Goal: Communication & Community: Share content

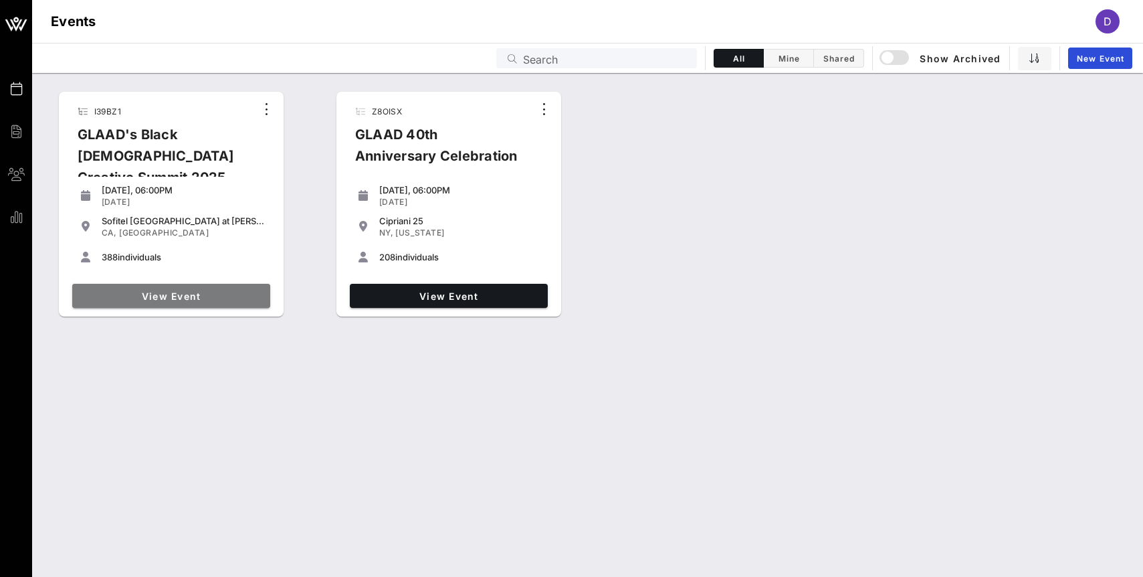
click at [207, 298] on span "View Event" at bounding box center [171, 295] width 187 height 11
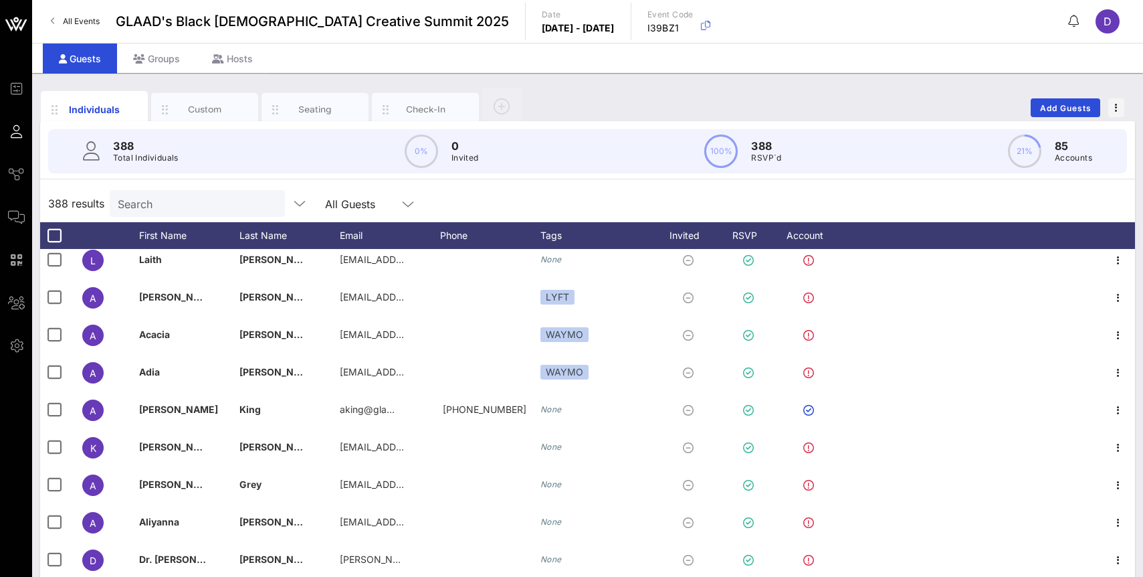
scroll to position [101, 0]
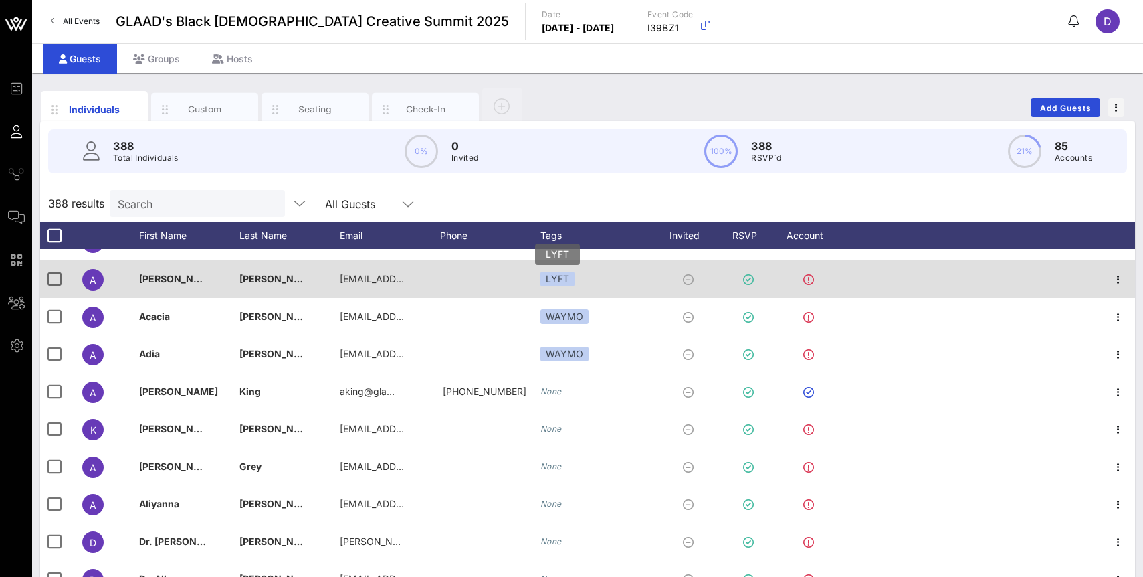
click at [559, 282] on div "LYFT" at bounding box center [558, 279] width 34 height 15
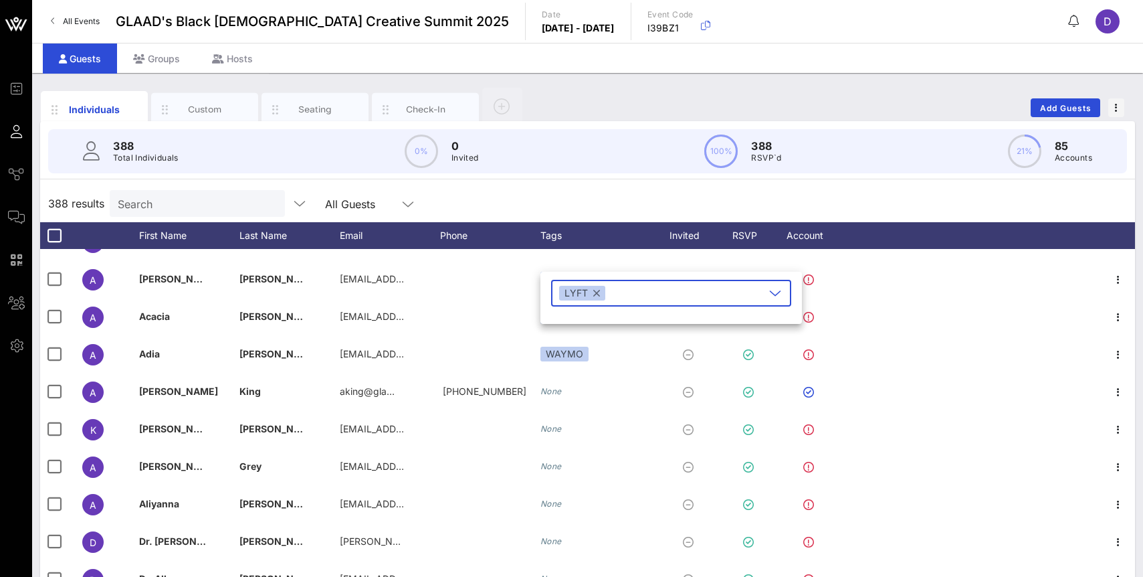
click at [575, 185] on div "388 results Search All Guests" at bounding box center [587, 203] width 1095 height 37
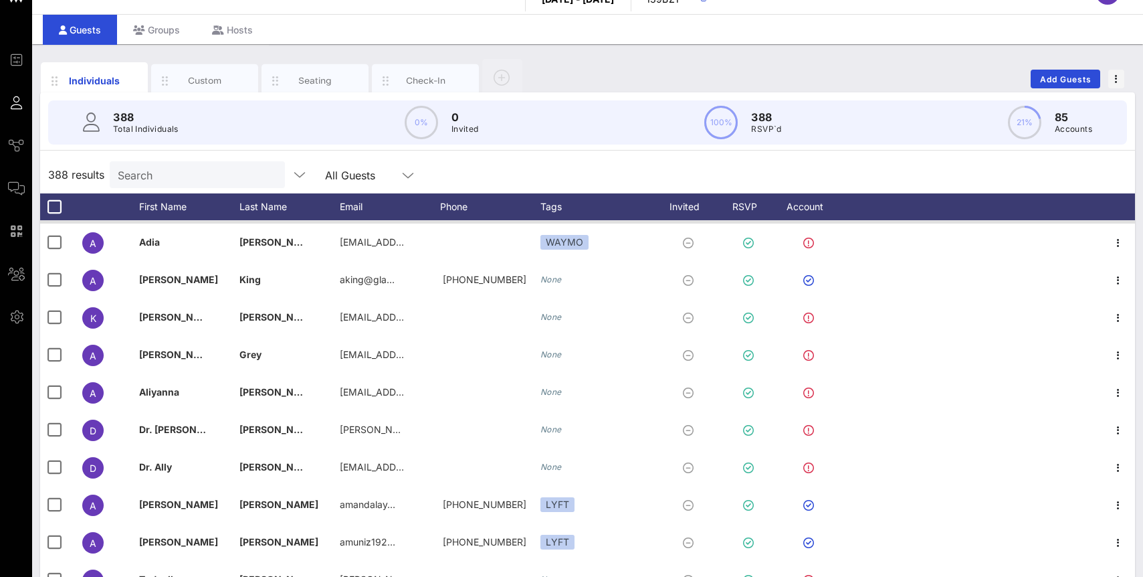
scroll to position [0, 0]
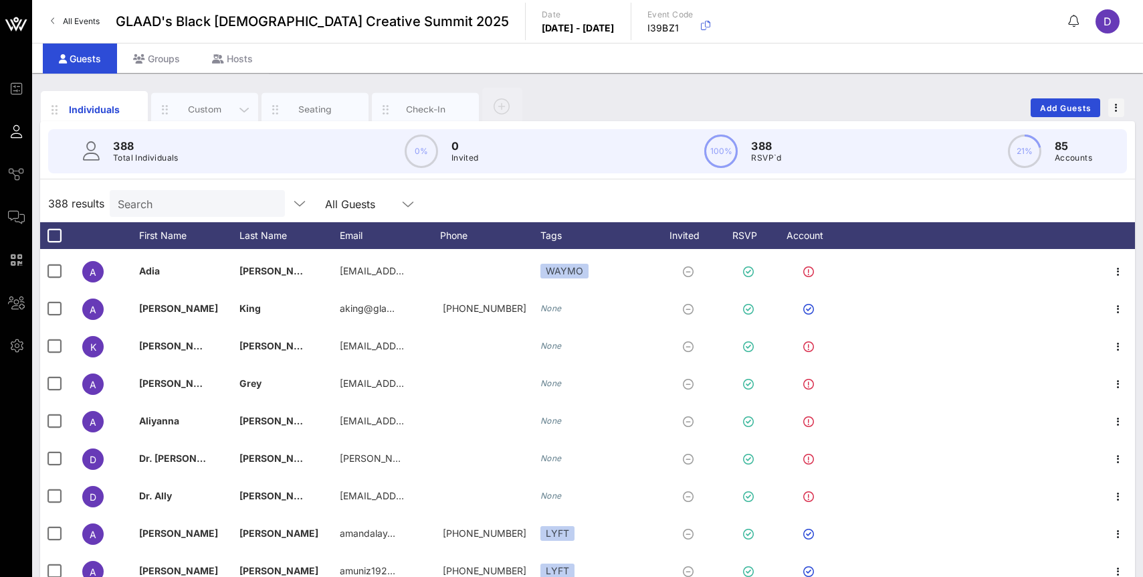
click at [204, 111] on div "Custom" at bounding box center [205, 109] width 60 height 13
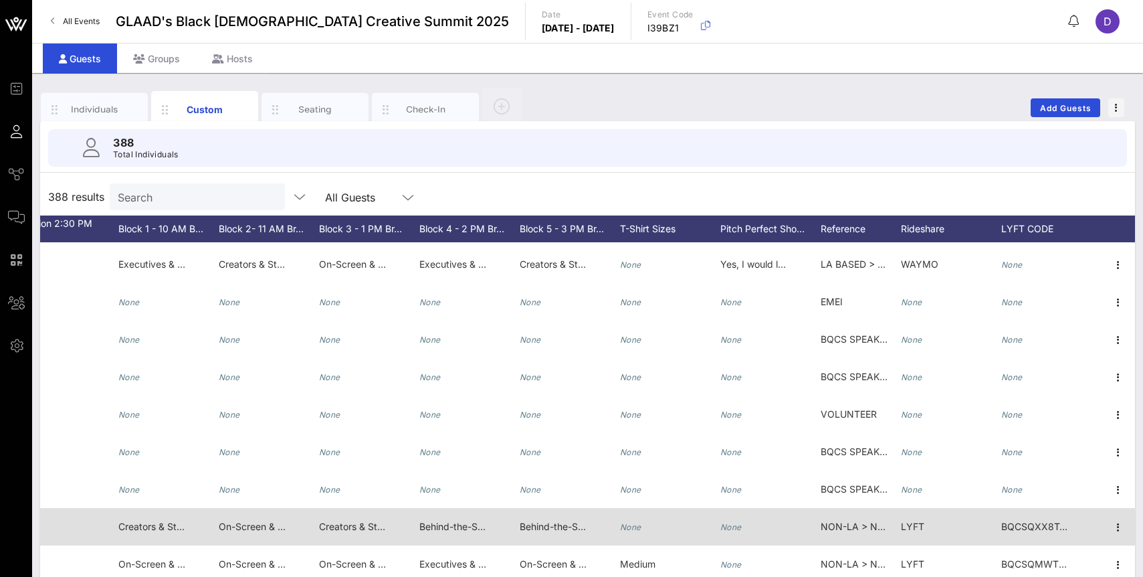
click at [1024, 531] on span "BQCSQXX8T4RQXTN3" at bounding box center [1053, 525] width 103 height 11
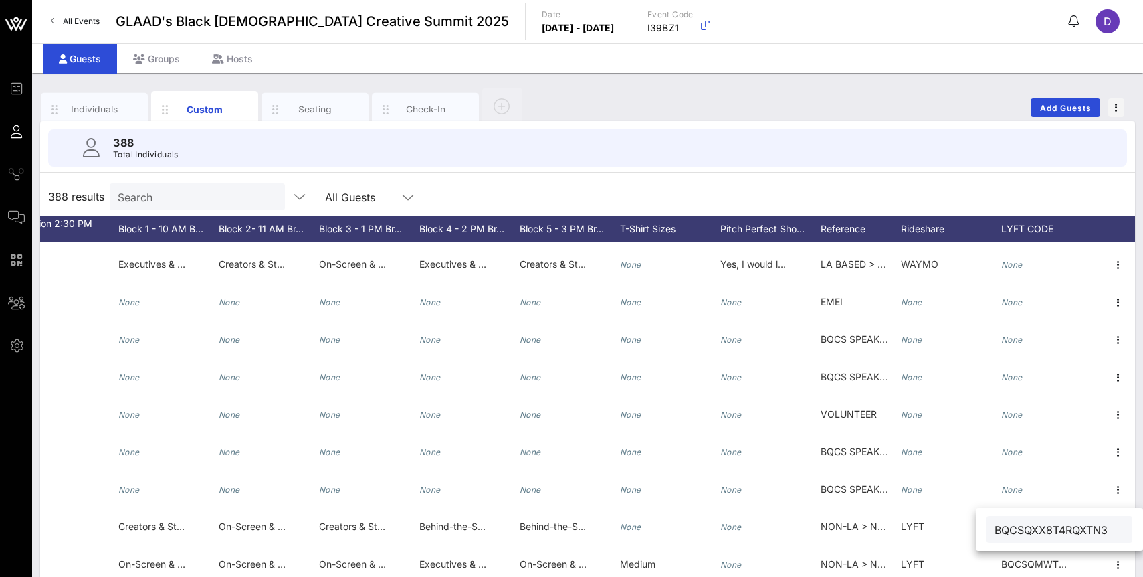
click at [888, 183] on div "388 results Search All Guests" at bounding box center [587, 196] width 1095 height 37
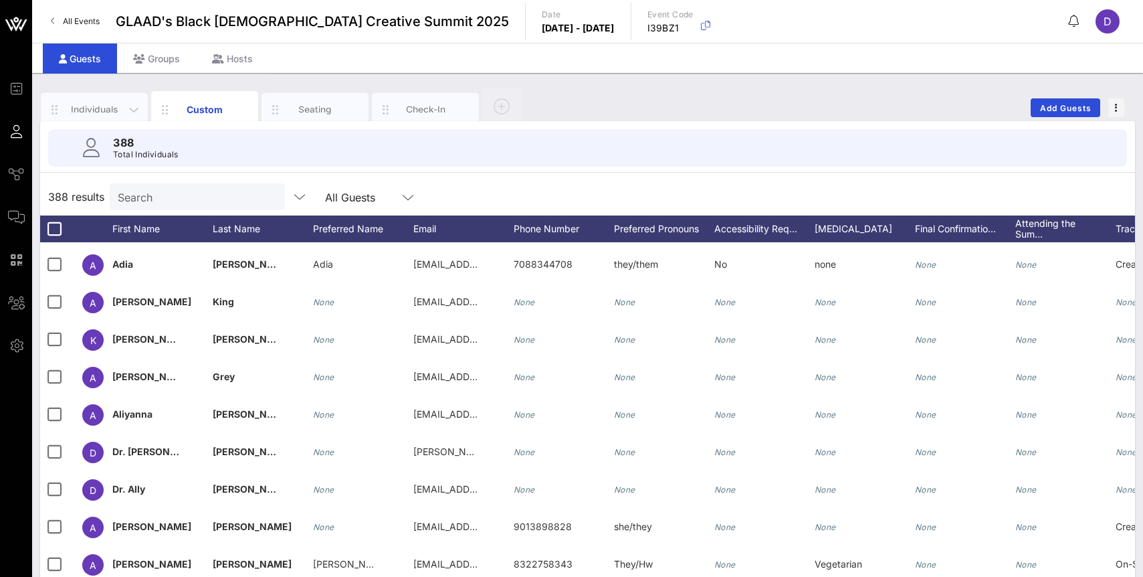
click at [86, 108] on div "Individuals" at bounding box center [95, 109] width 60 height 13
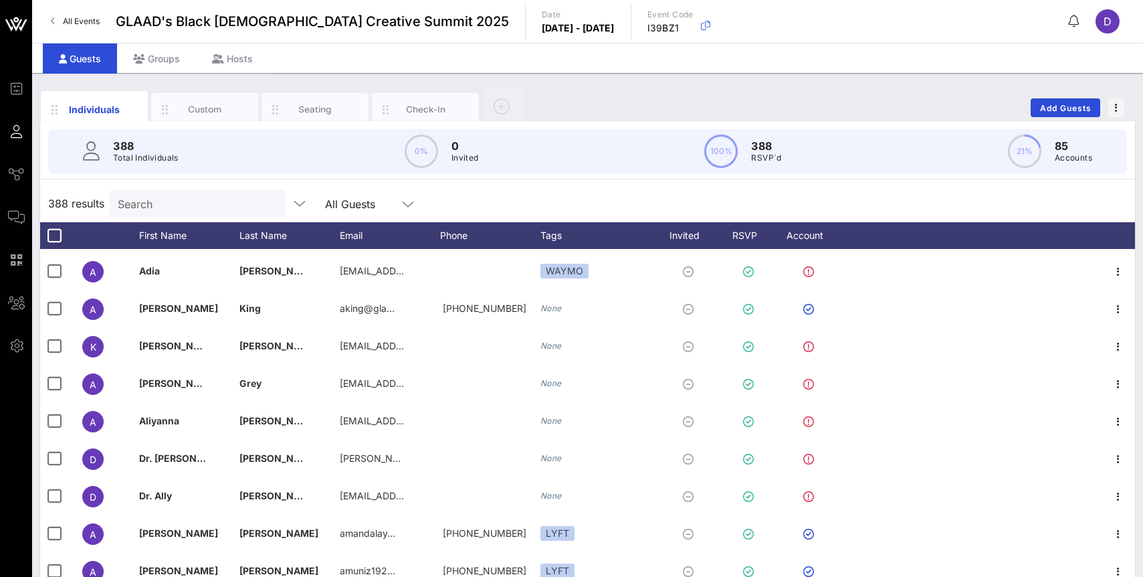
click at [552, 195] on div "388 results Search All Guests" at bounding box center [587, 203] width 1095 height 37
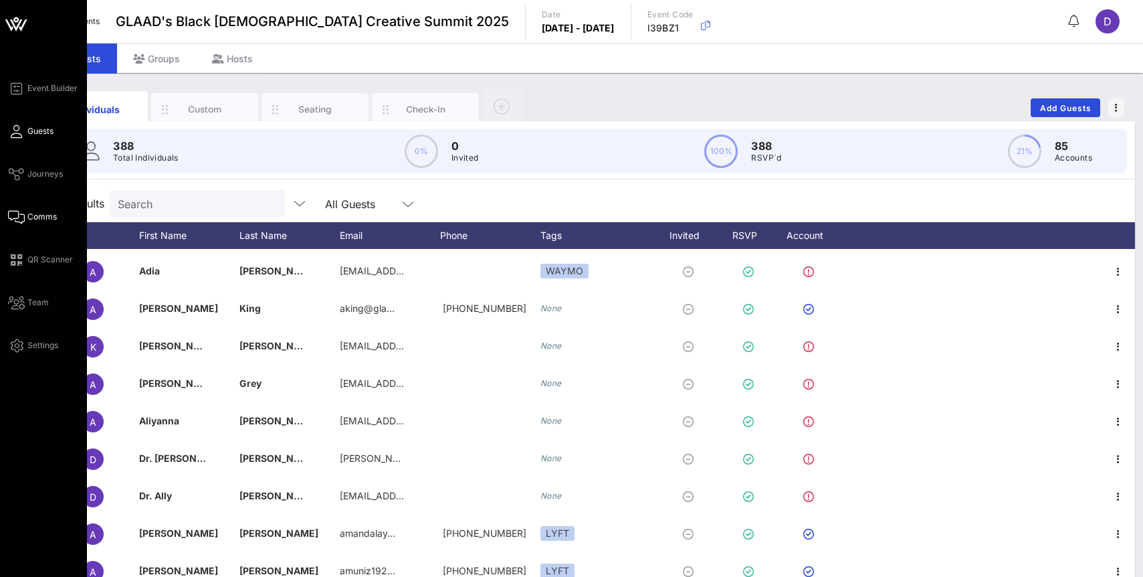
click at [33, 213] on span "Comms" at bounding box center [41, 217] width 29 height 12
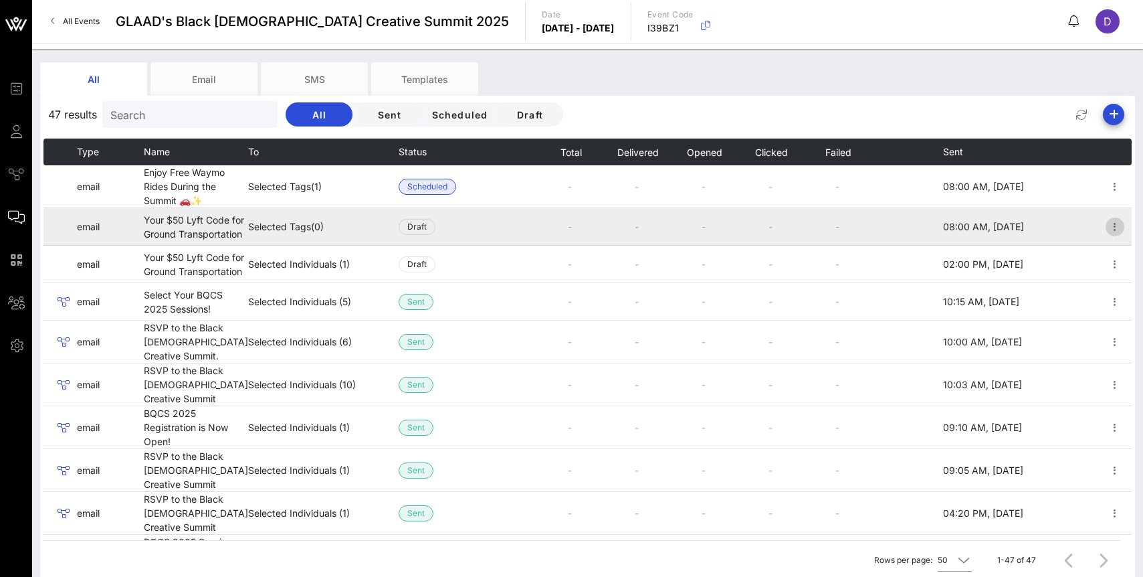
click at [1115, 233] on icon "button" at bounding box center [1115, 227] width 16 height 16
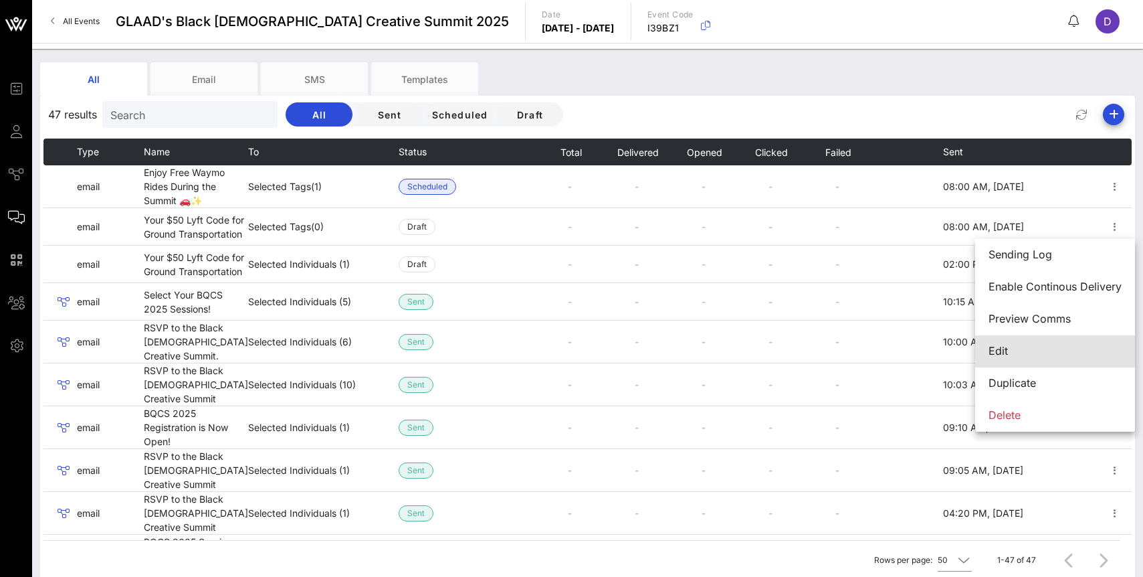
click at [1039, 346] on div "Edit" at bounding box center [1055, 351] width 133 height 13
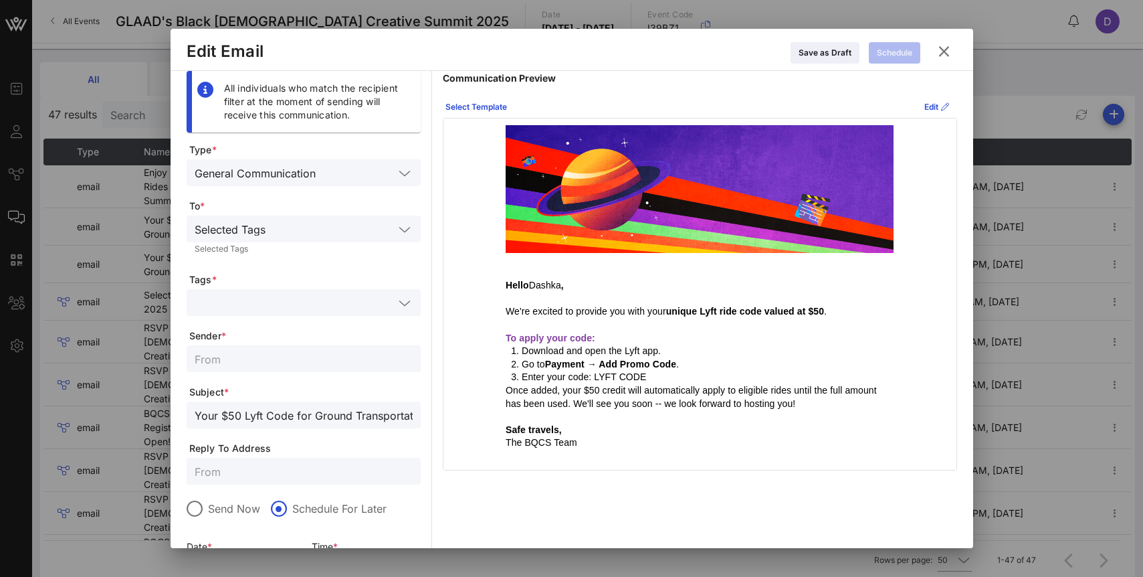
click at [628, 381] on p "Enter your code: LYFT CODE" at bounding box center [708, 377] width 372 height 13
click at [927, 105] on div "Edit" at bounding box center [937, 106] width 25 height 13
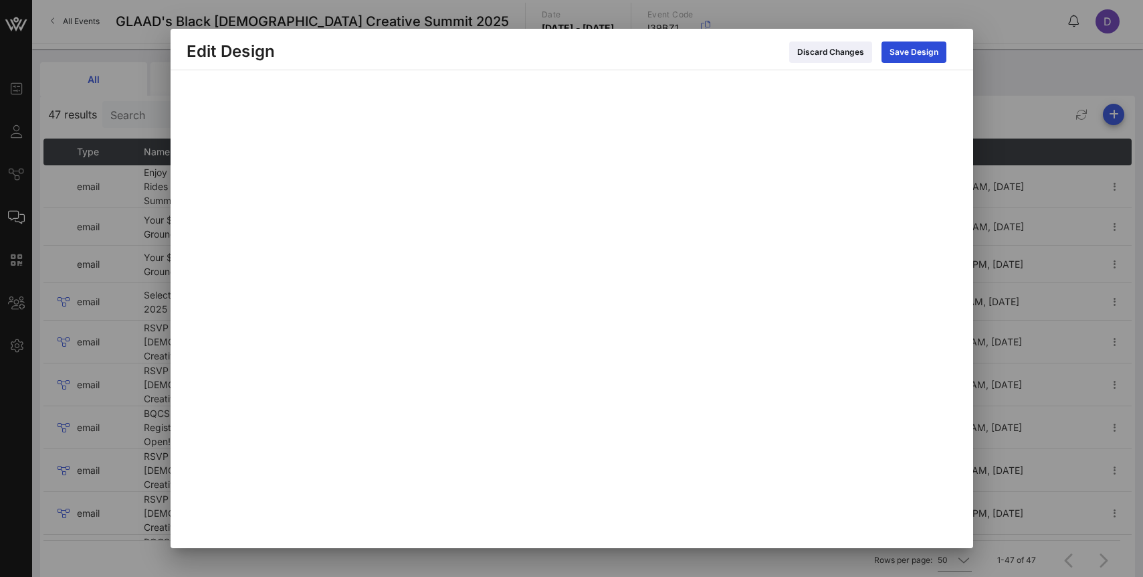
click at [1000, 86] on div at bounding box center [571, 288] width 1143 height 577
click at [937, 56] on div "Save Design" at bounding box center [914, 51] width 49 height 13
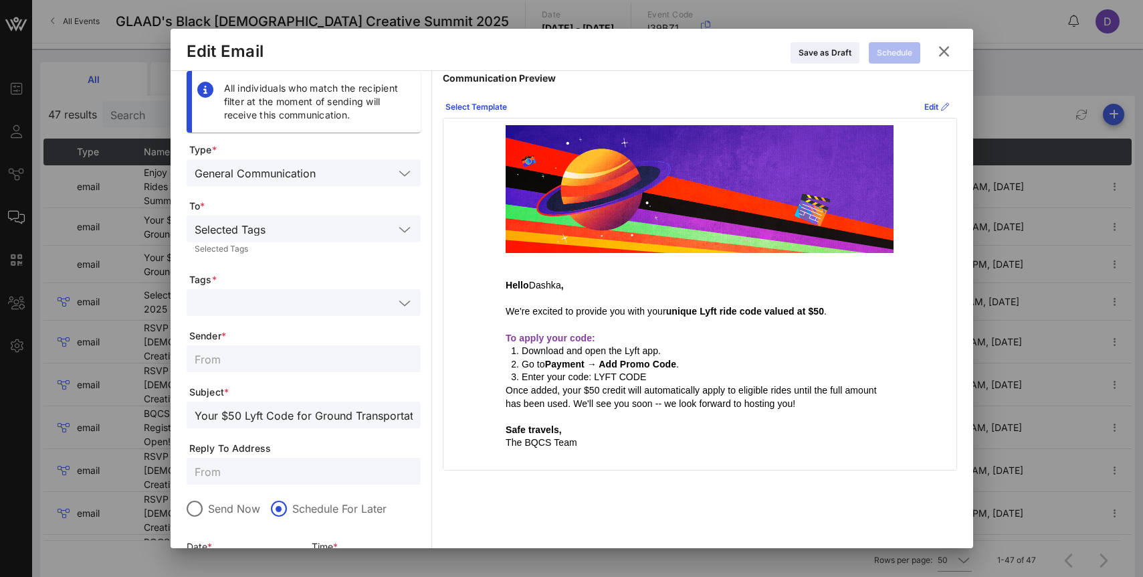
click at [326, 299] on input "text" at bounding box center [294, 302] width 199 height 17
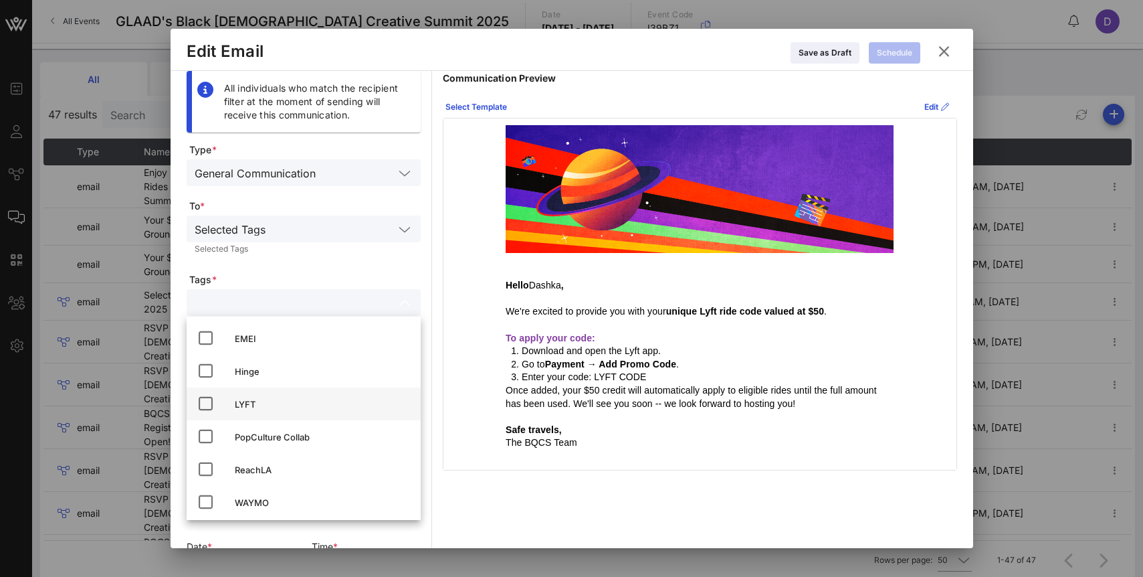
click at [205, 405] on icon at bounding box center [205, 403] width 16 height 16
click at [387, 264] on form "Type * General Communication To * Selected Tags Selected Tags Tags * LYFT Sende…" at bounding box center [304, 424] width 234 height 562
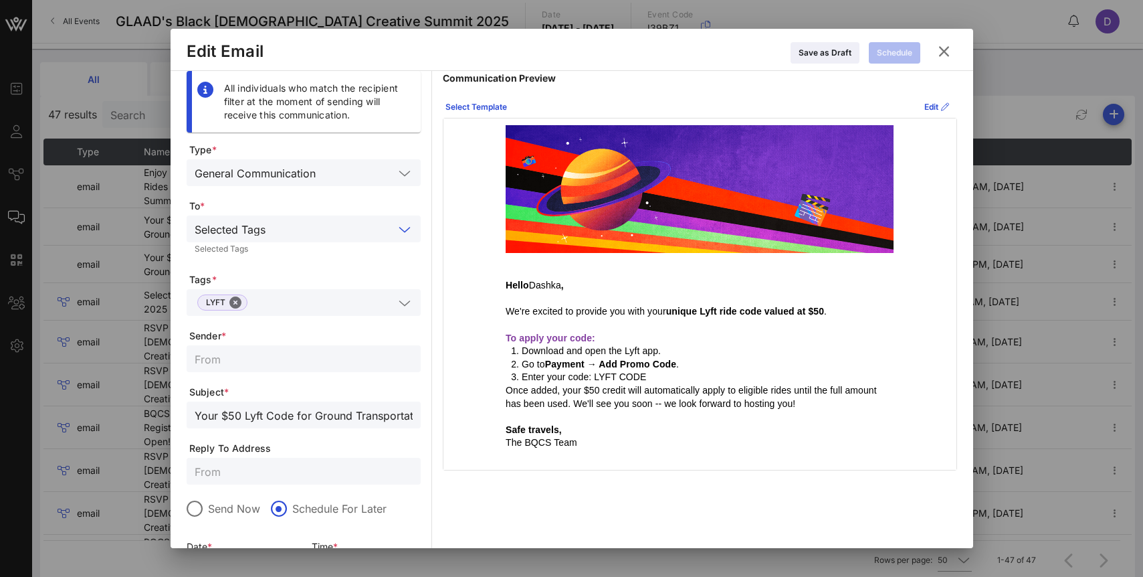
click at [291, 230] on input "text" at bounding box center [332, 228] width 123 height 17
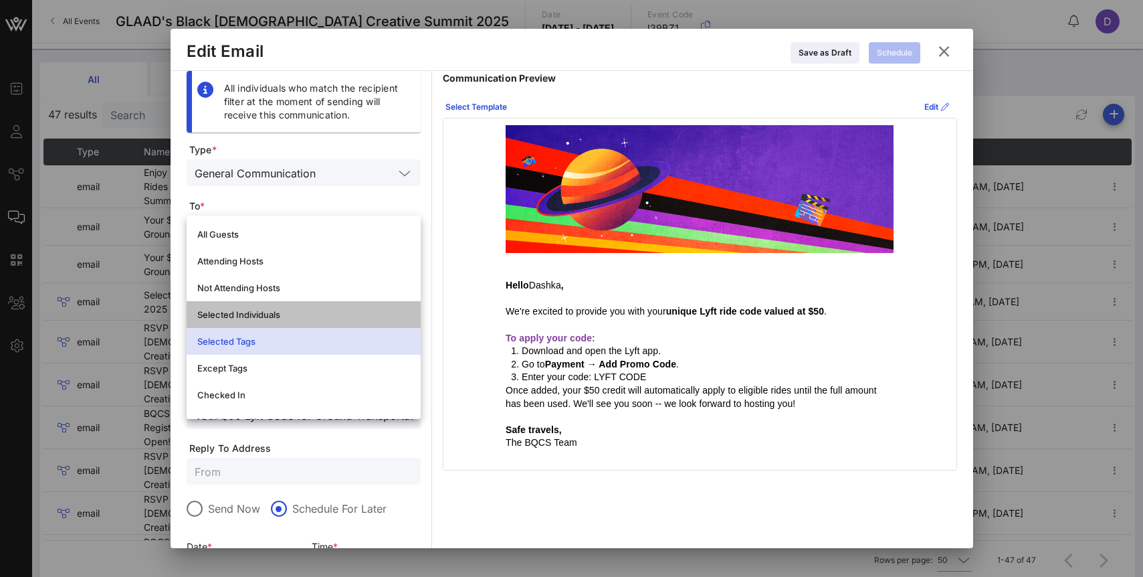
click at [280, 315] on div "Selected Individuals" at bounding box center [303, 314] width 213 height 11
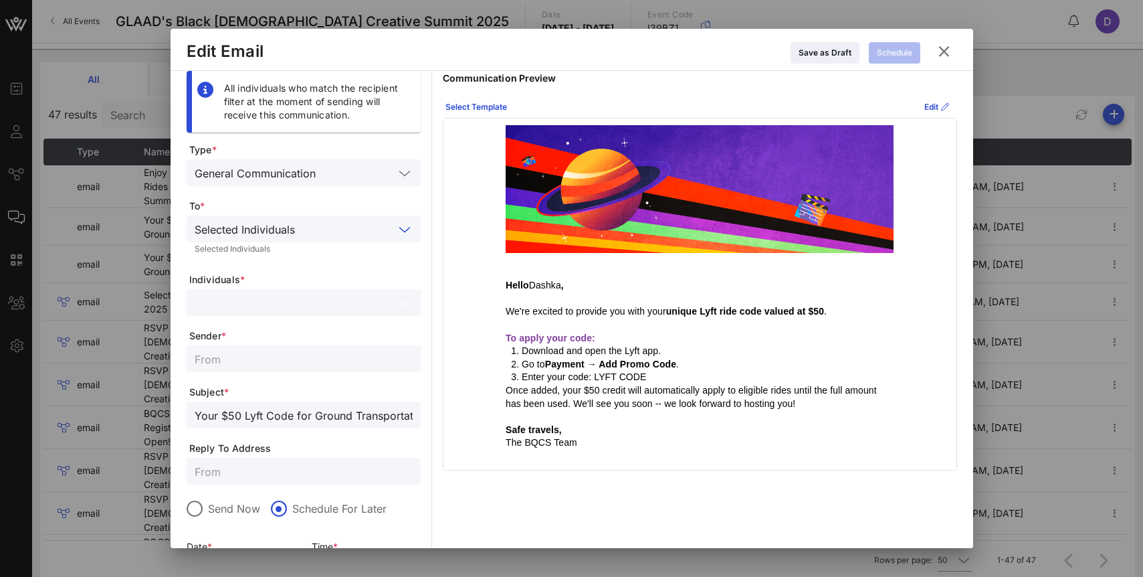
click at [274, 294] on input "text" at bounding box center [294, 302] width 199 height 17
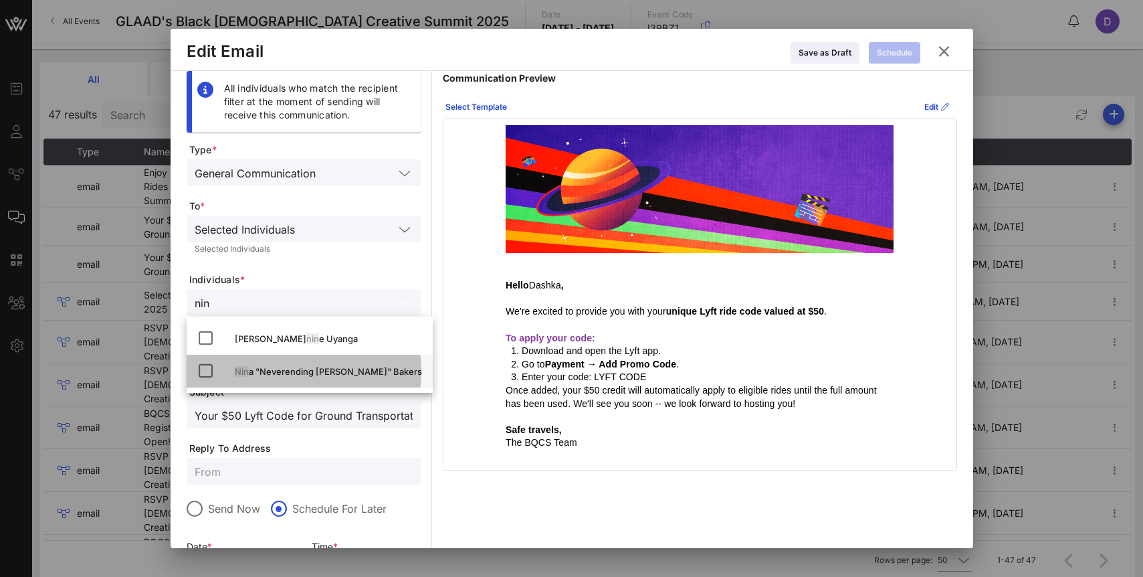
click at [201, 370] on icon at bounding box center [205, 371] width 16 height 16
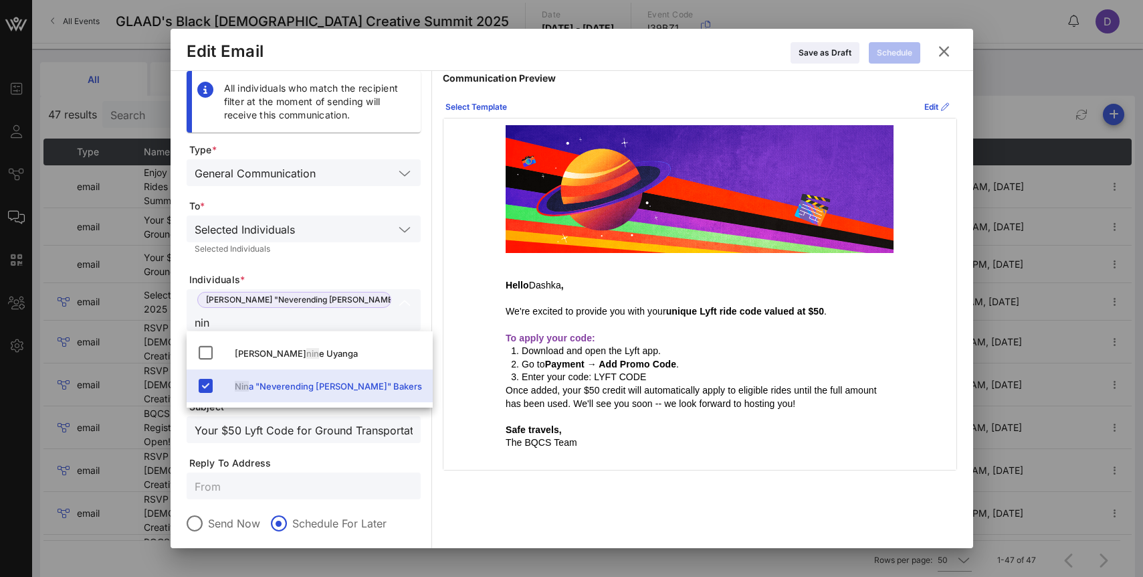
type input "nin"
click at [320, 269] on form "Type * General Communication To * Selected Individuals Selected Individuals Ind…" at bounding box center [304, 431] width 234 height 577
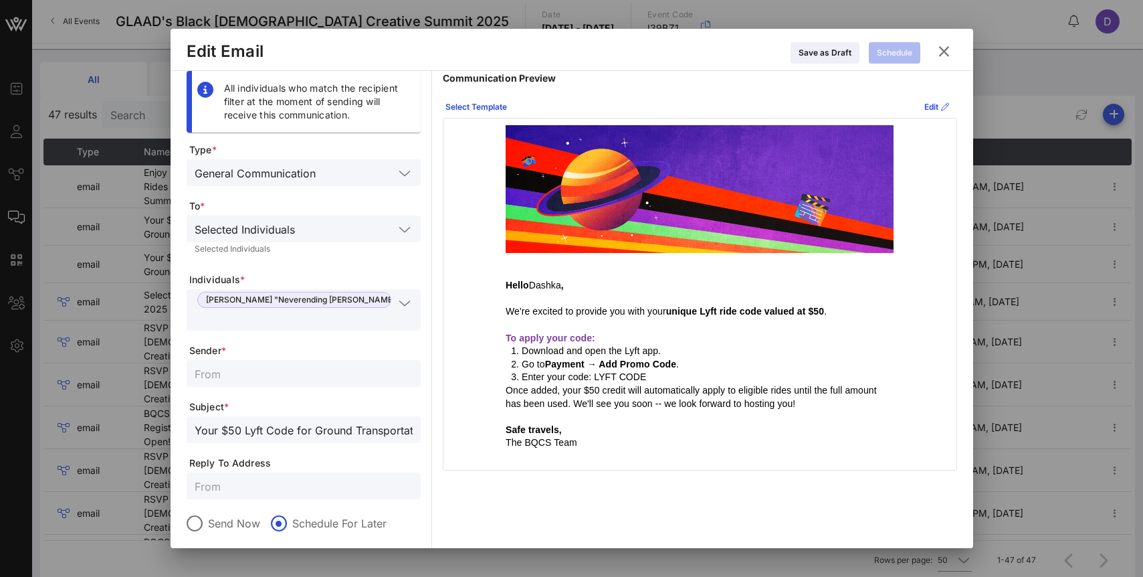
click at [401, 328] on form "Type * General Communication To * Selected Individuals Selected Individuals Ind…" at bounding box center [304, 431] width 234 height 577
click at [869, 92] on div "Communication Preview Select Template Edit Hello [PERSON_NAME] , We're excited …" at bounding box center [700, 270] width 514 height 399
click at [432, 298] on button "Close" at bounding box center [438, 300] width 12 height 12
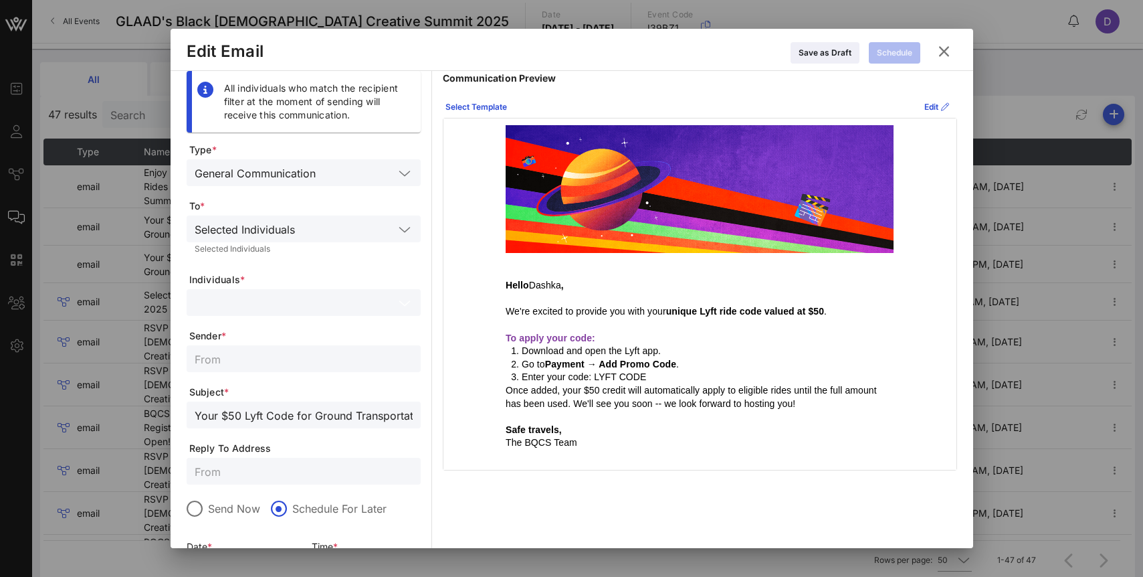
click at [945, 54] on icon at bounding box center [944, 51] width 18 height 16
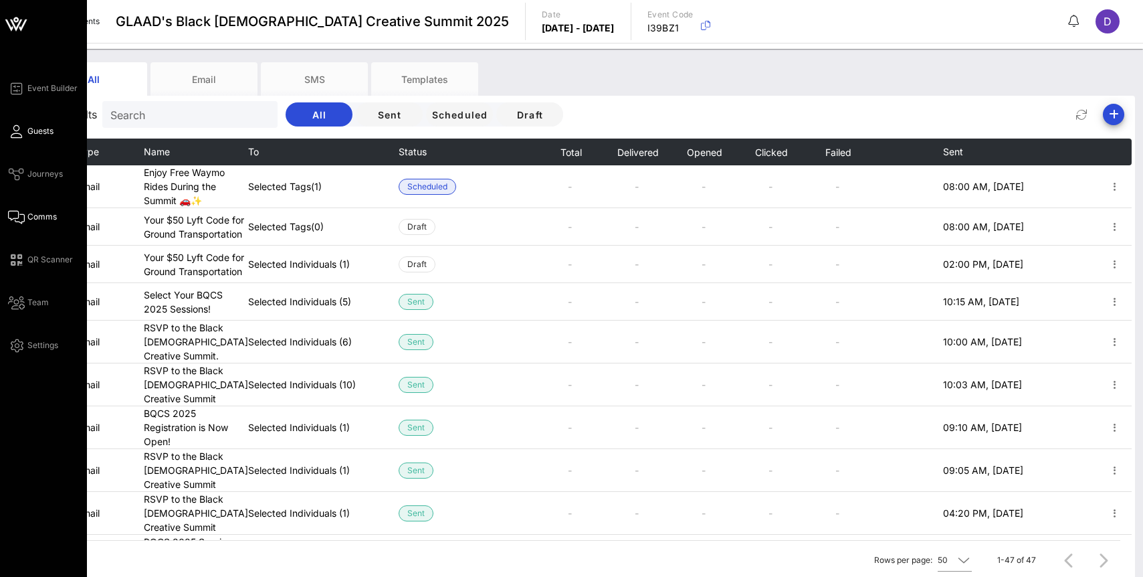
click at [29, 124] on link "Guests" at bounding box center [30, 131] width 45 height 16
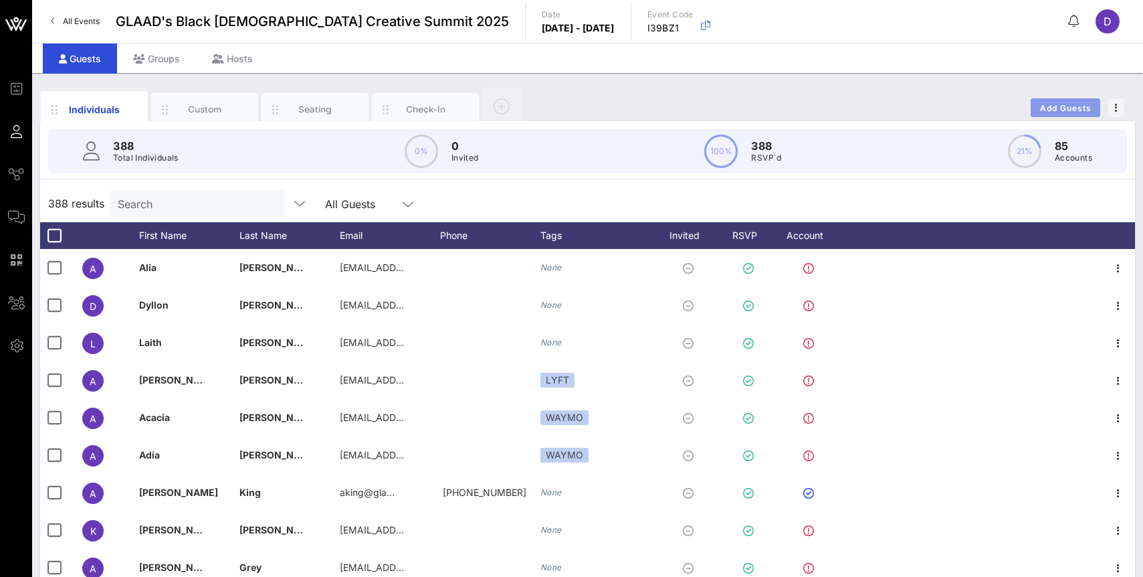
click at [1049, 108] on span "Add Guests" at bounding box center [1066, 108] width 53 height 10
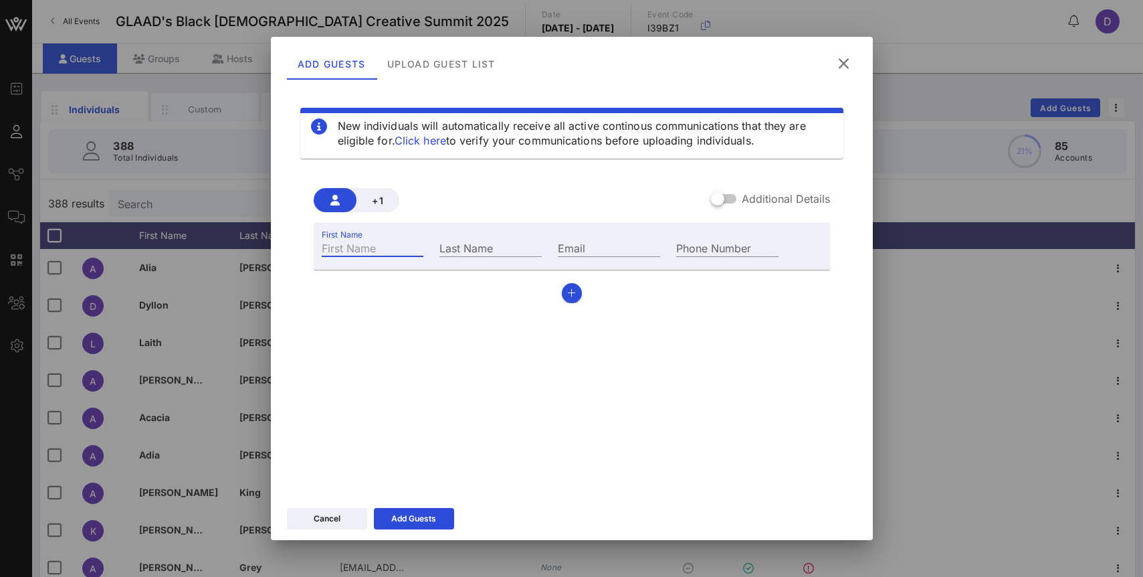
click at [372, 245] on input "First Name" at bounding box center [373, 247] width 102 height 17
type input "Dashka"
type input "[PERSON_NAME]"
type input "[EMAIL_ADDRESS][DOMAIN_NAME]"
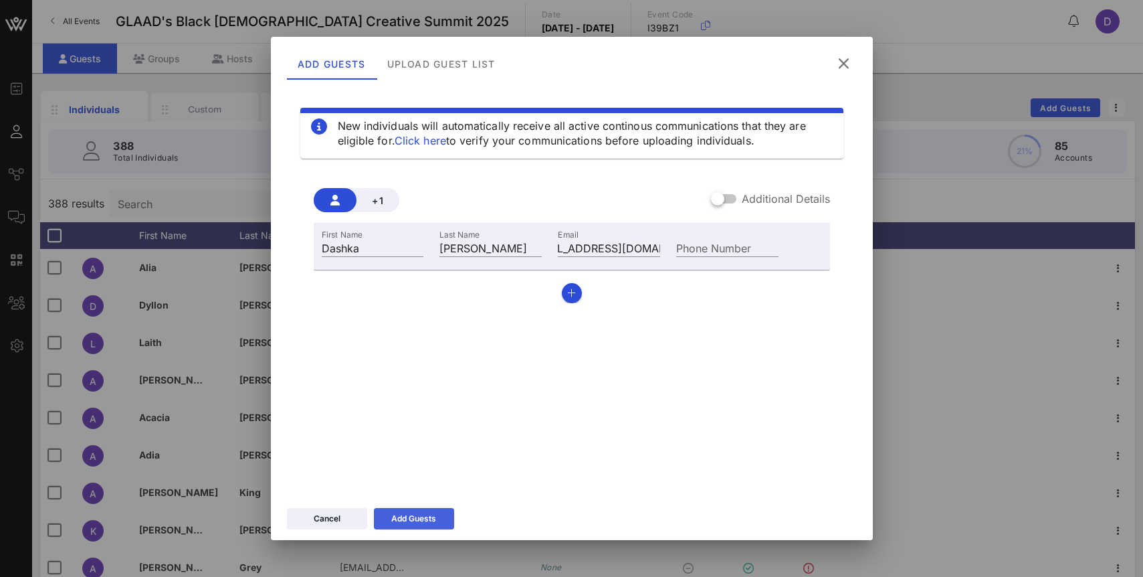
scroll to position [0, 0]
click at [398, 516] on div "Add Guests" at bounding box center [413, 518] width 45 height 13
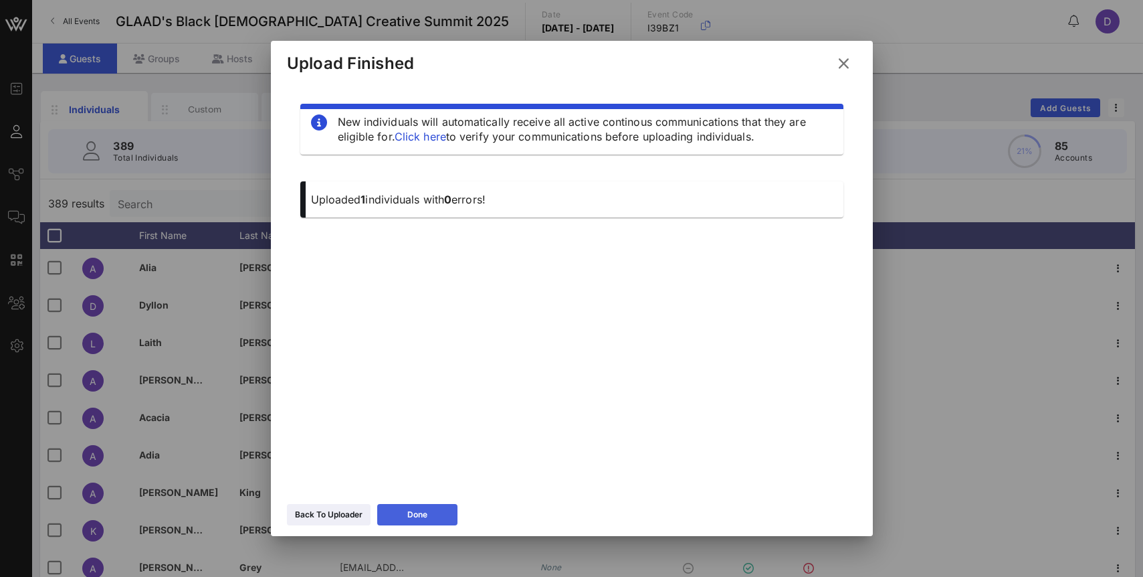
click at [406, 514] on button "Done" at bounding box center [417, 514] width 80 height 21
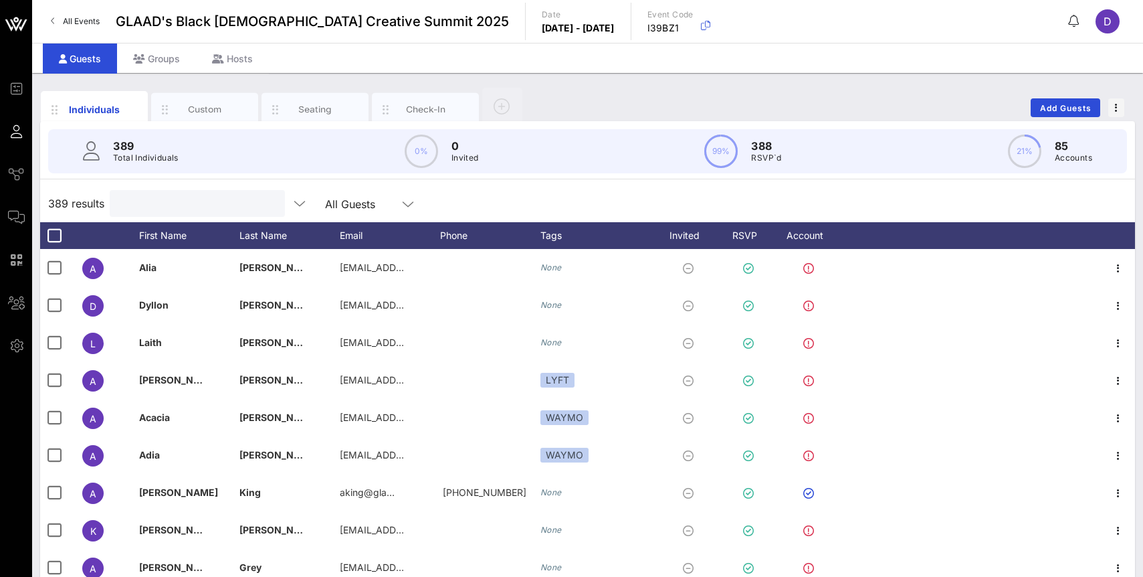
click at [168, 207] on input "text" at bounding box center [196, 203] width 157 height 17
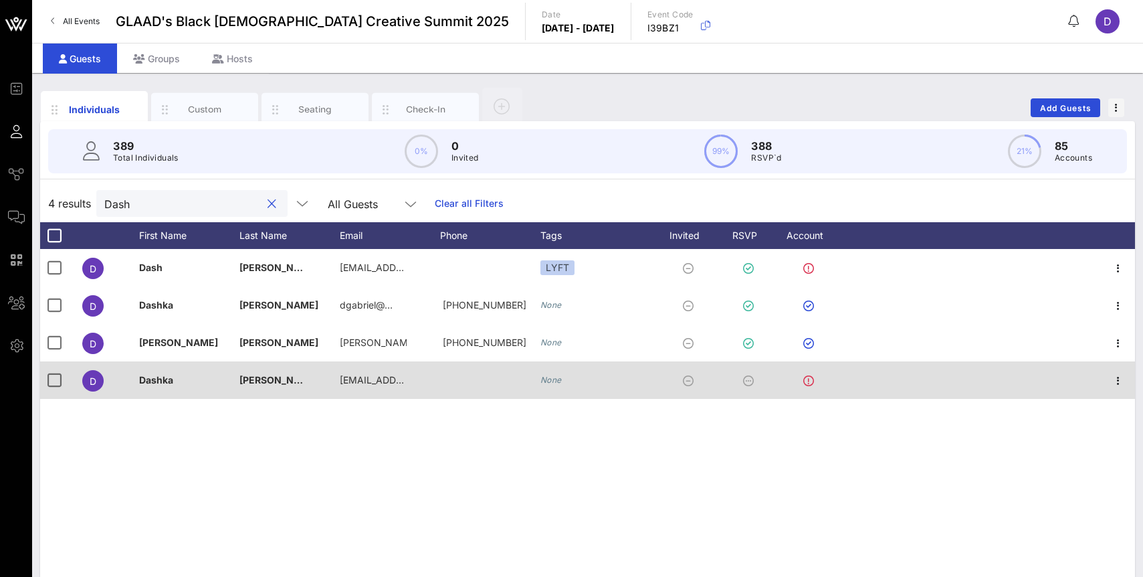
type input "Dash"
click at [550, 381] on icon "None" at bounding box center [551, 380] width 21 height 10
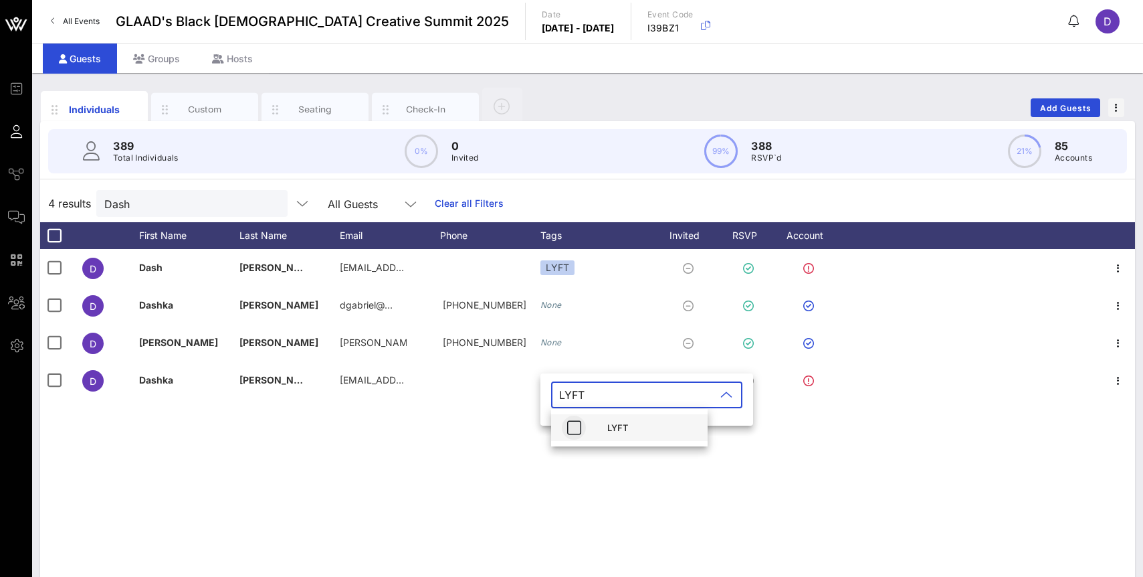
type input "LYFT"
click at [575, 430] on icon "button" at bounding box center [574, 427] width 16 height 16
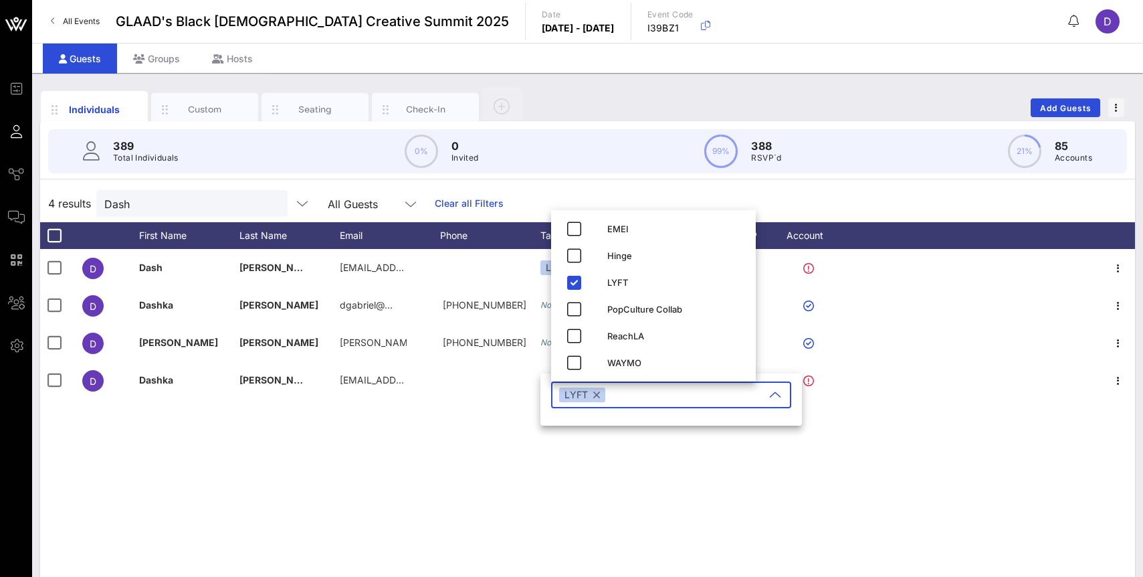
click at [608, 468] on div "D [PERSON_NAME] [EMAIL_ADDRESS][DOMAIN_NAME] LYFT D [PERSON_NAME] [PERSON_NAME]…" at bounding box center [587, 449] width 1095 height 401
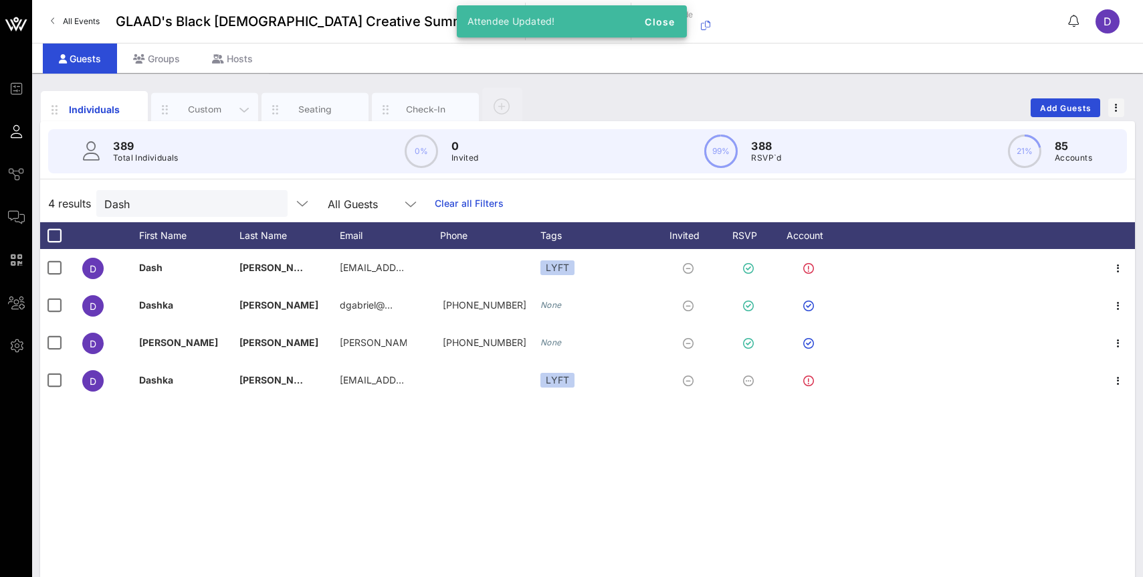
click at [200, 112] on div "Custom" at bounding box center [205, 109] width 60 height 13
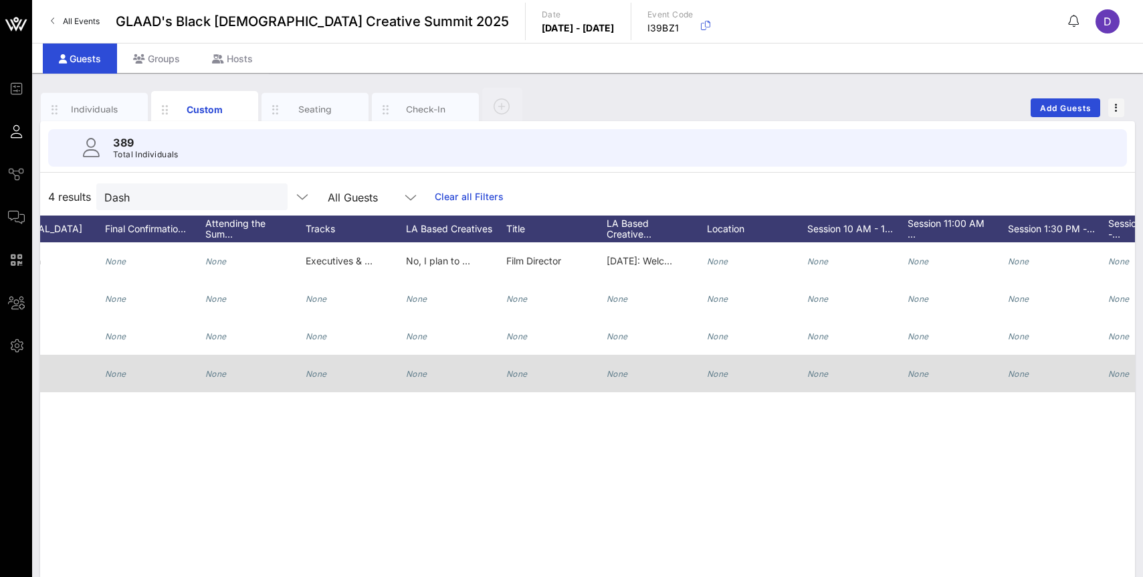
scroll to position [0, 833]
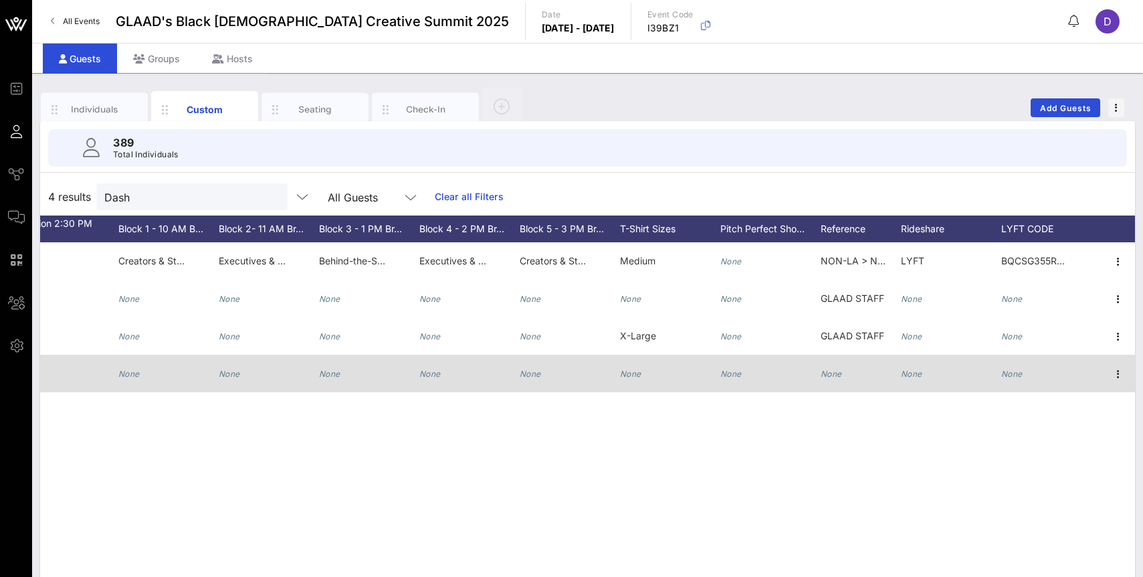
click at [1009, 379] on div "None" at bounding box center [1012, 373] width 21 height 37
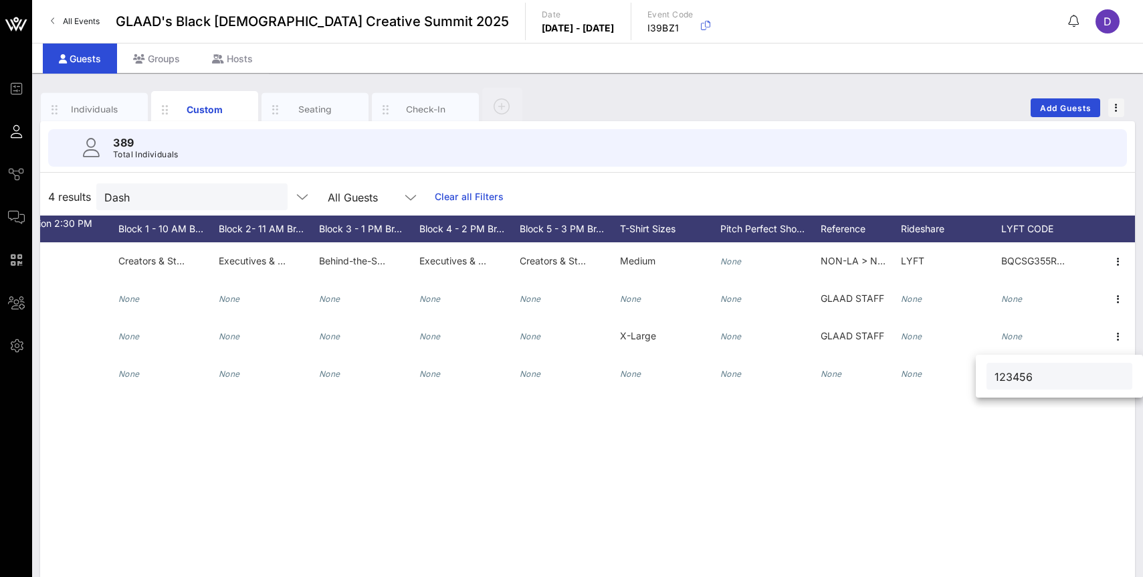
type input "123456"
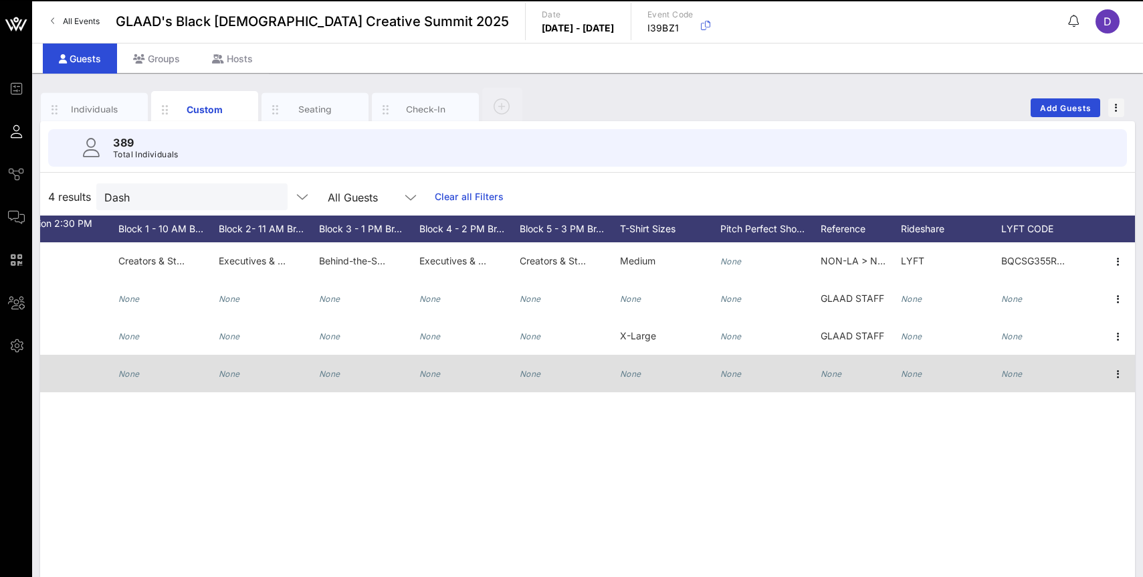
click at [1015, 373] on icon "None" at bounding box center [1012, 374] width 21 height 10
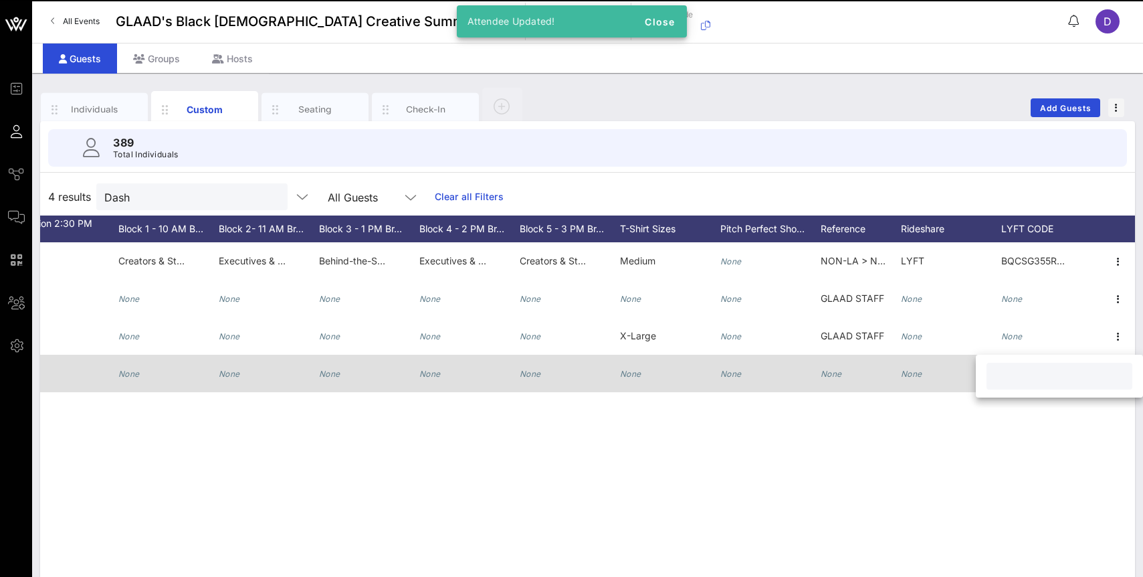
click at [1027, 474] on div "D [PERSON_NAME] Dash [PERSON_NAME] [EMAIL_ADDRESS][DOMAIN_NAME] 7862039413 He, …" at bounding box center [587, 442] width 1095 height 401
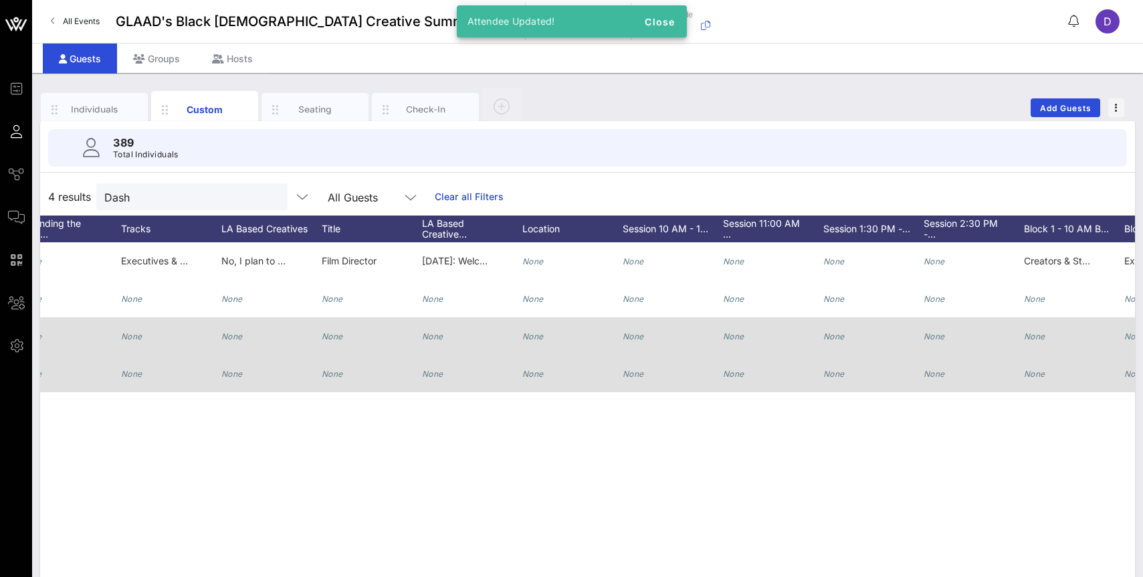
scroll to position [0, 898]
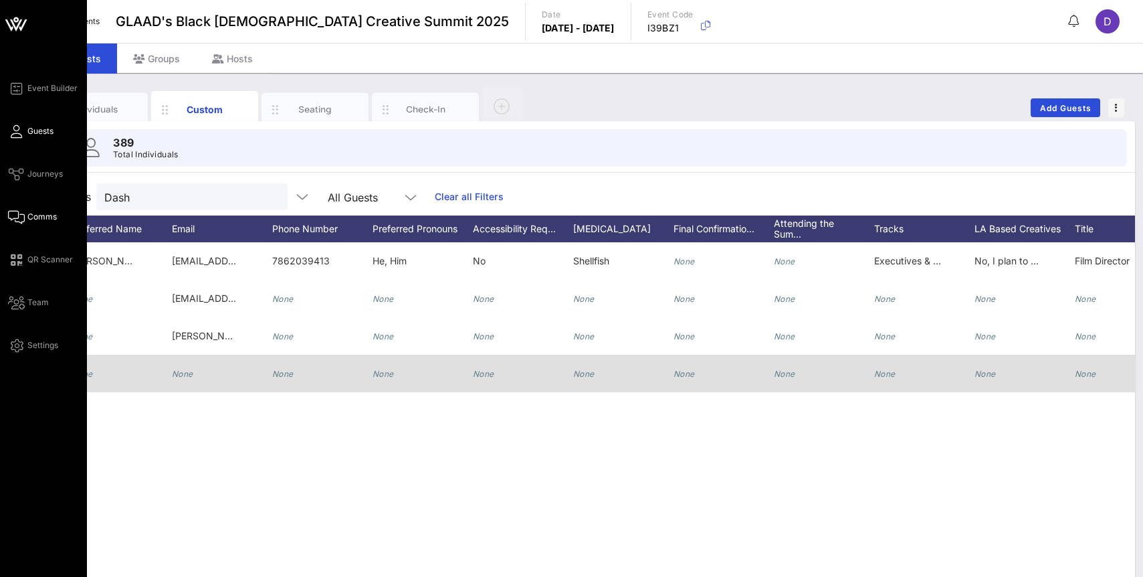
click at [47, 218] on span "Comms" at bounding box center [41, 217] width 29 height 12
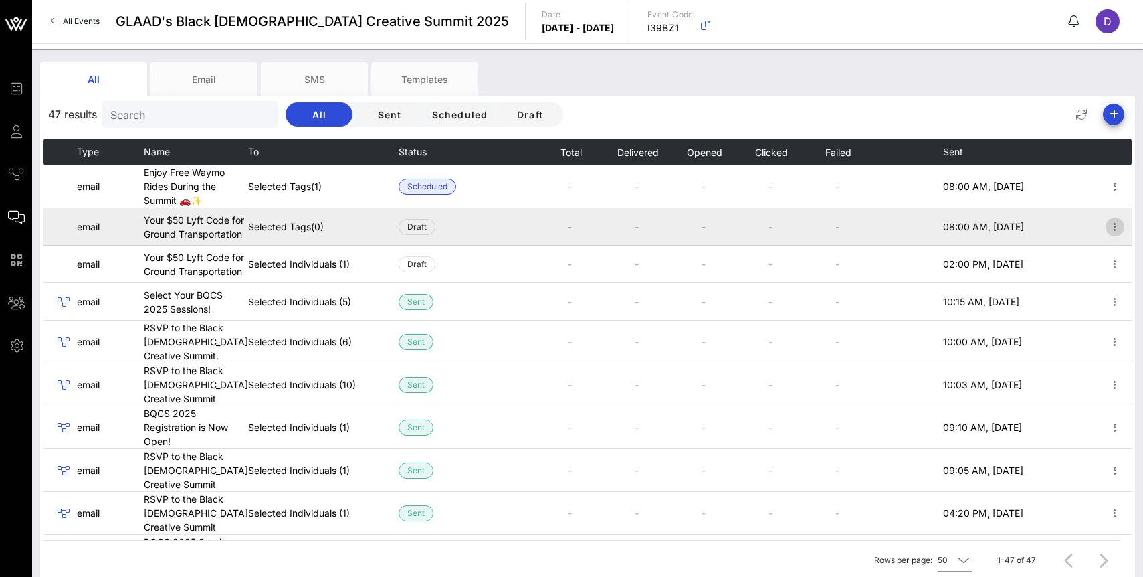
click at [1118, 231] on icon "button" at bounding box center [1115, 227] width 16 height 16
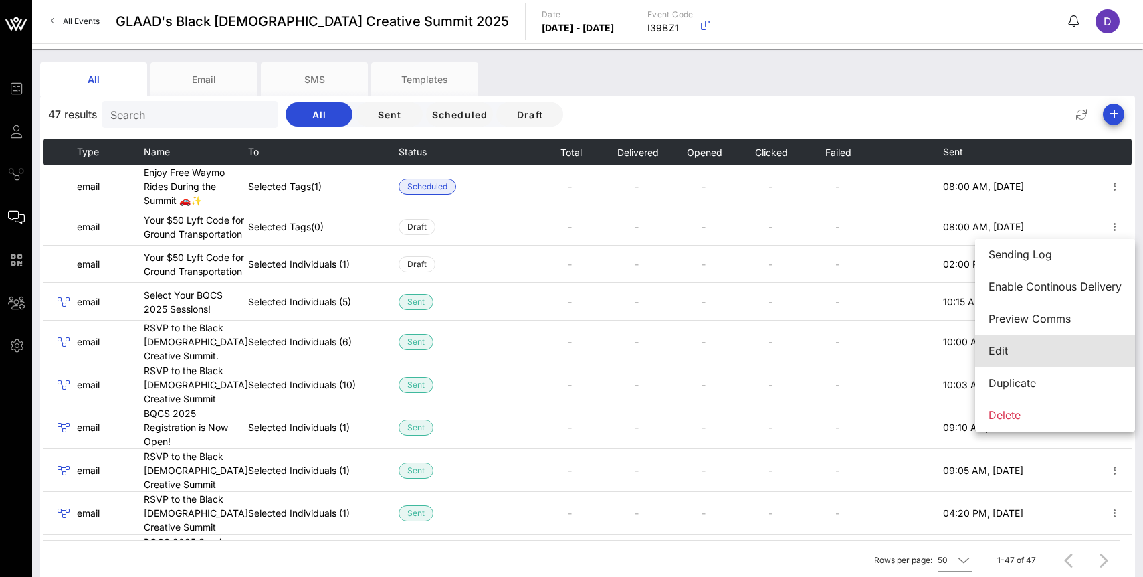
click at [1038, 347] on div "Edit" at bounding box center [1055, 351] width 133 height 13
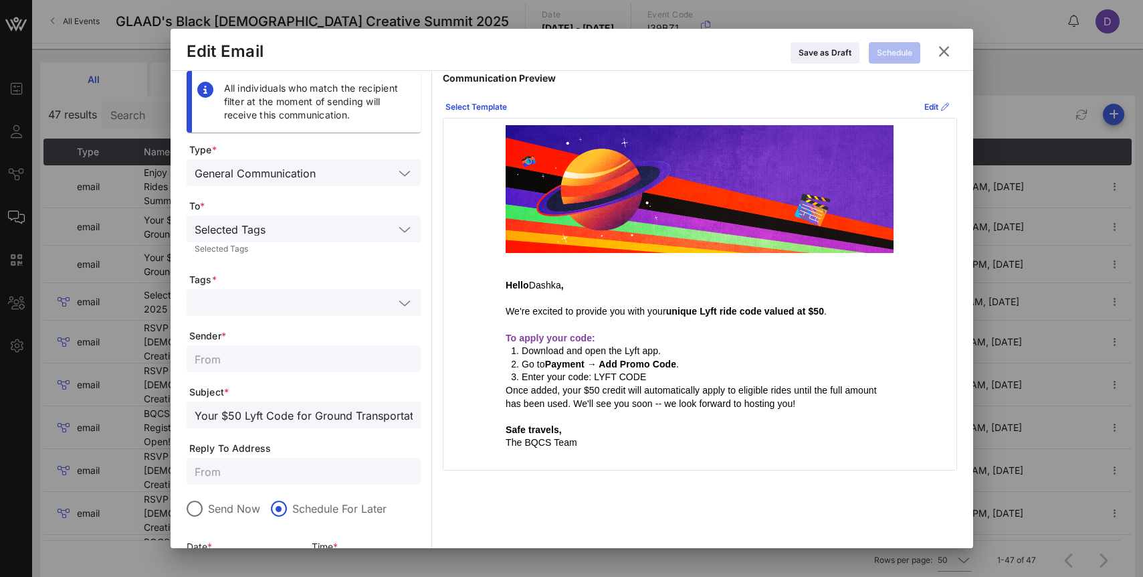
click at [291, 227] on input "text" at bounding box center [332, 228] width 123 height 17
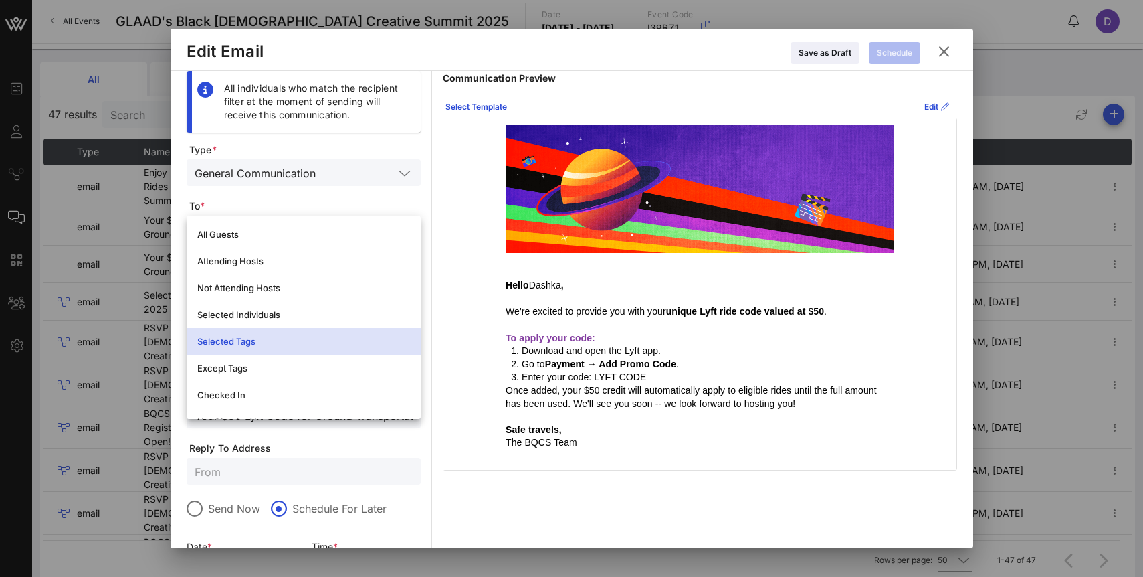
click at [274, 340] on div "Selected Tags" at bounding box center [303, 341] width 213 height 11
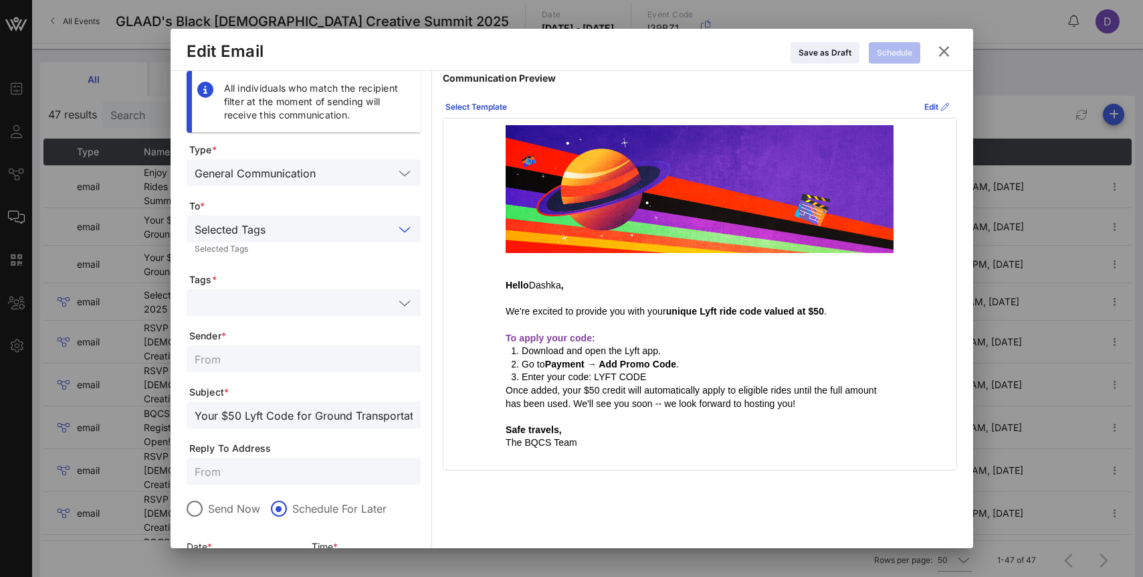
click at [278, 287] on form "Type * General Communication To * Selected Tags Selected Tags Tags * Sender * S…" at bounding box center [304, 424] width 234 height 562
click at [283, 229] on input "text" at bounding box center [332, 228] width 123 height 17
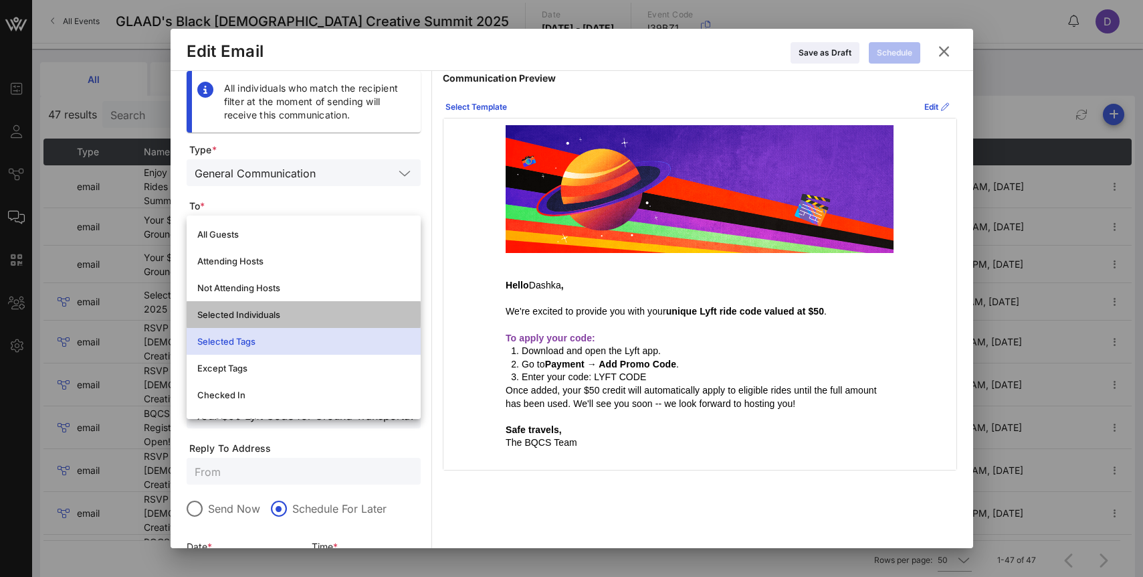
click at [279, 313] on div "Selected Individuals" at bounding box center [303, 314] width 213 height 11
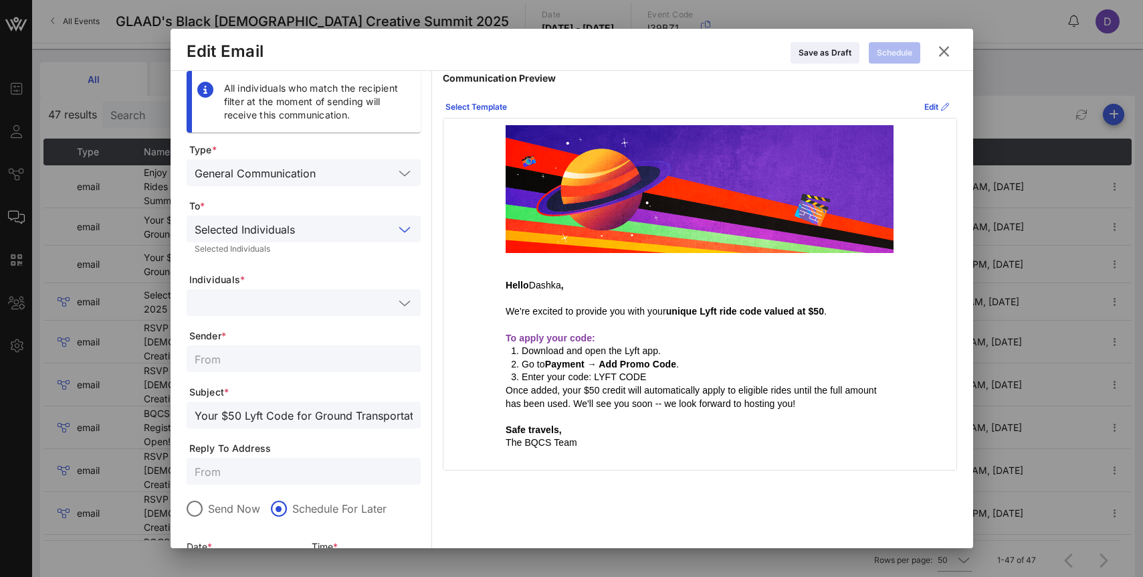
click at [279, 306] on input "text" at bounding box center [294, 302] width 199 height 17
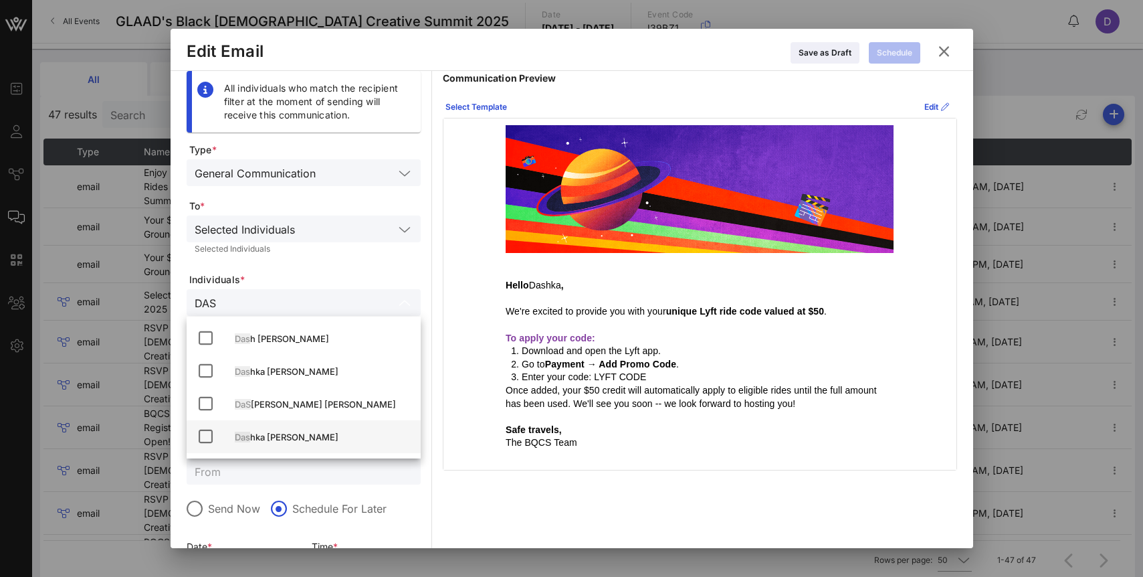
click at [282, 440] on div "Das hka [PERSON_NAME]" at bounding box center [322, 437] width 175 height 11
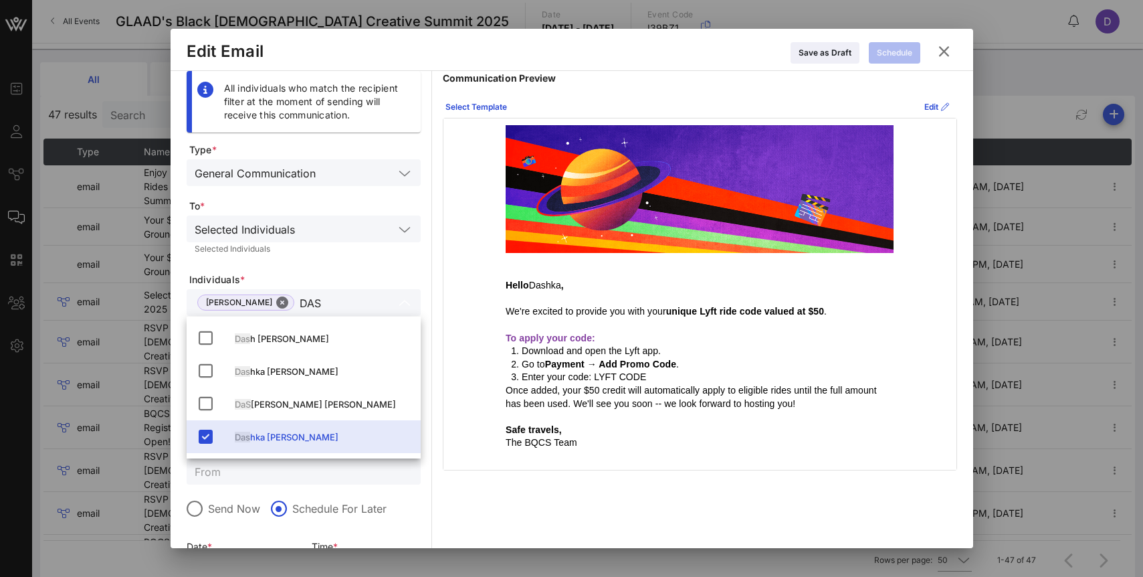
type input "DAS"
click at [352, 278] on span "Individuals *" at bounding box center [304, 279] width 231 height 13
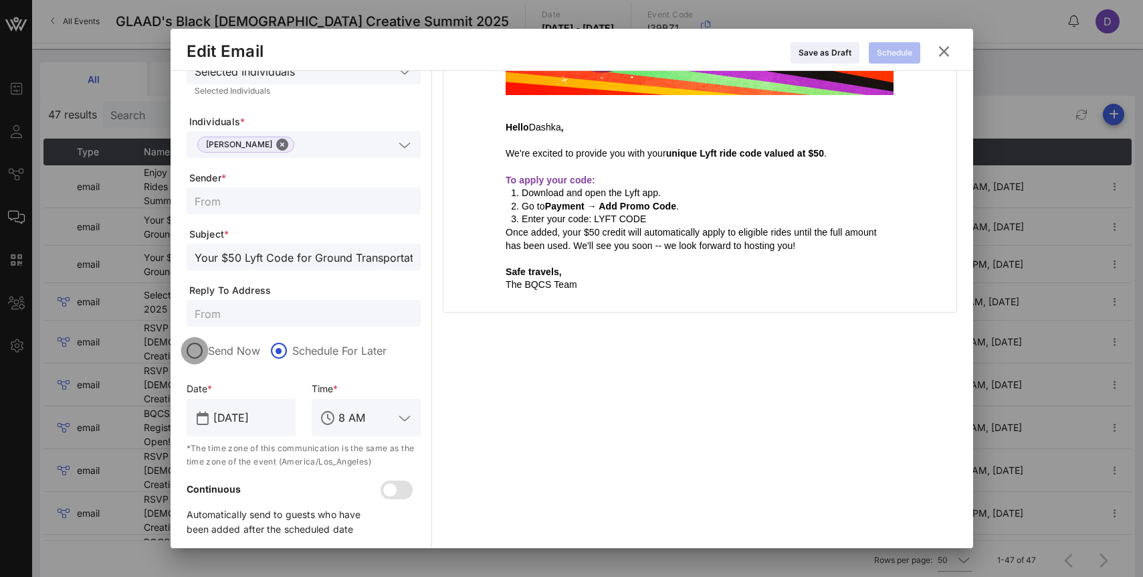
click at [191, 355] on div at bounding box center [194, 350] width 23 height 23
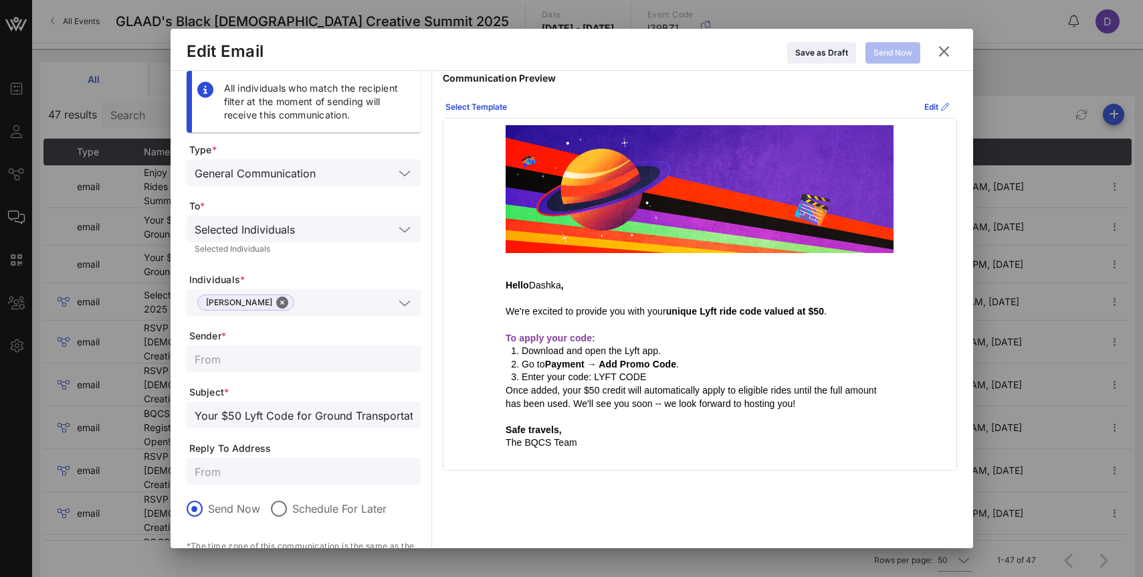
click at [320, 353] on input "text" at bounding box center [304, 358] width 218 height 17
type input "[EMAIL_ADDRESS][DOMAIN_NAME]"
click at [363, 298] on input "text" at bounding box center [347, 302] width 94 height 17
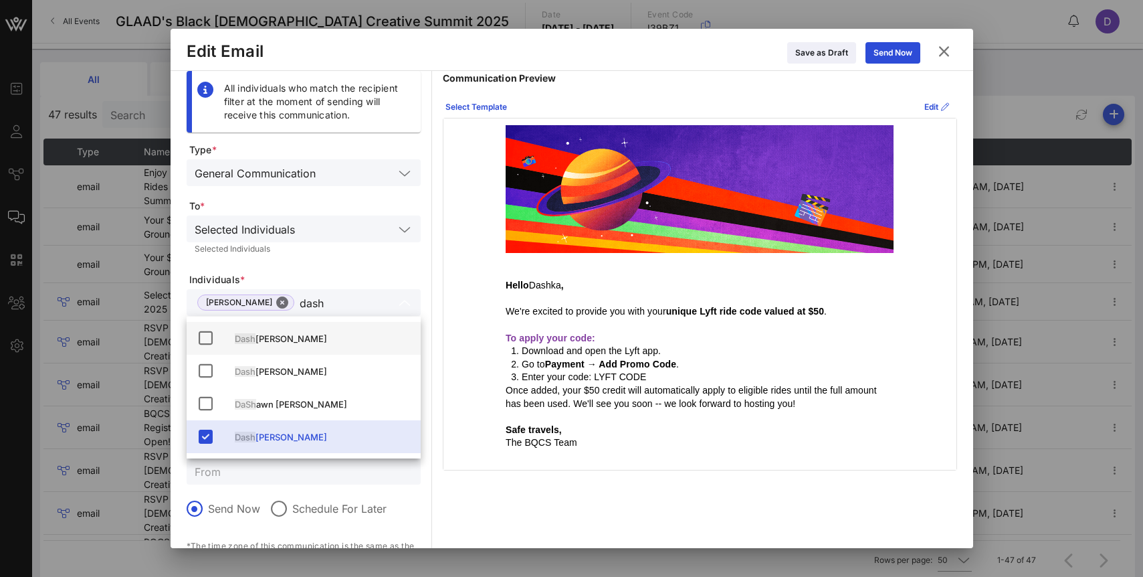
click at [282, 353] on div "[PERSON_NAME]" at bounding box center [304, 338] width 234 height 33
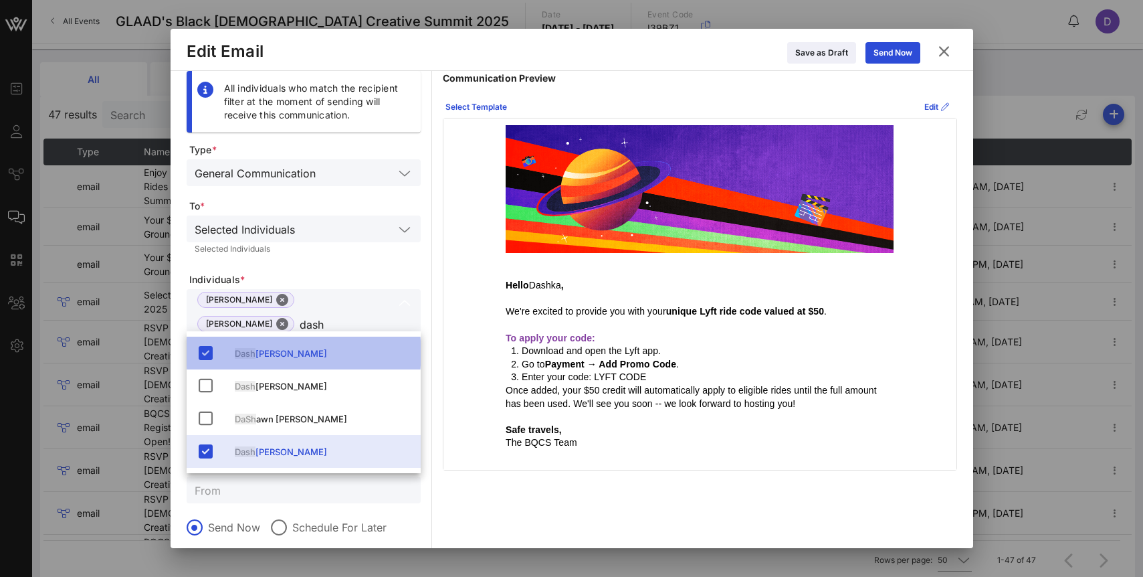
click at [282, 353] on div "[PERSON_NAME]" at bounding box center [322, 353] width 175 height 11
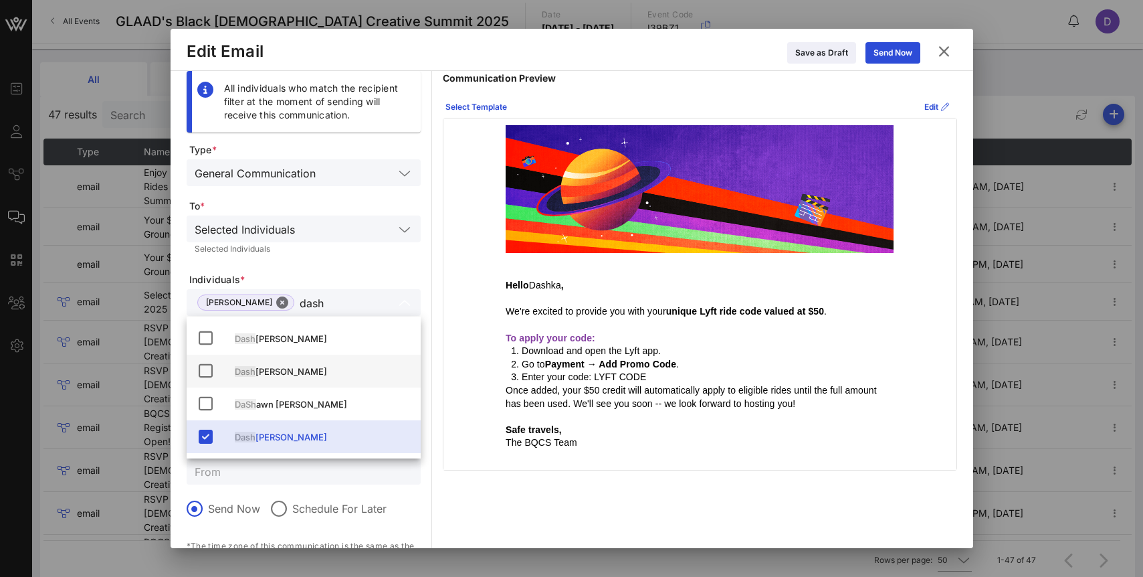
click at [281, 365] on div "Dash [PERSON_NAME]" at bounding box center [322, 371] width 175 height 21
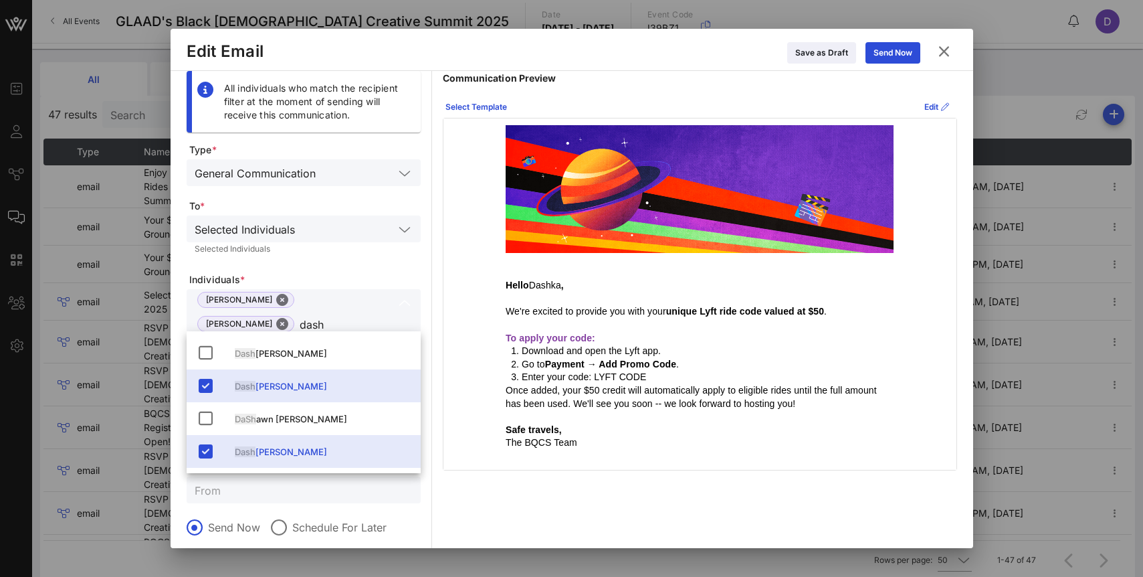
type input "dash"
click at [346, 259] on div "Selected Individuals Selected Individuals" at bounding box center [304, 237] width 234 height 44
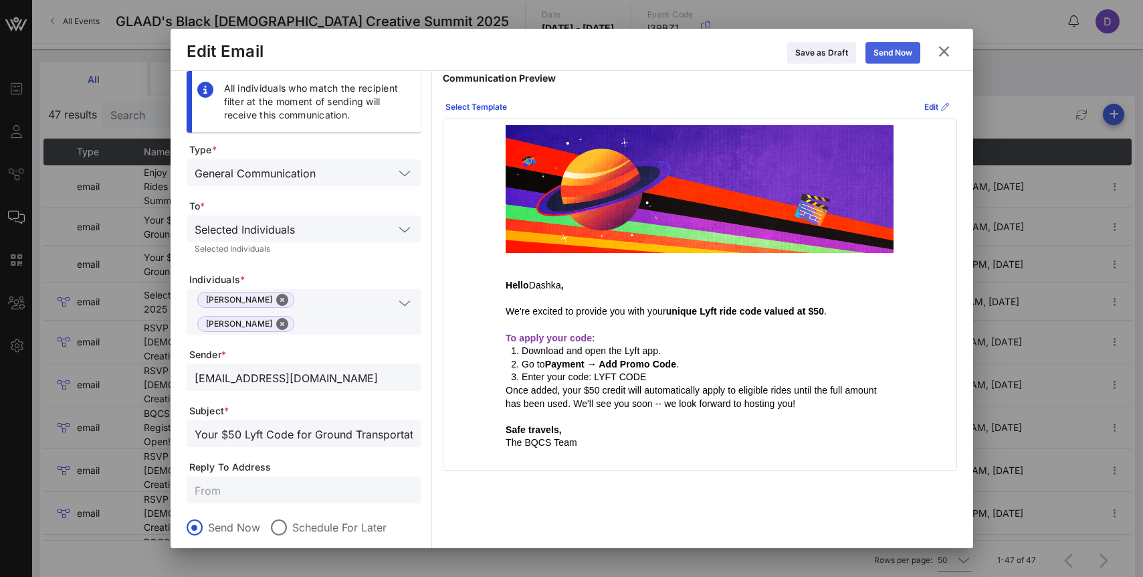
click at [890, 50] on icon at bounding box center [893, 52] width 10 height 9
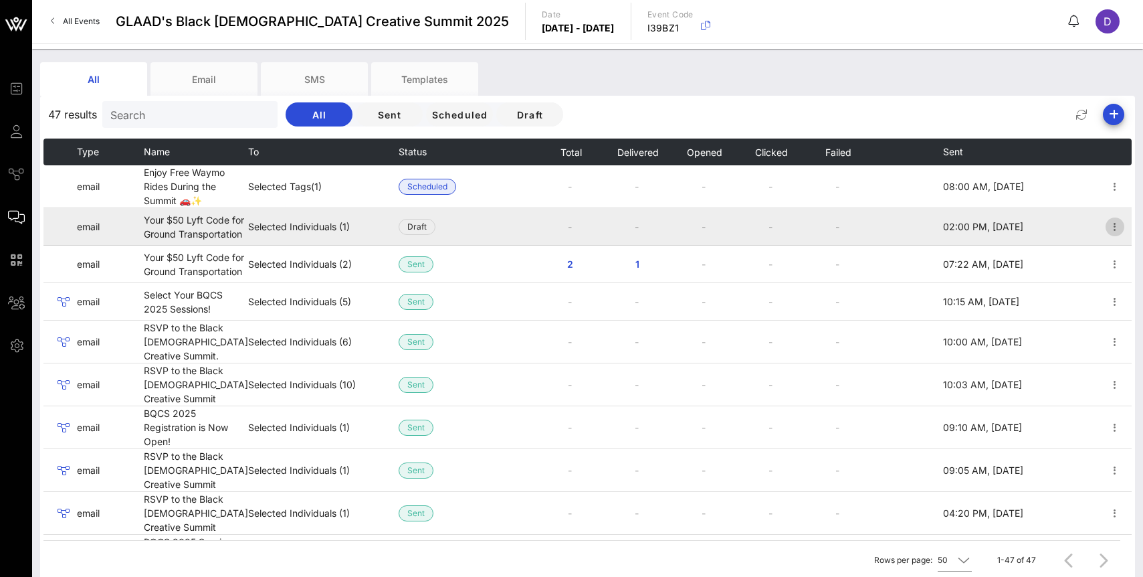
click at [1118, 227] on icon "button" at bounding box center [1115, 227] width 16 height 16
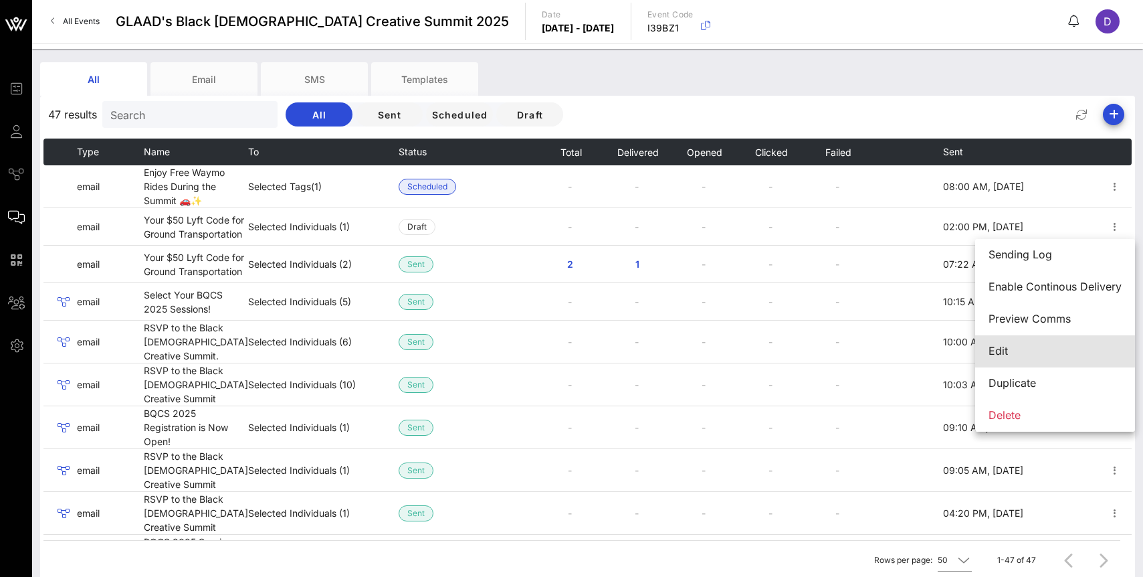
click at [1036, 347] on div "Edit" at bounding box center [1055, 351] width 133 height 13
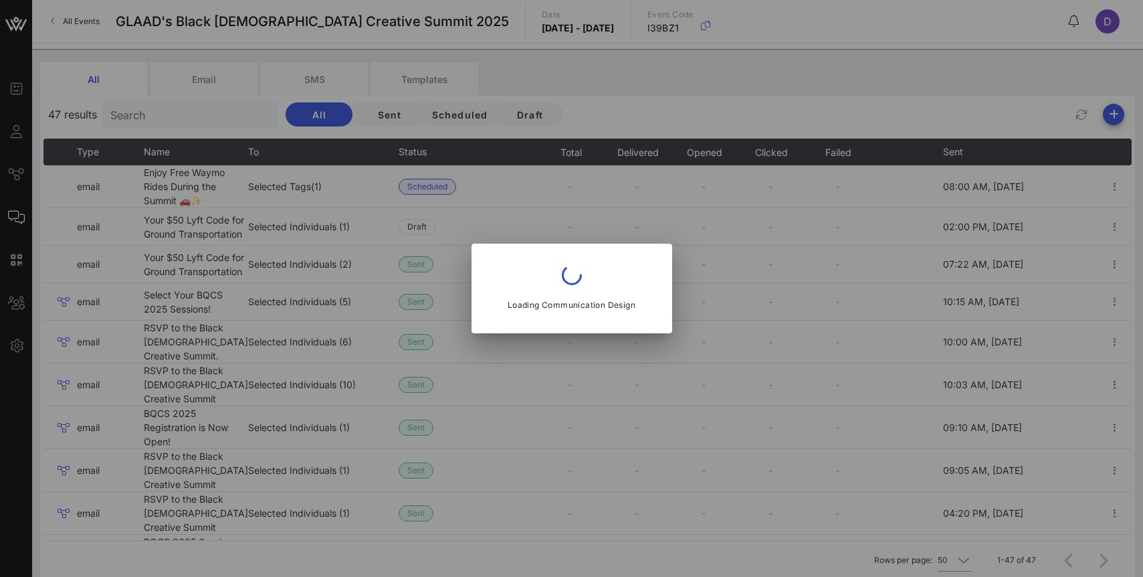
type input "GLAAD"
type input "Your $50 Lyft Code for Ground Transportation"
type input "[EMAIL_ADDRESS][DOMAIN_NAME]"
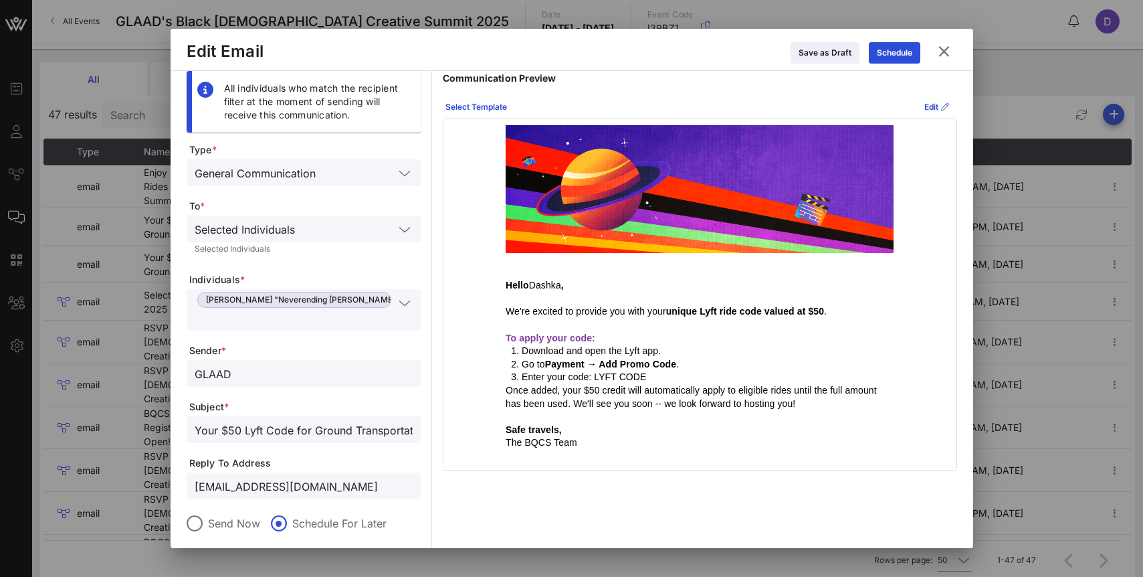
click at [432, 306] on button "Close" at bounding box center [438, 300] width 12 height 12
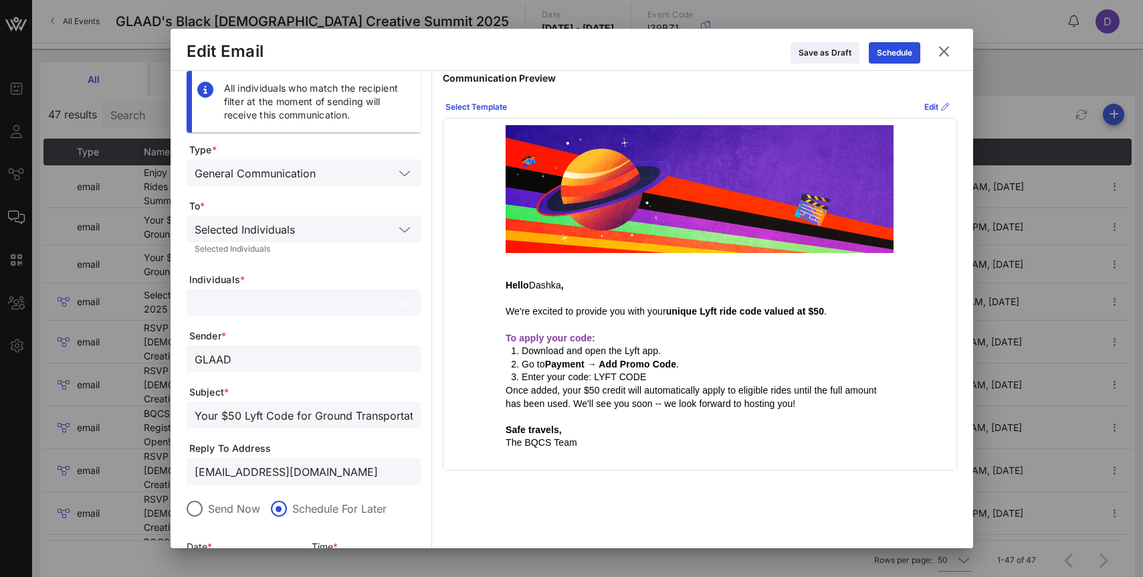
click at [940, 52] on icon at bounding box center [943, 51] width 23 height 23
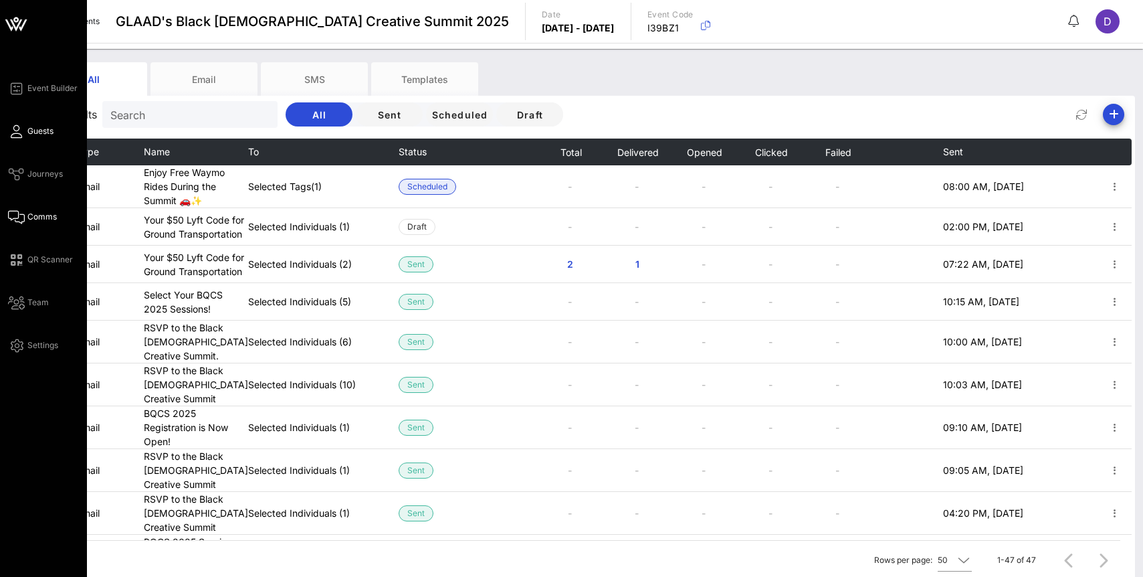
click at [19, 130] on icon at bounding box center [16, 131] width 17 height 2
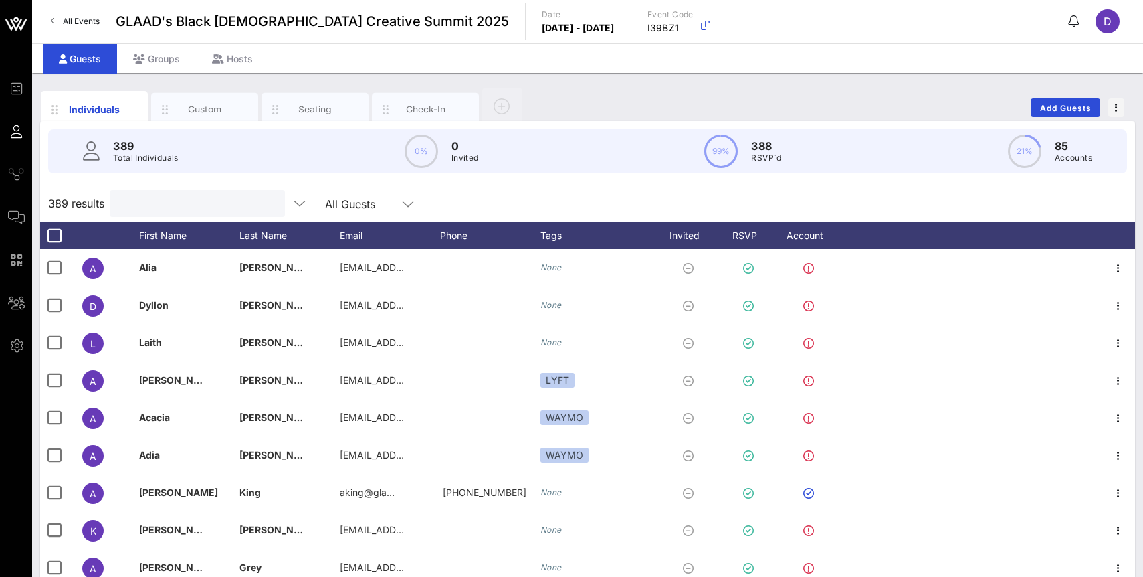
click at [173, 206] on input "text" at bounding box center [196, 203] width 157 height 17
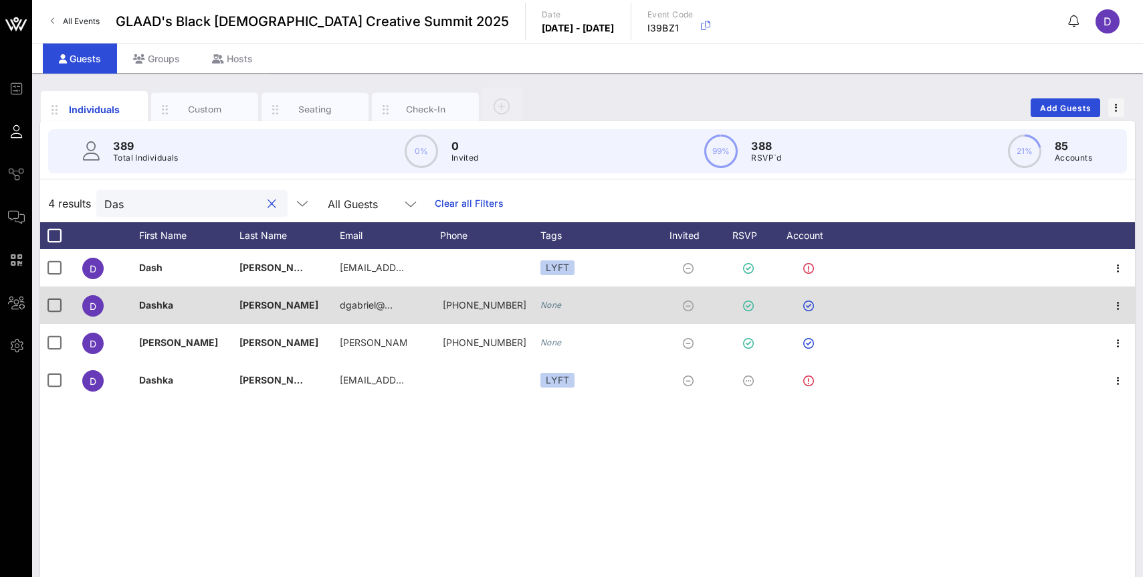
type input "Das"
click at [545, 304] on icon "None" at bounding box center [551, 305] width 21 height 10
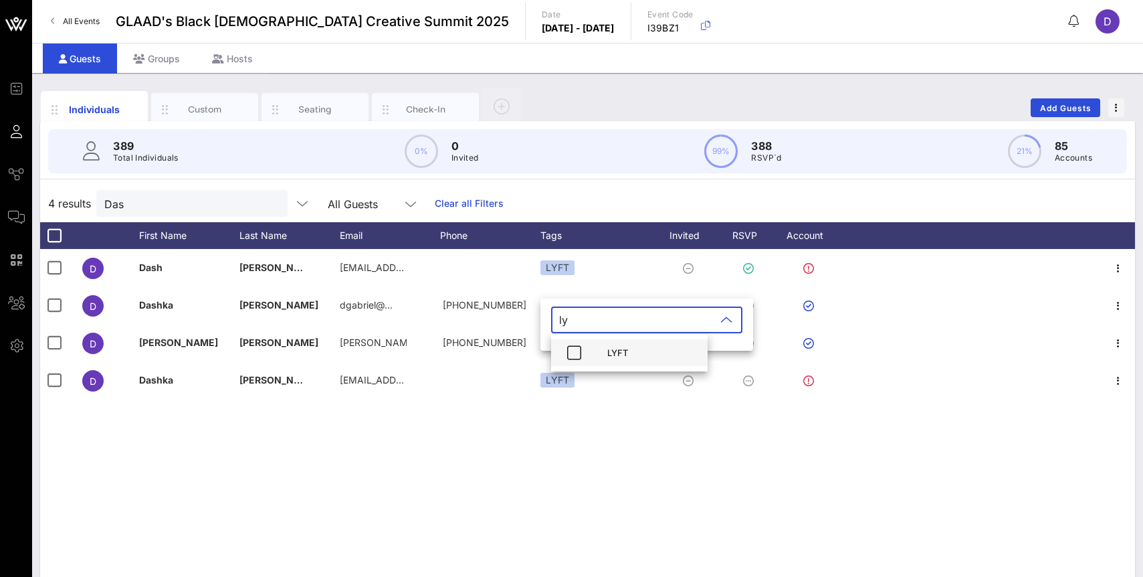
type input "ly"
click at [575, 339] on div "LYFT" at bounding box center [629, 352] width 157 height 27
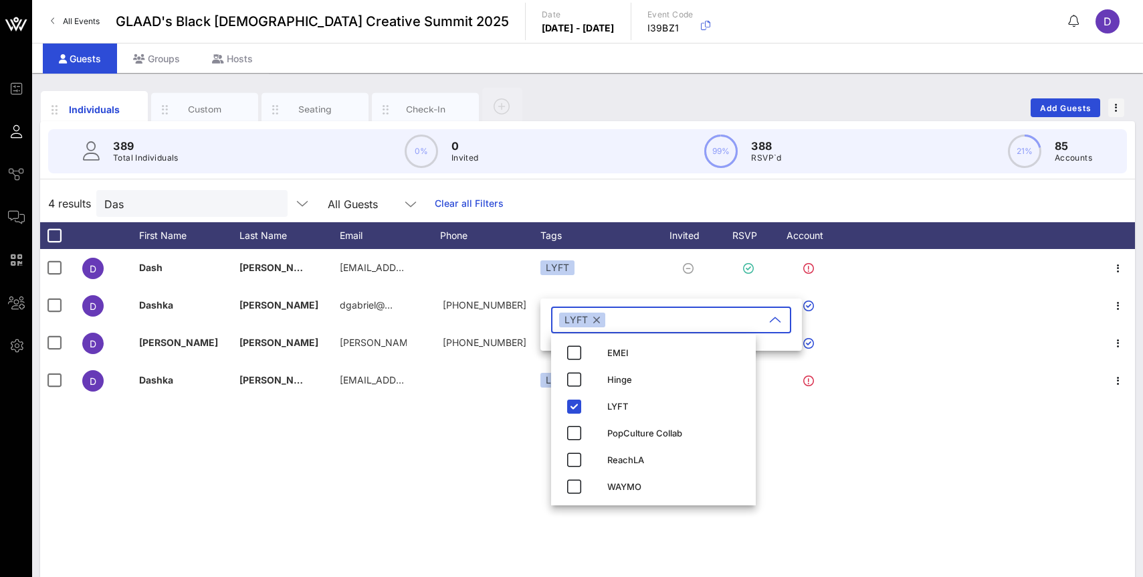
click at [498, 454] on div "D [PERSON_NAME] [EMAIL_ADDRESS][DOMAIN_NAME] LYFT D [PERSON_NAME] [PERSON_NAME]…" at bounding box center [587, 449] width 1095 height 401
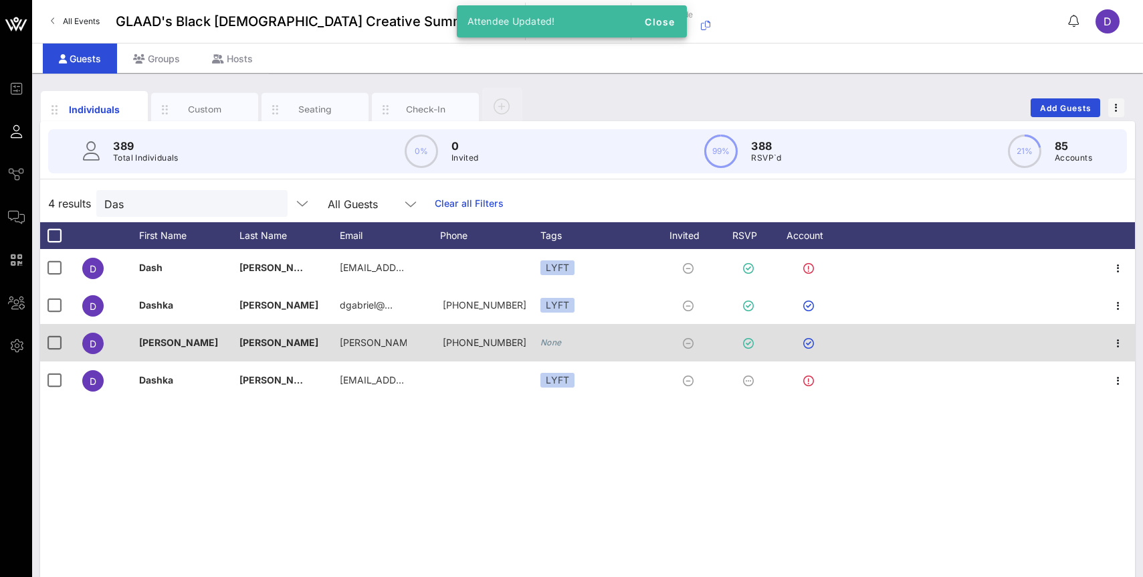
click at [555, 343] on icon "None" at bounding box center [551, 342] width 21 height 10
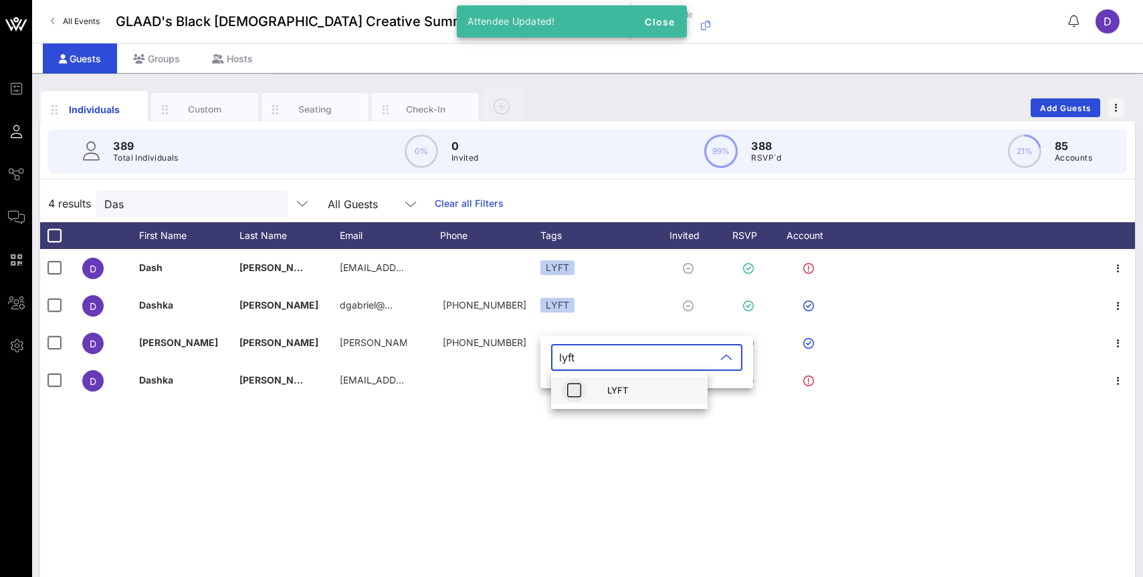
type input "lyft"
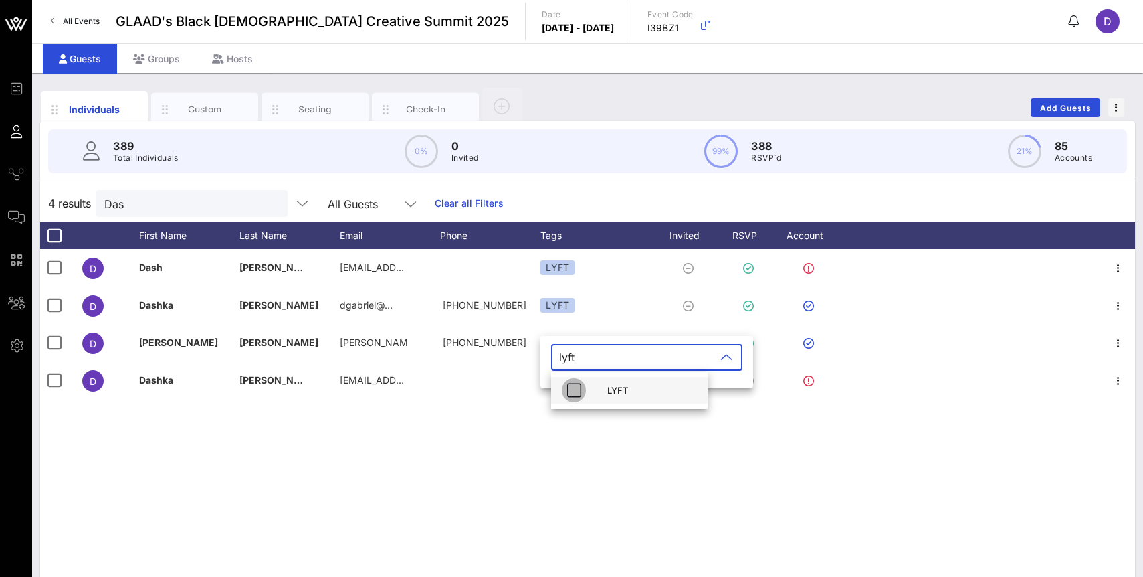
click at [575, 387] on icon "button" at bounding box center [574, 390] width 16 height 16
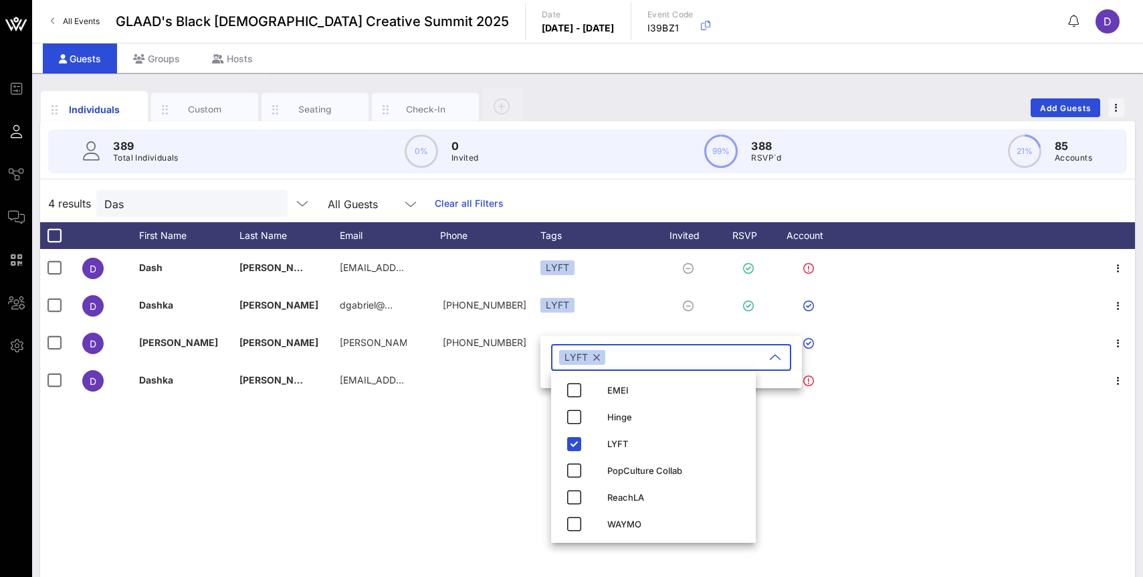
click at [515, 464] on div "D [PERSON_NAME] [EMAIL_ADDRESS][DOMAIN_NAME] LYFT D [PERSON_NAME] [PERSON_NAME]…" at bounding box center [587, 449] width 1095 height 401
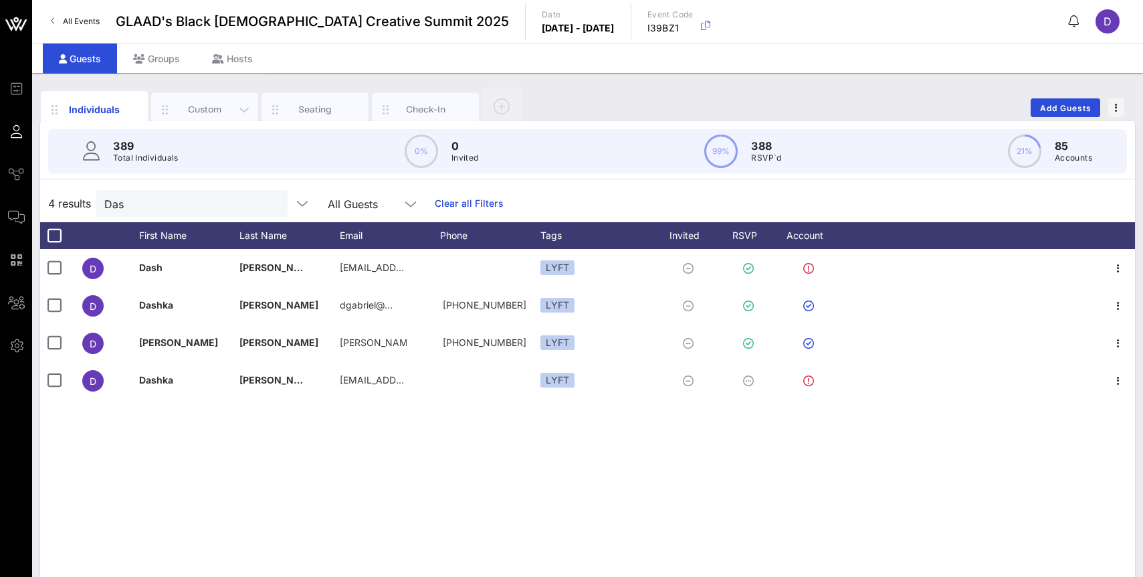
click at [221, 107] on div "Custom" at bounding box center [205, 109] width 60 height 13
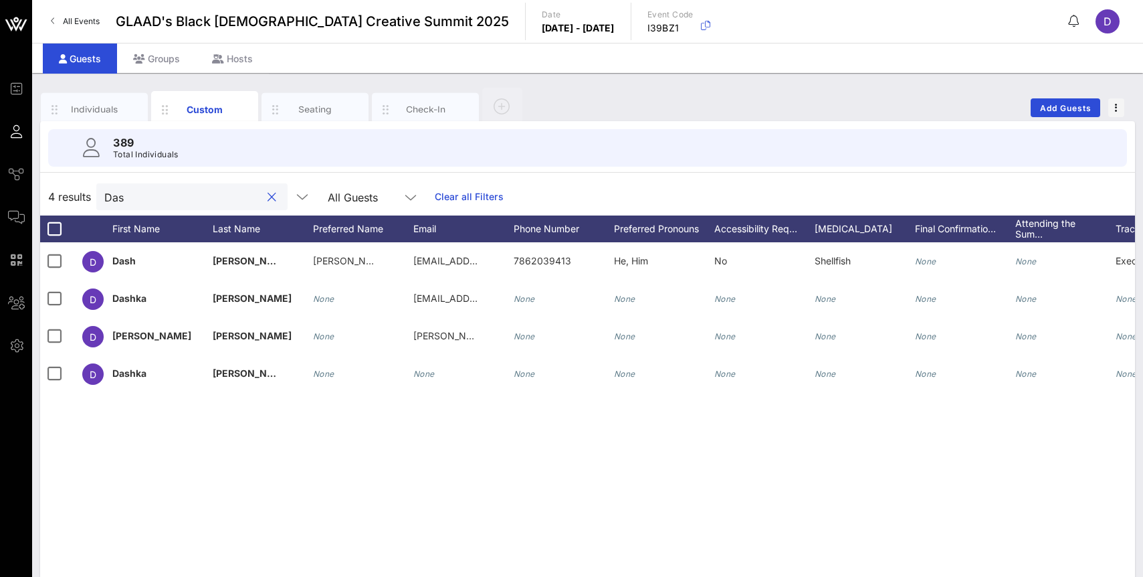
click at [177, 200] on input "Das" at bounding box center [182, 196] width 157 height 17
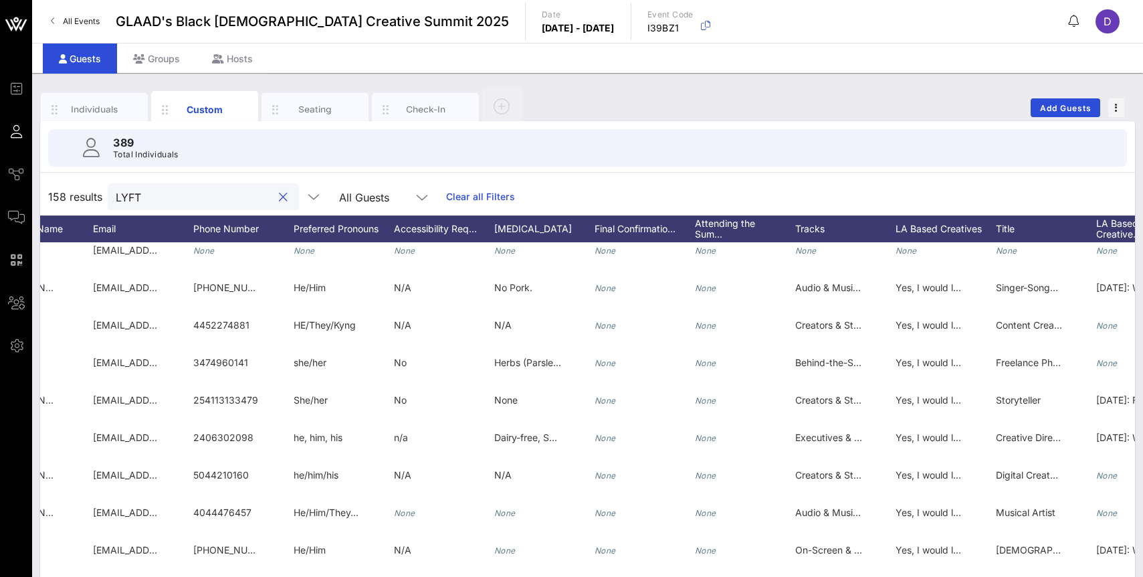
scroll to position [5518, 143]
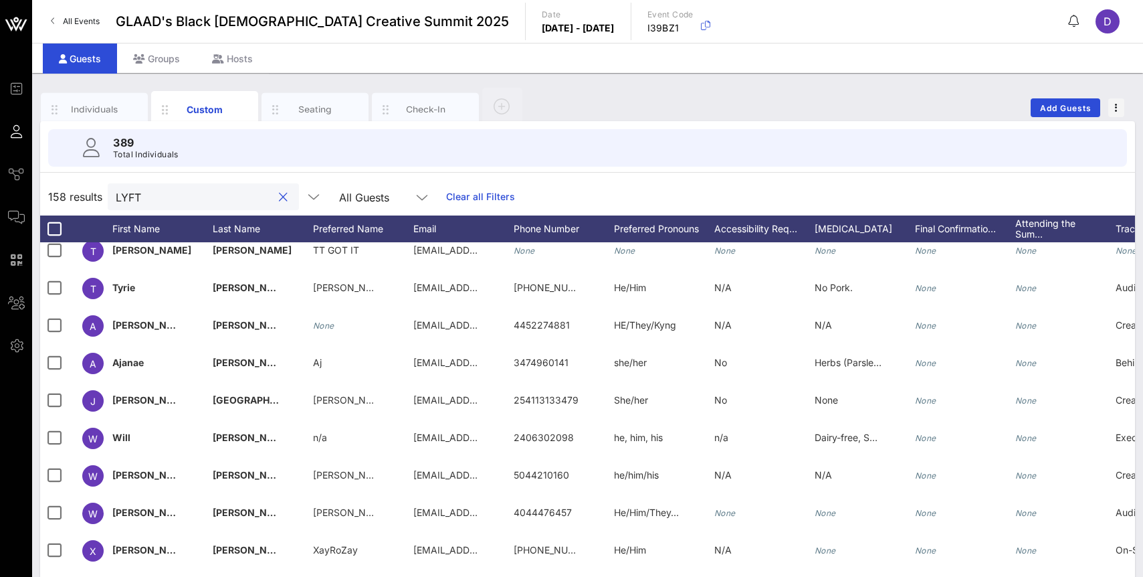
type input "LYFT"
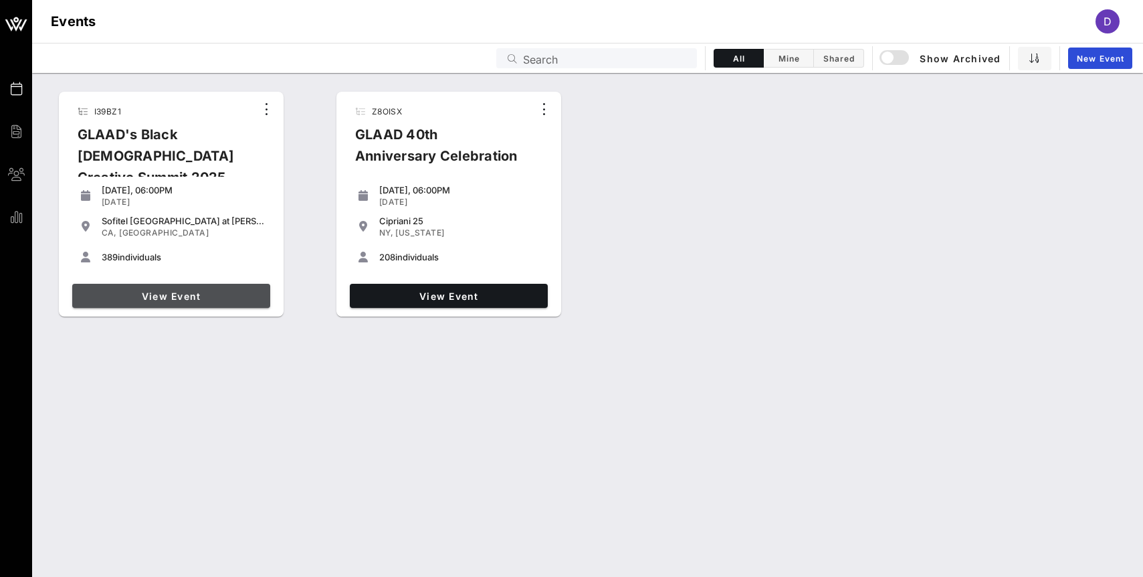
click at [191, 296] on span "View Event" at bounding box center [171, 295] width 187 height 11
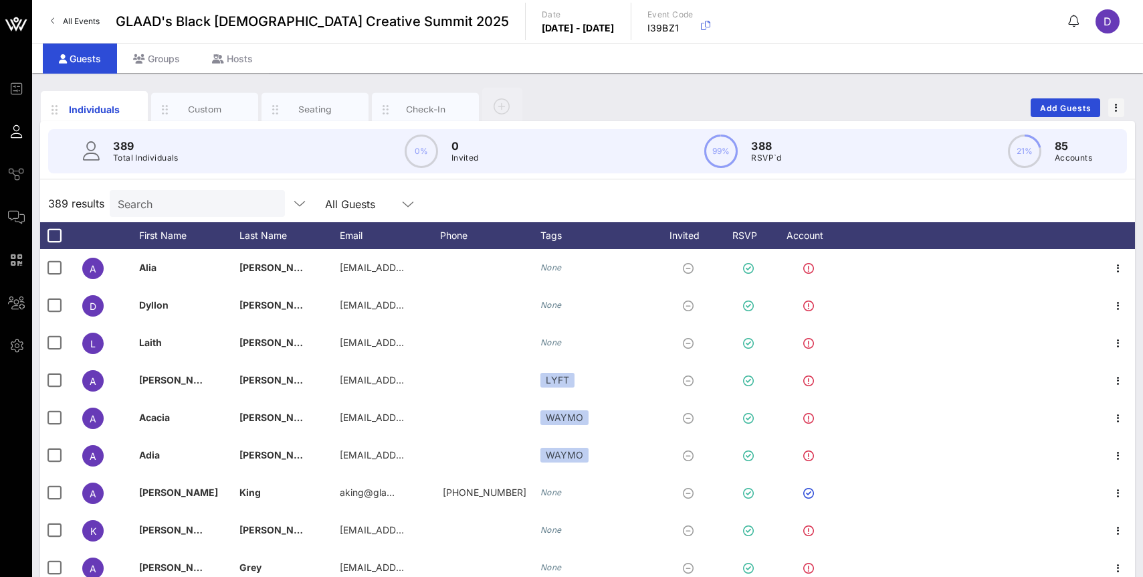
click at [163, 204] on input "Search" at bounding box center [196, 203] width 157 height 17
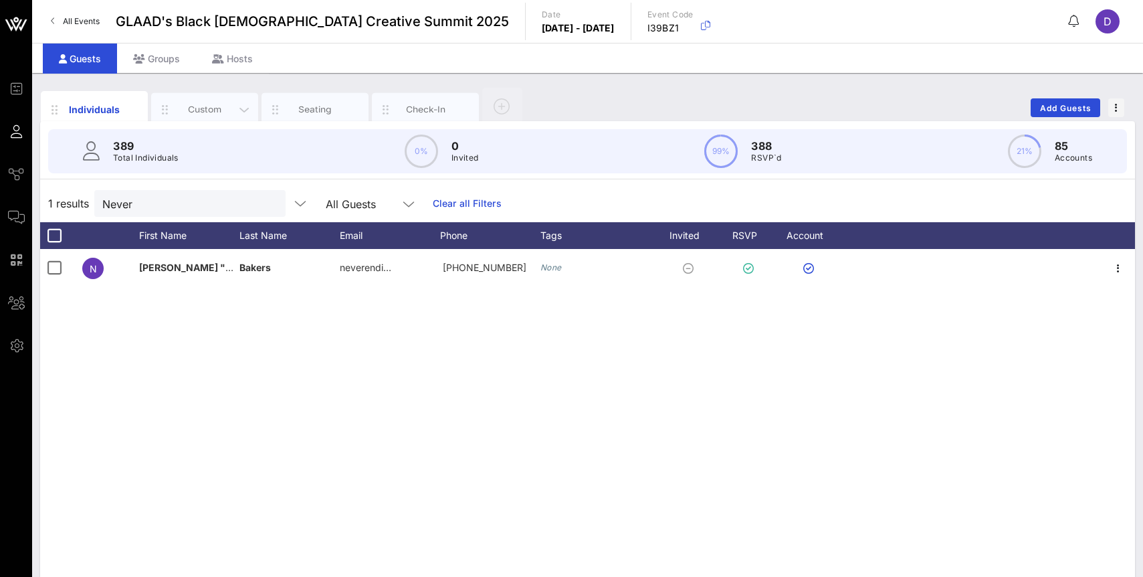
click at [208, 109] on div "Custom" at bounding box center [205, 109] width 60 height 13
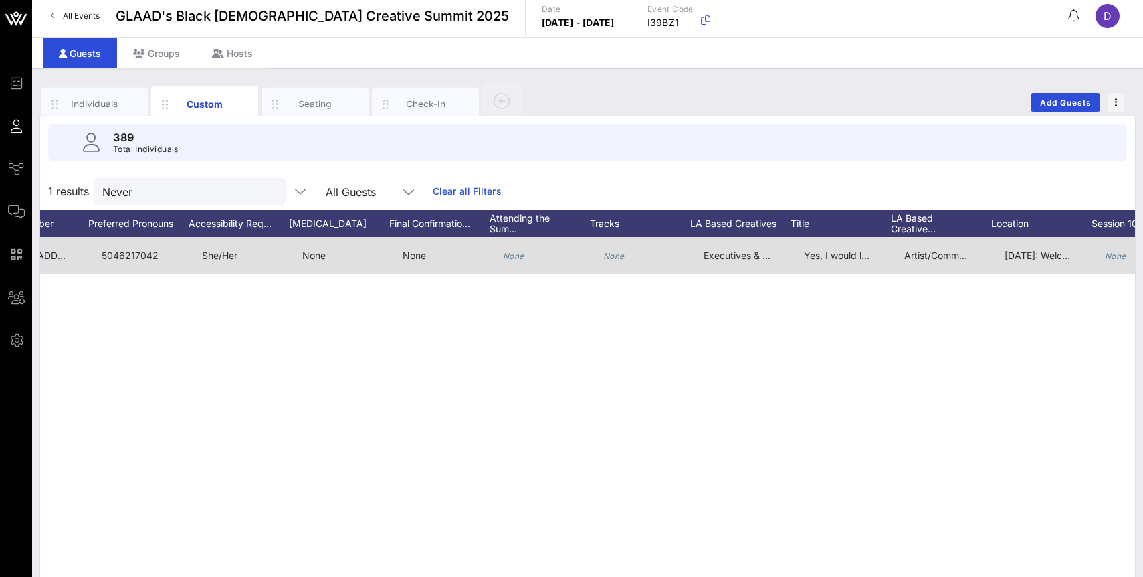
scroll to position [0, 318]
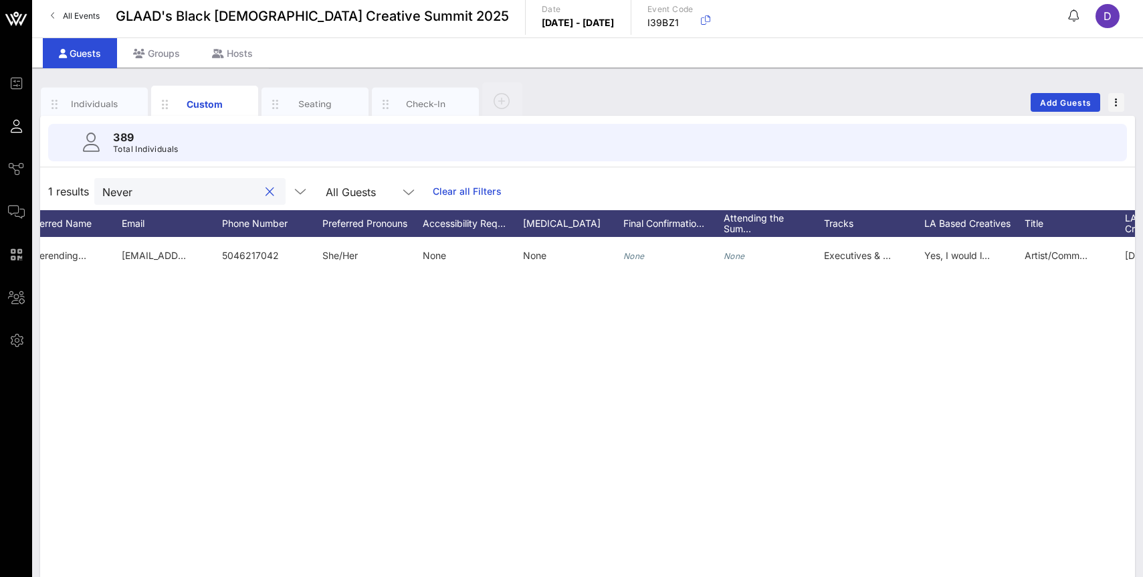
click at [144, 195] on input "Never" at bounding box center [180, 191] width 157 height 17
paste input "Dilemmia"
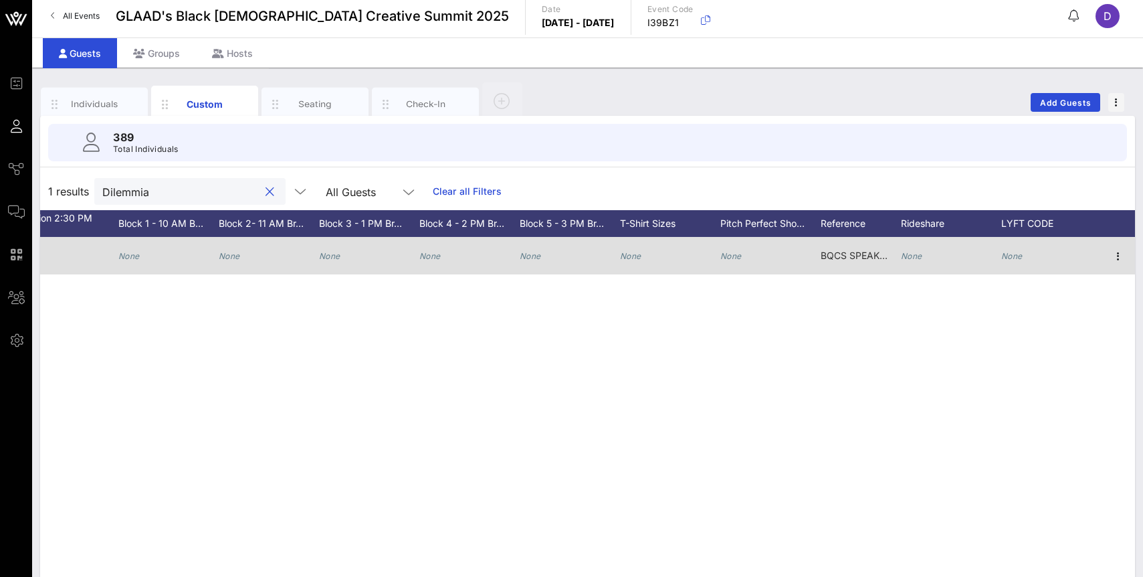
type input "Dilemmia"
click at [915, 265] on div "None" at bounding box center [911, 255] width 21 height 37
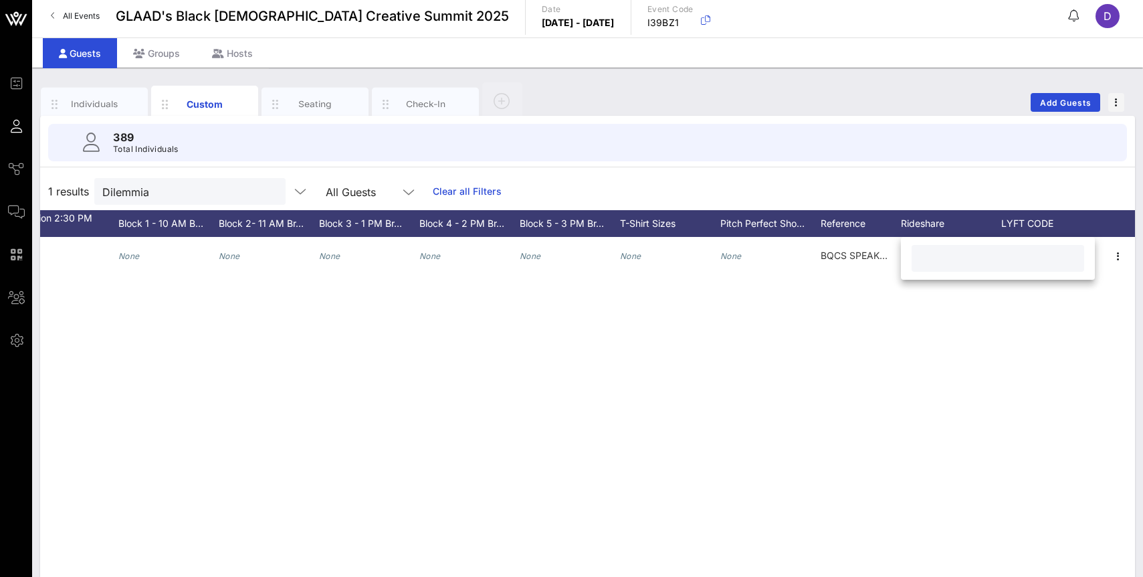
click at [868, 338] on div "D DJ Dilemmia - None officialdilemma@gmail.com None None None None None None No…" at bounding box center [587, 437] width 1095 height 401
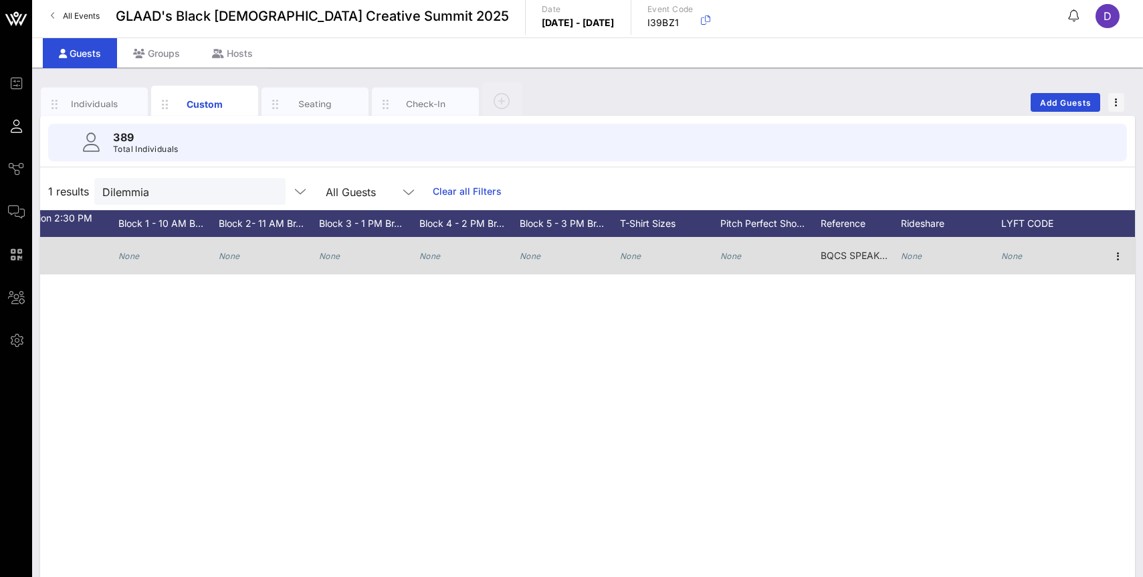
click at [1012, 256] on icon "None" at bounding box center [1012, 256] width 21 height 10
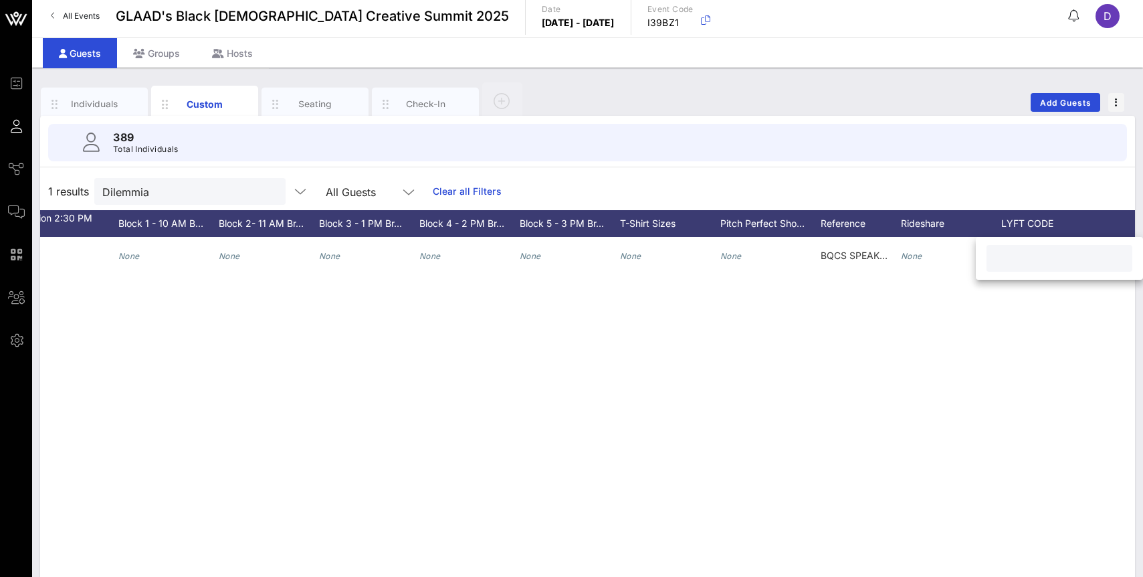
paste input "BQCSVL7G5QRQV7ND"
type input "BQCSVL7G5QRQV7ND"
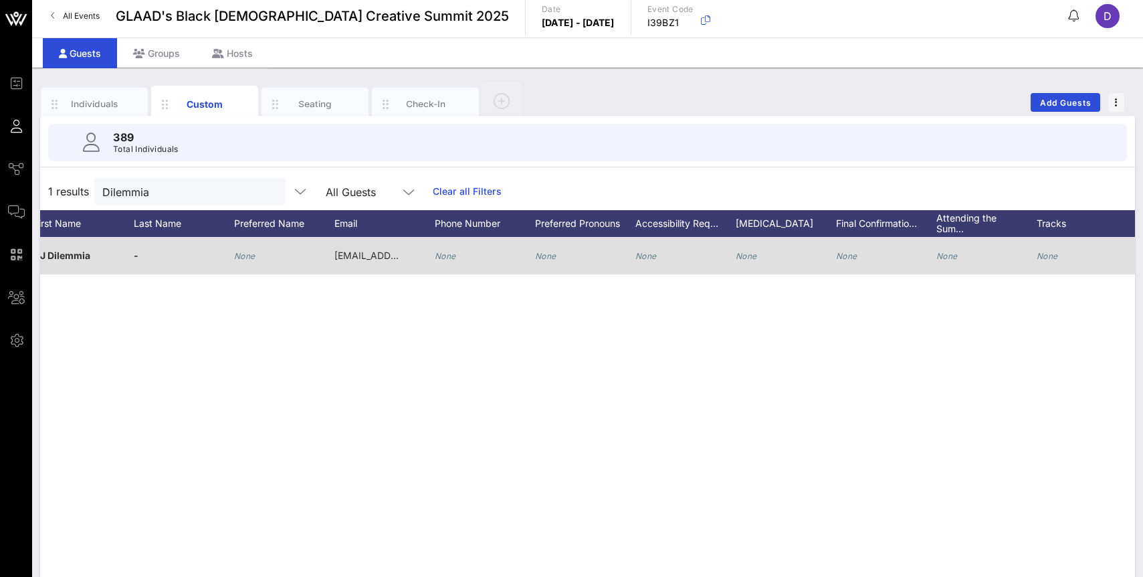
scroll to position [0, 70]
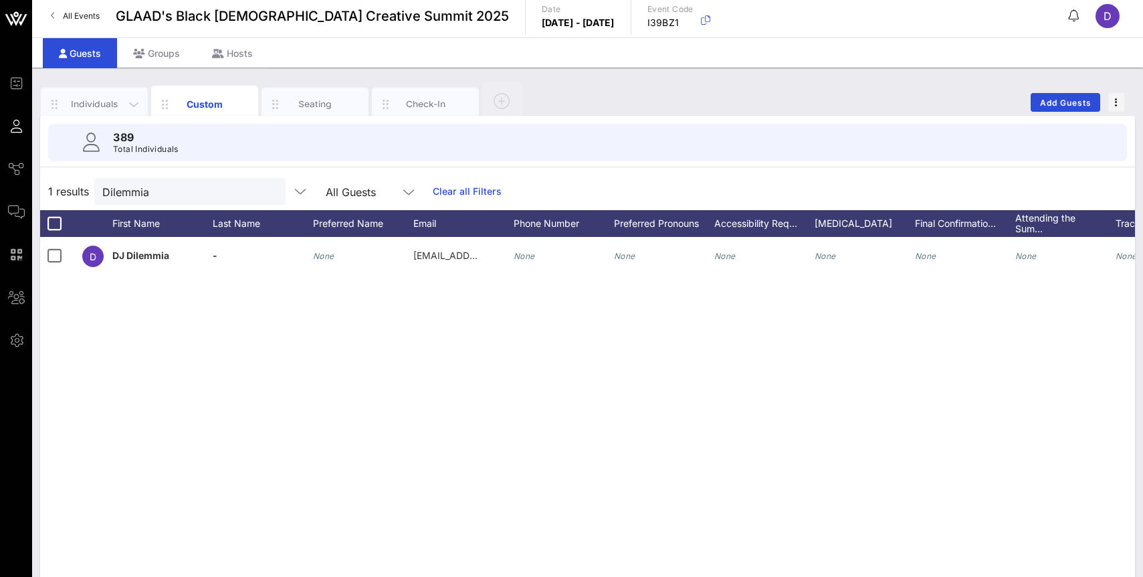
click at [109, 103] on div "Individuals" at bounding box center [95, 104] width 60 height 13
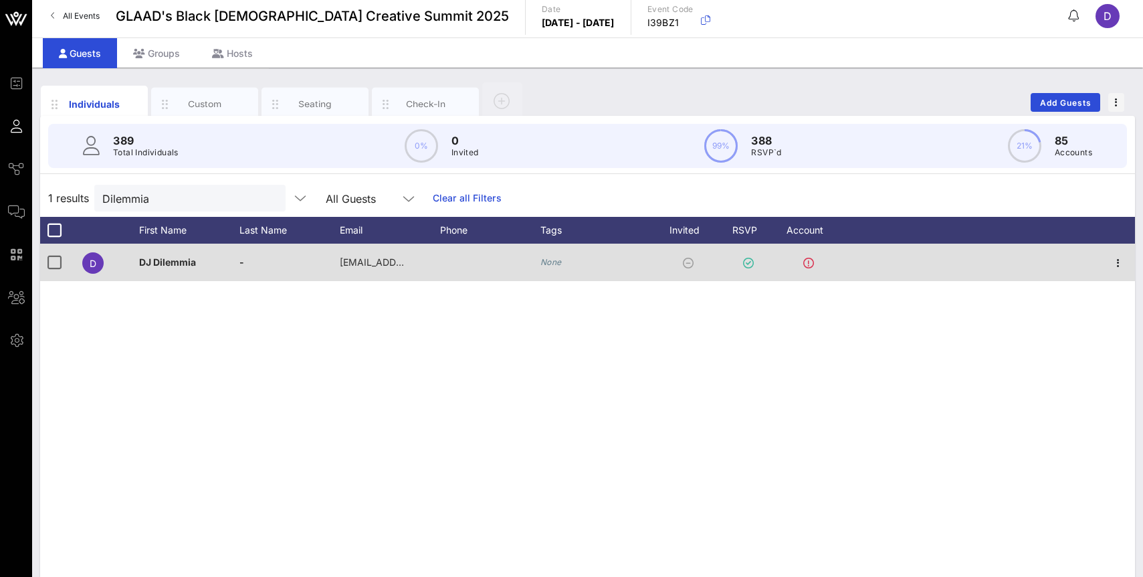
click at [553, 263] on icon "None" at bounding box center [551, 262] width 21 height 10
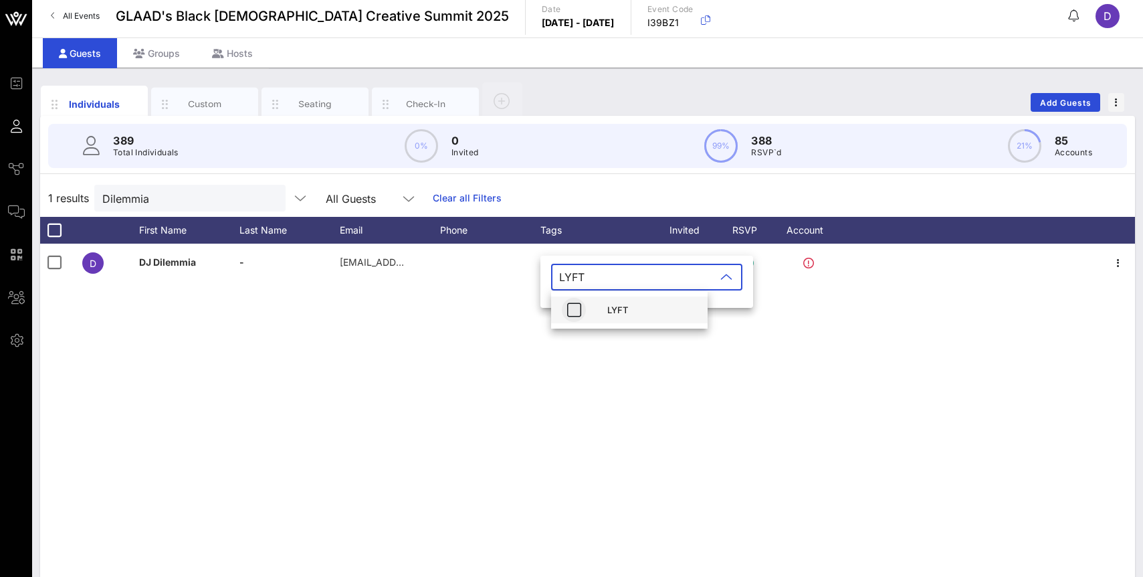
type input "LYFT"
click at [575, 309] on icon "button" at bounding box center [574, 310] width 16 height 16
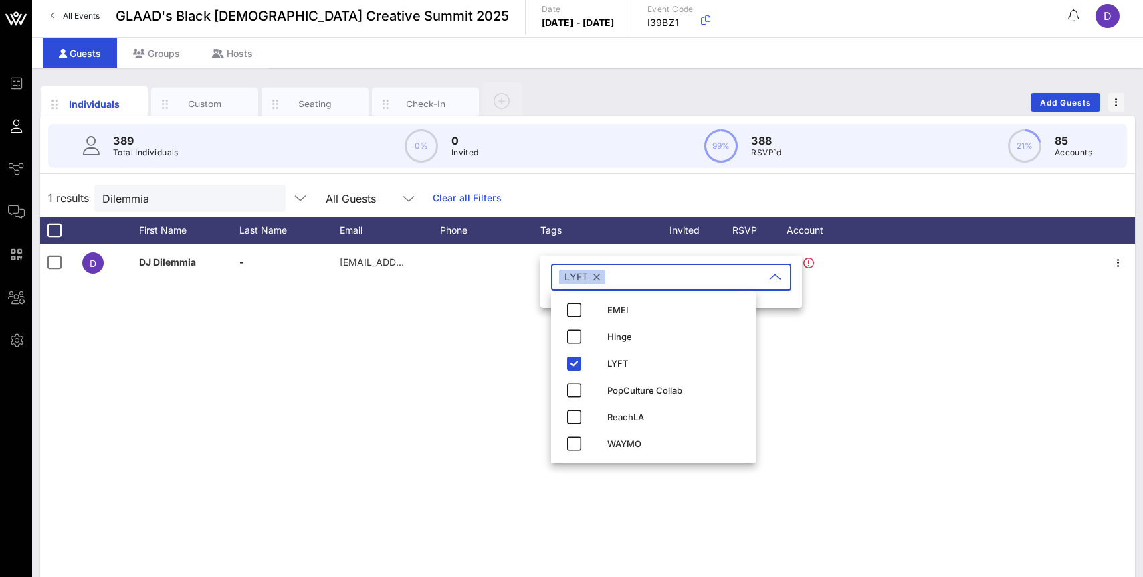
click at [638, 185] on div "1 results Dilemmia All Guests Clear all Filters" at bounding box center [587, 197] width 1095 height 37
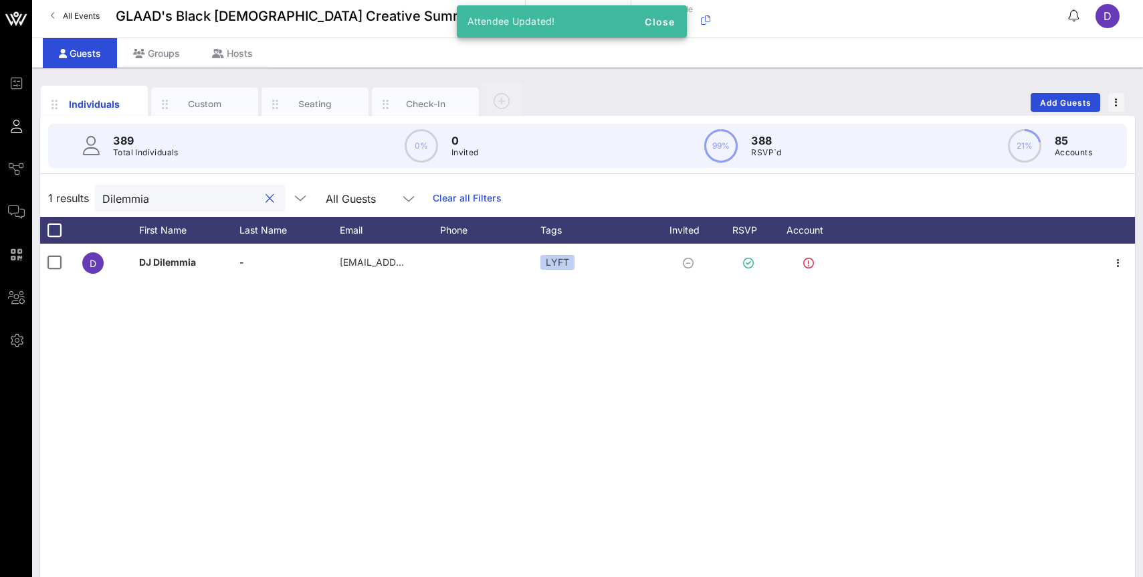
click at [121, 193] on input "Dilemmia" at bounding box center [180, 197] width 157 height 17
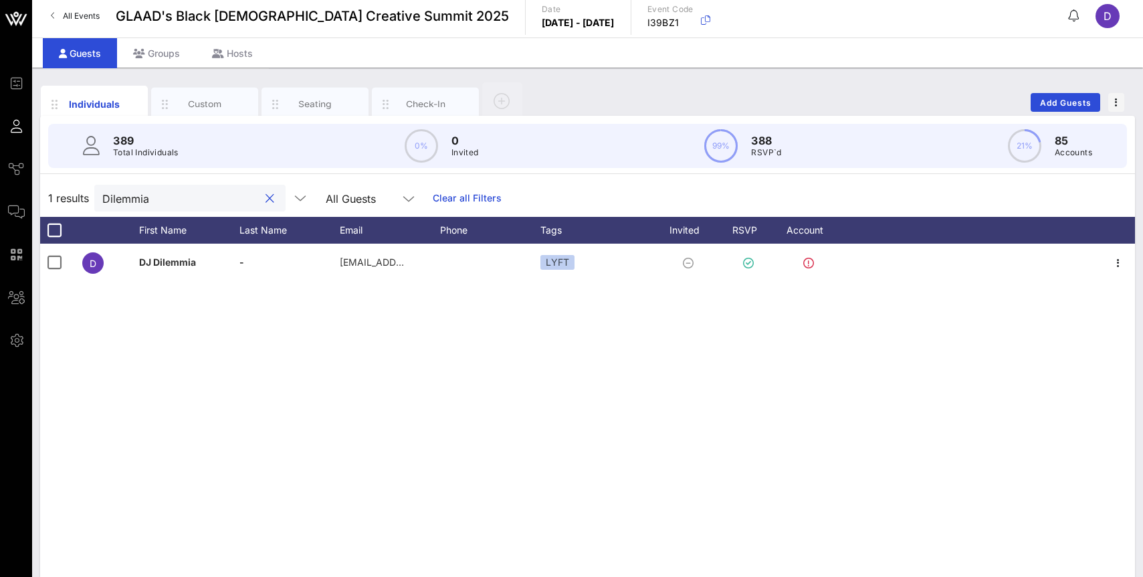
click at [121, 193] on input "Dilemmia" at bounding box center [180, 197] width 157 height 17
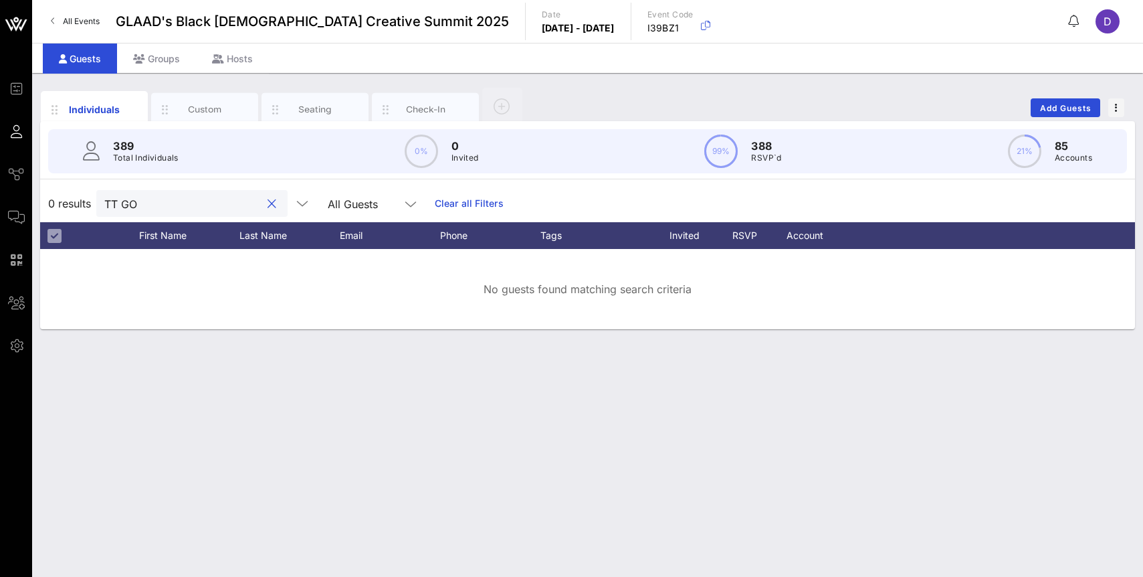
scroll to position [0, 0]
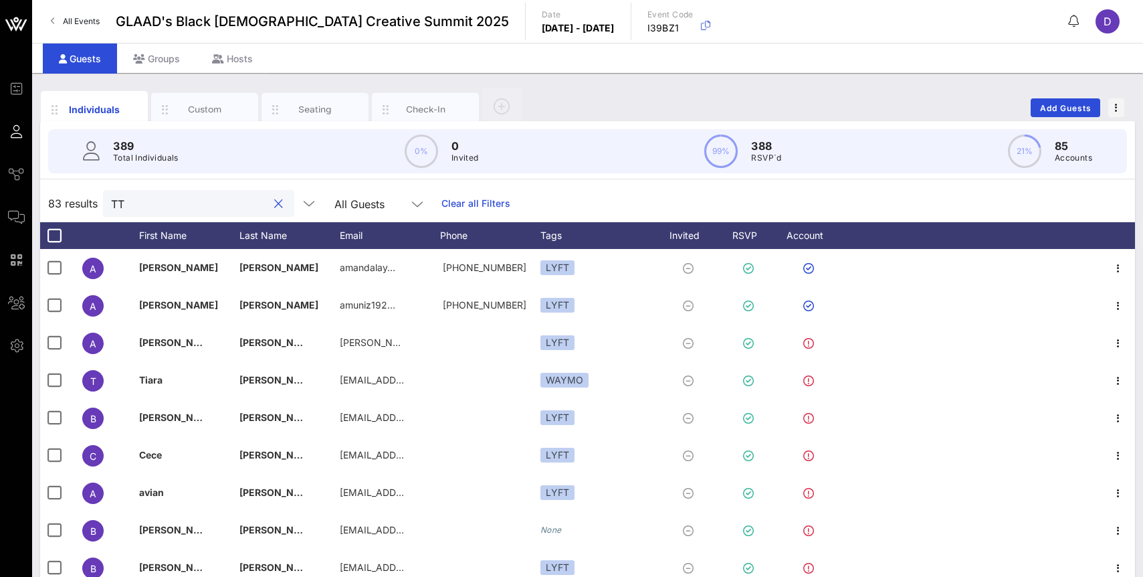
type input "T"
type input "G"
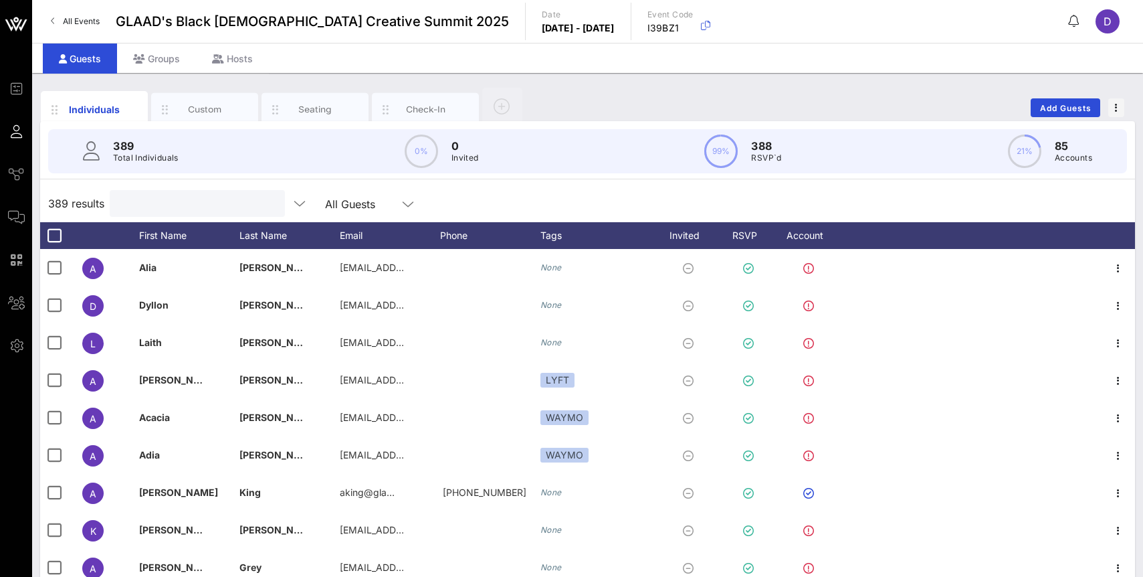
click at [157, 207] on input "text" at bounding box center [196, 203] width 157 height 17
paste input "[EMAIL_ADDRESS][DOMAIN_NAME]"
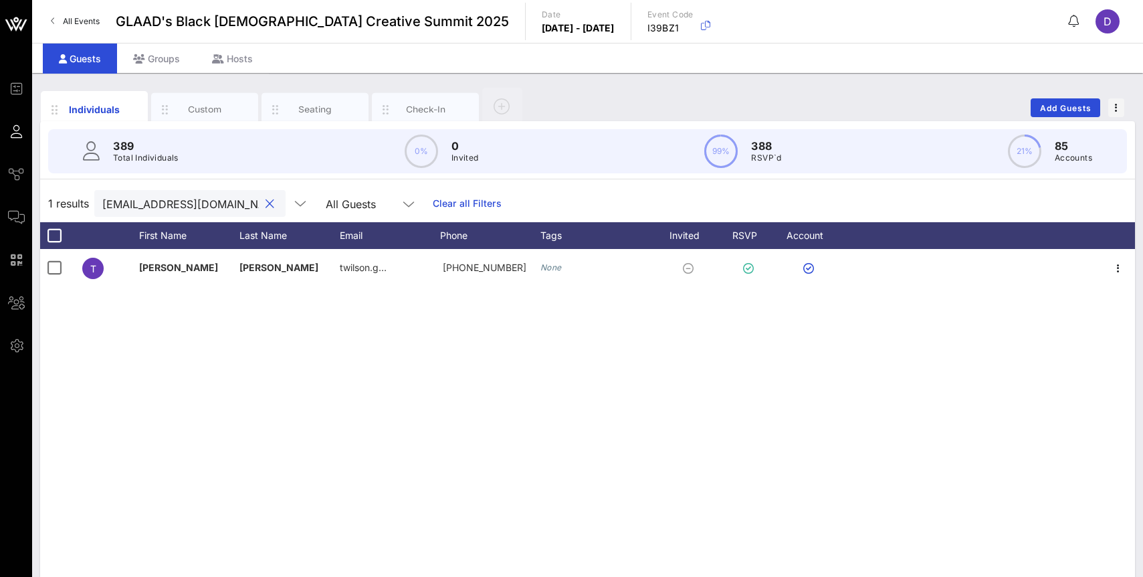
scroll to position [0, 3]
type input "[EMAIL_ADDRESS][DOMAIN_NAME]"
click at [187, 98] on div "Custom" at bounding box center [204, 109] width 107 height 33
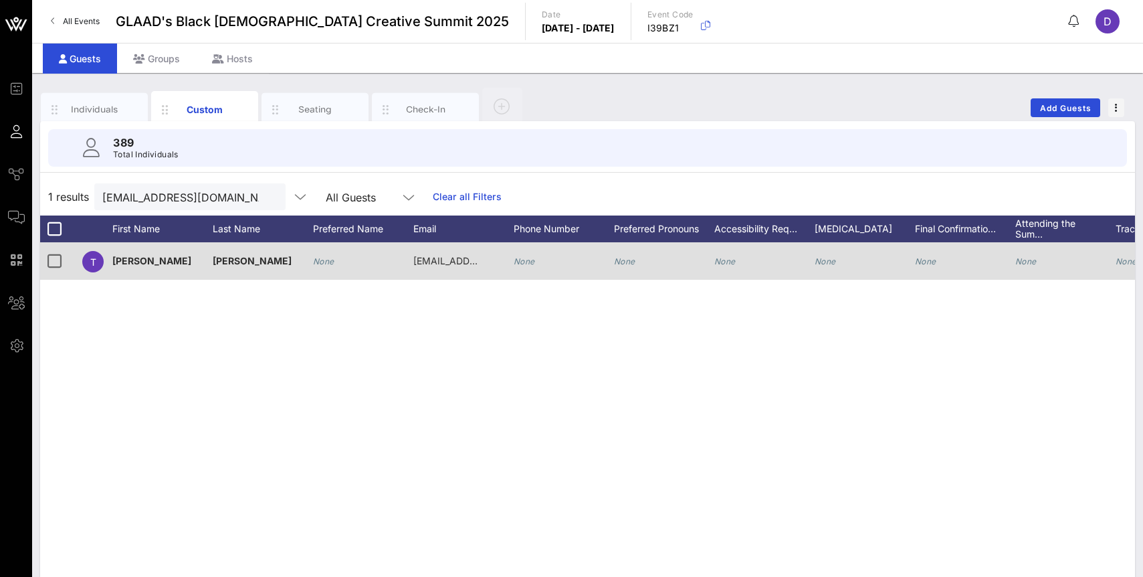
click at [140, 261] on span "[PERSON_NAME]" at bounding box center [151, 260] width 79 height 11
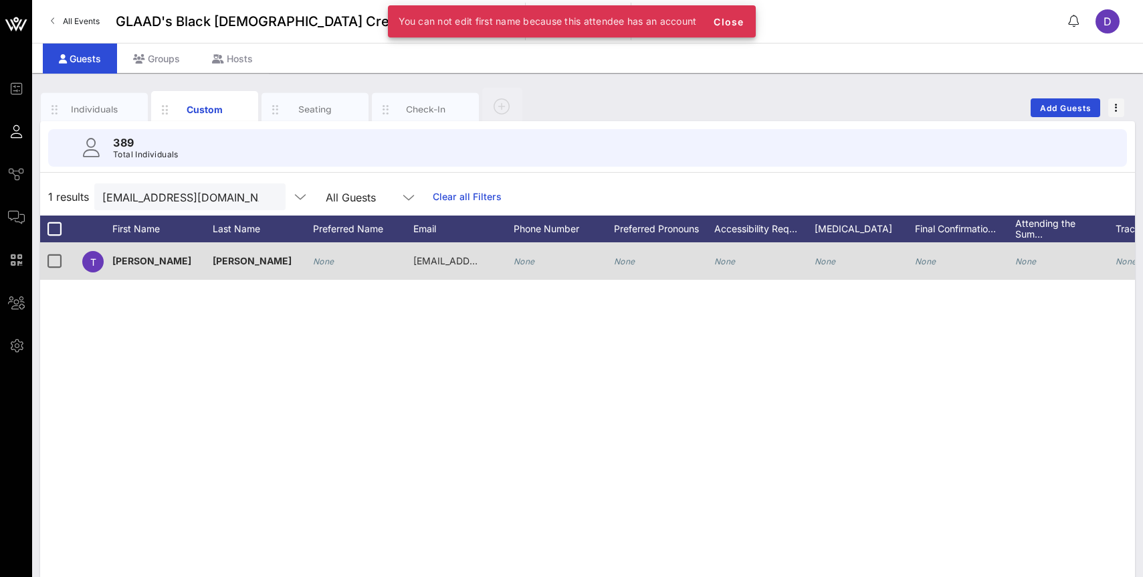
click at [140, 261] on span "[PERSON_NAME]" at bounding box center [151, 260] width 79 height 11
click at [224, 262] on span "[PERSON_NAME]" at bounding box center [252, 260] width 79 height 11
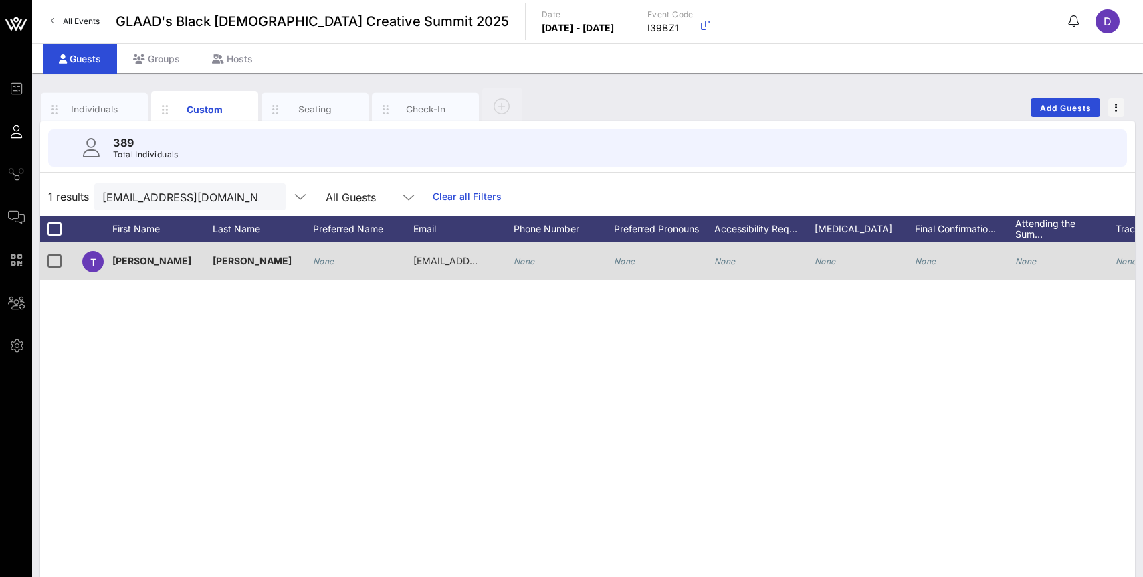
click at [331, 265] on icon "None" at bounding box center [323, 261] width 21 height 10
click at [331, 265] on div at bounding box center [410, 263] width 173 height 27
type input "t"
type input "TT GOT IT"
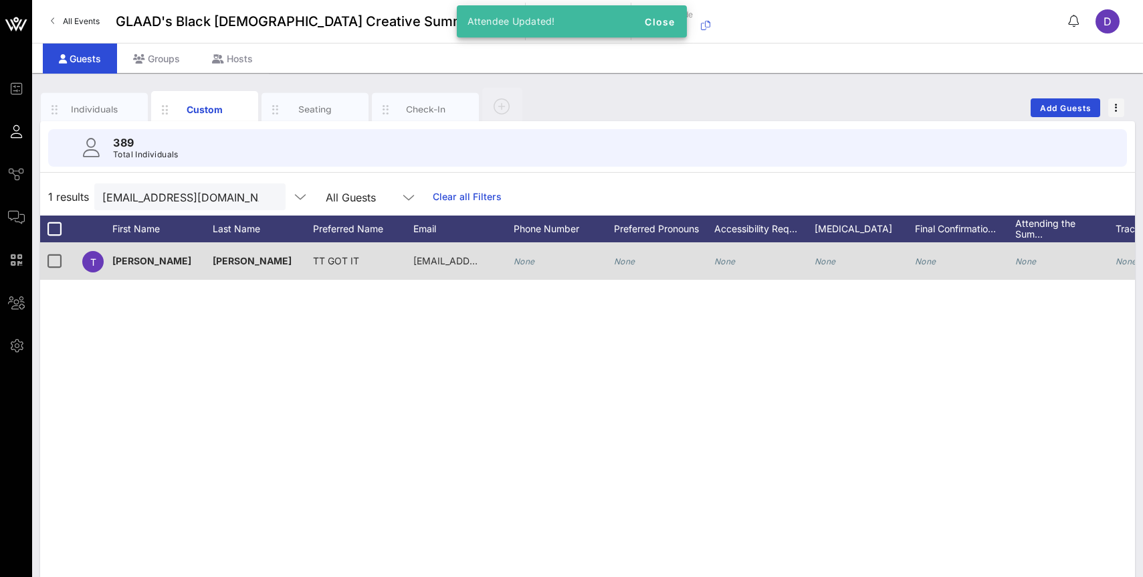
click at [396, 335] on div "T Terrence Wilson TT GOT IT twilson.gotit@gmail.com None None None None None No…" at bounding box center [587, 442] width 1095 height 401
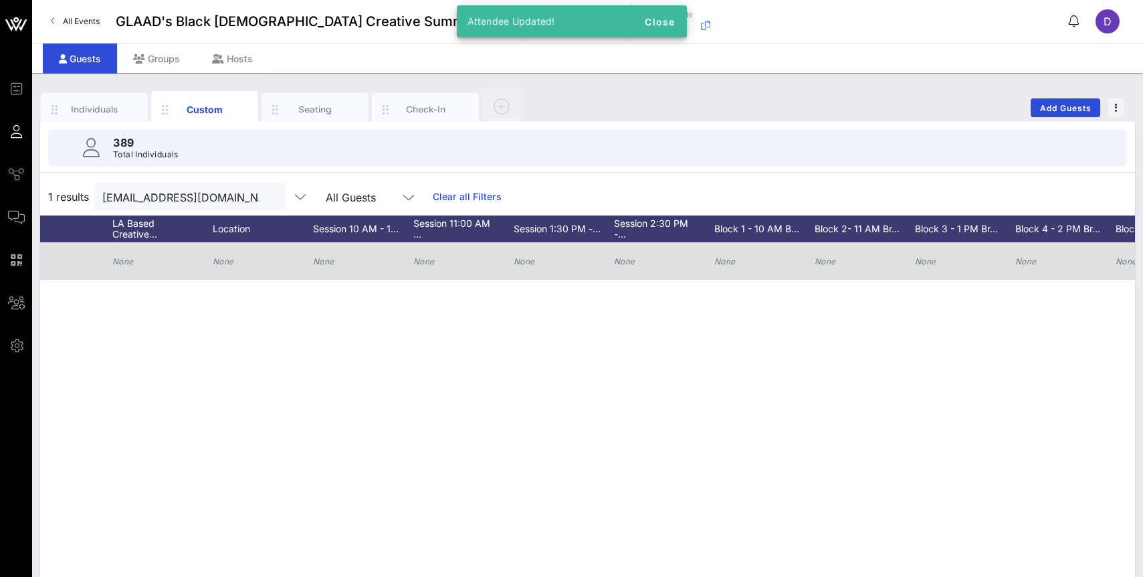
scroll to position [0, 1466]
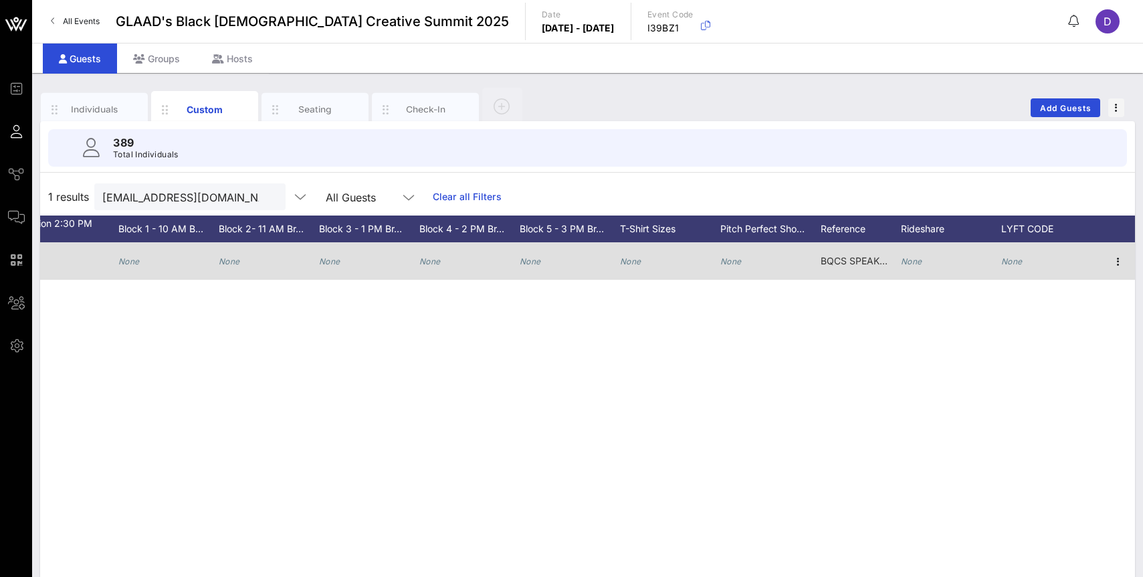
click at [1022, 261] on icon "None" at bounding box center [1012, 261] width 21 height 10
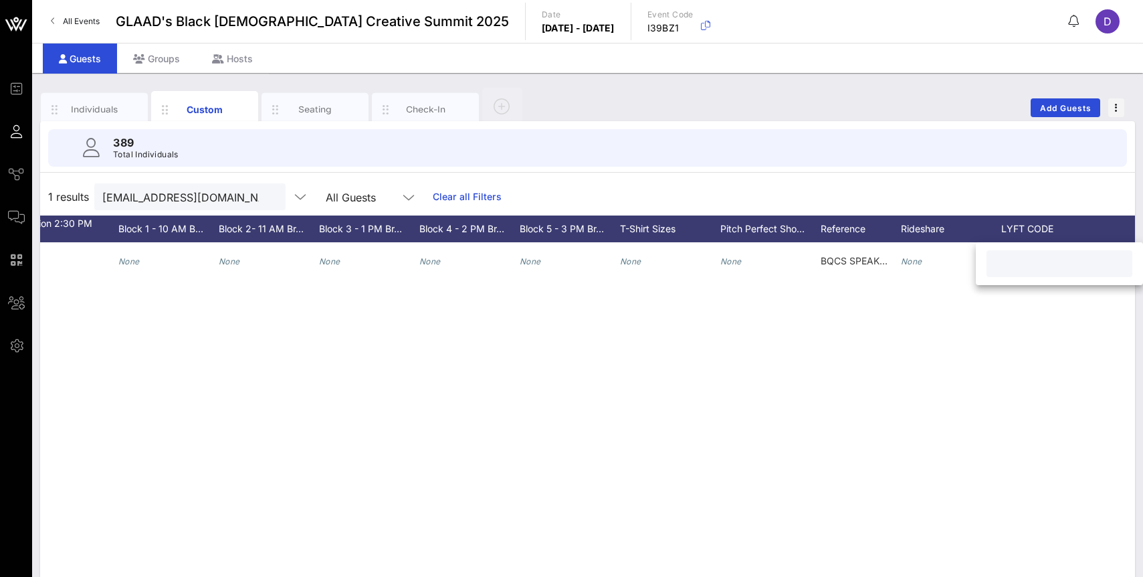
paste input "BQCS9QVLGRT4TJXL"
type input "BQCS9QVLGRT4TJXL"
click at [196, 192] on input "[EMAIL_ADDRESS][DOMAIN_NAME]" at bounding box center [180, 196] width 157 height 17
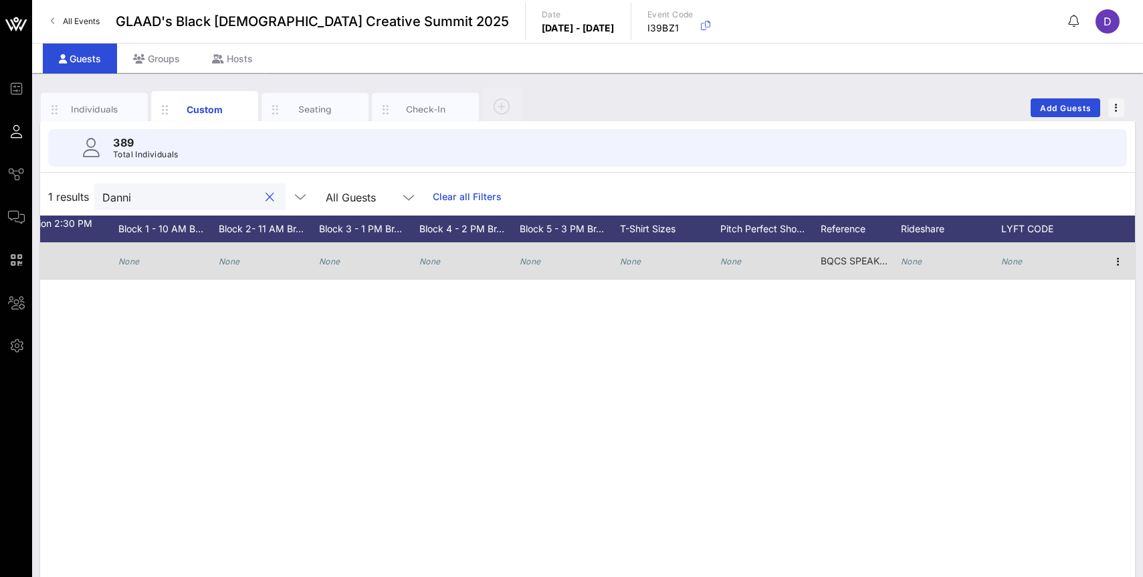
type input "Danni"
click at [1007, 258] on icon "None" at bounding box center [1012, 261] width 21 height 10
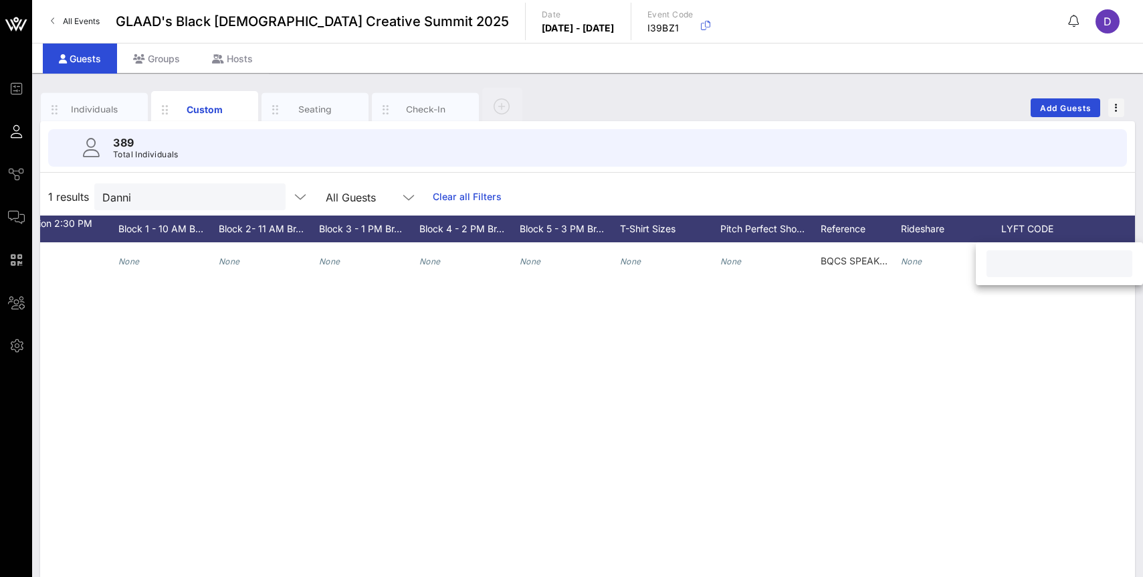
paste input "BQCSKTJNVR79MWVN"
type input "BQCSKTJNVR79MWVN"
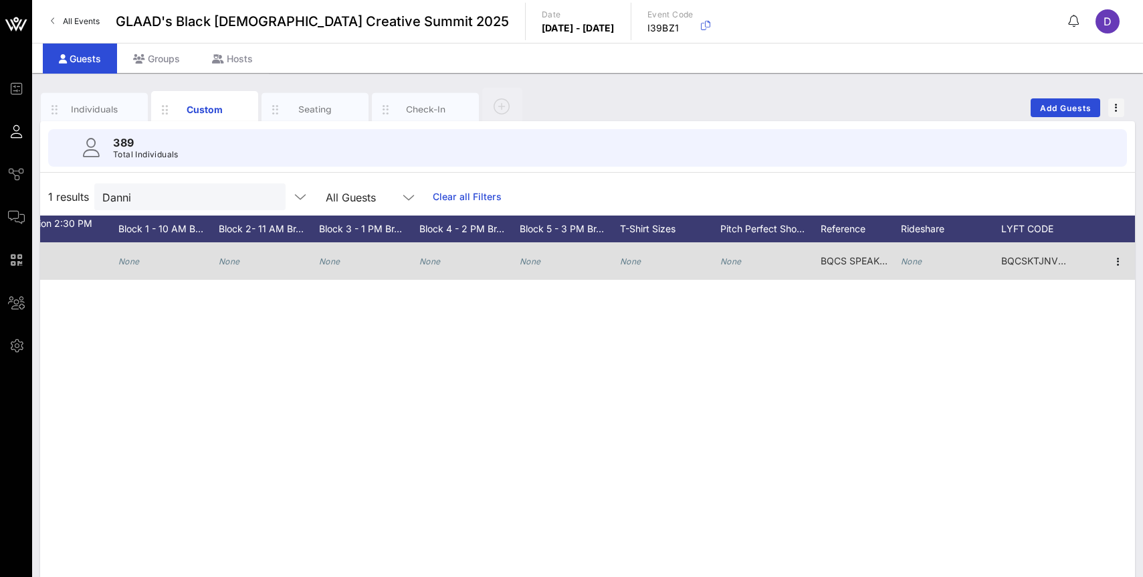
scroll to position [0, 1772]
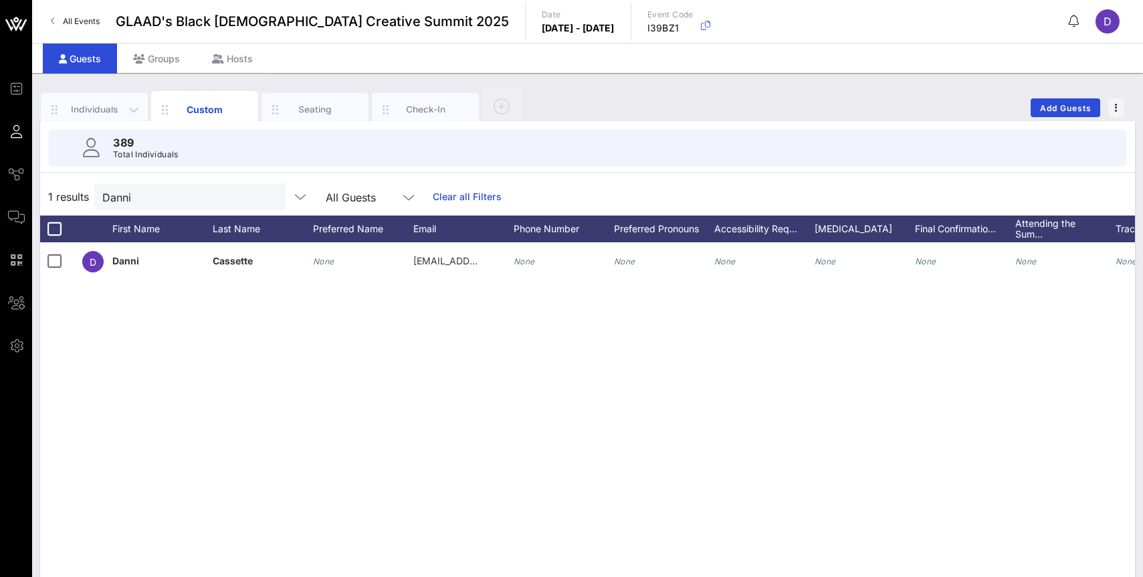
click at [114, 106] on div "Individuals" at bounding box center [95, 109] width 60 height 13
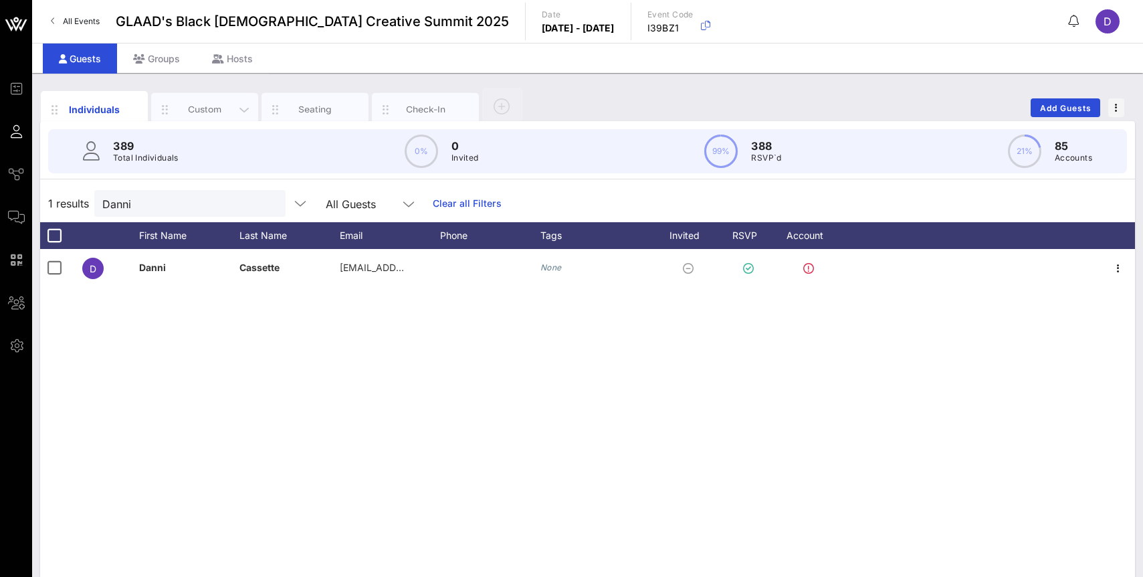
click at [179, 104] on div "Custom" at bounding box center [205, 109] width 60 height 13
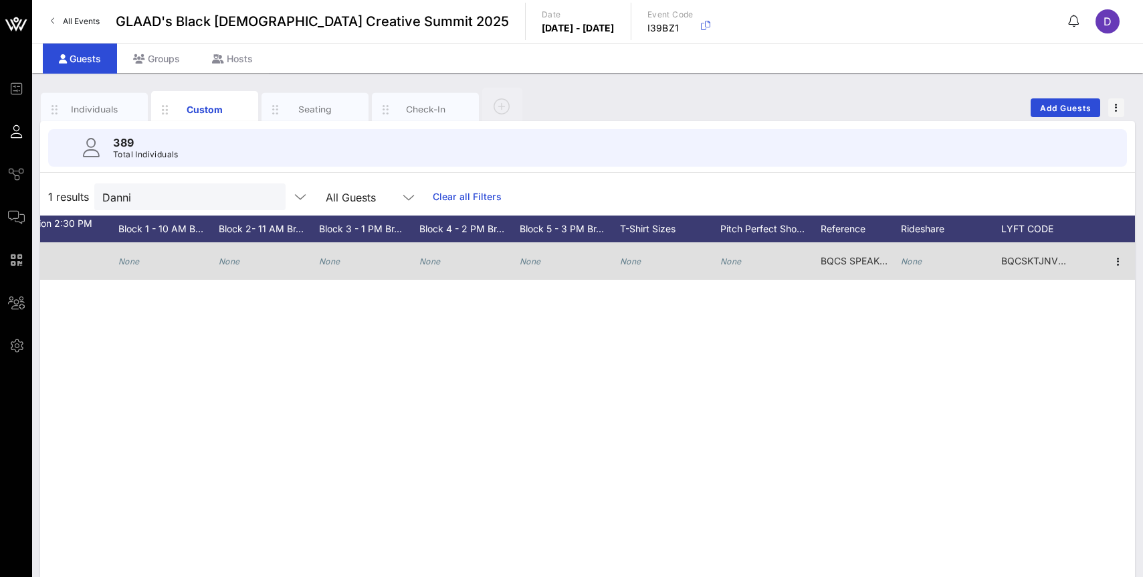
click at [910, 261] on icon "None" at bounding box center [911, 261] width 21 height 10
type input "LYFT"
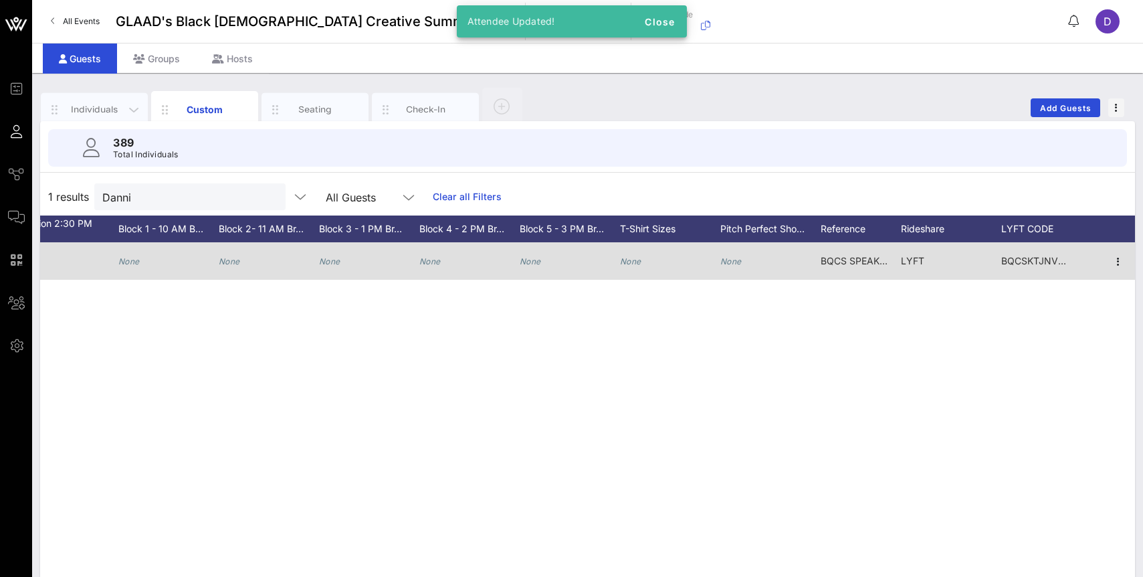
click at [106, 103] on div "Individuals" at bounding box center [95, 109] width 60 height 13
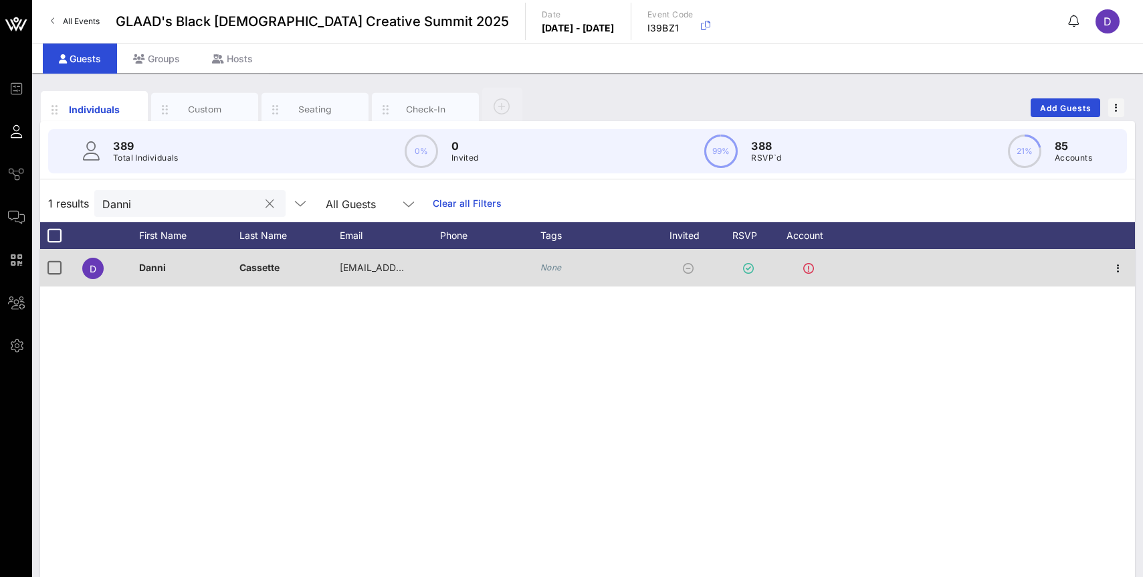
click at [183, 216] on div "Danni" at bounding box center [180, 203] width 157 height 27
click at [266, 200] on button "clear icon" at bounding box center [270, 203] width 9 height 13
type input "Dann"
click at [555, 266] on icon "None" at bounding box center [551, 267] width 21 height 10
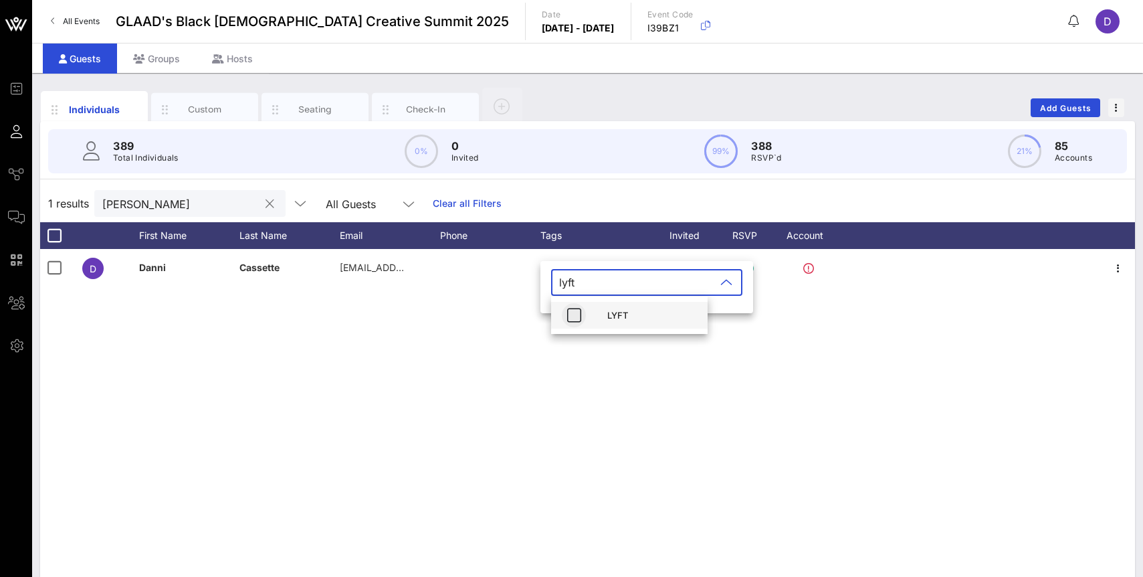
type input "lyft"
click at [574, 317] on icon "button" at bounding box center [574, 315] width 16 height 16
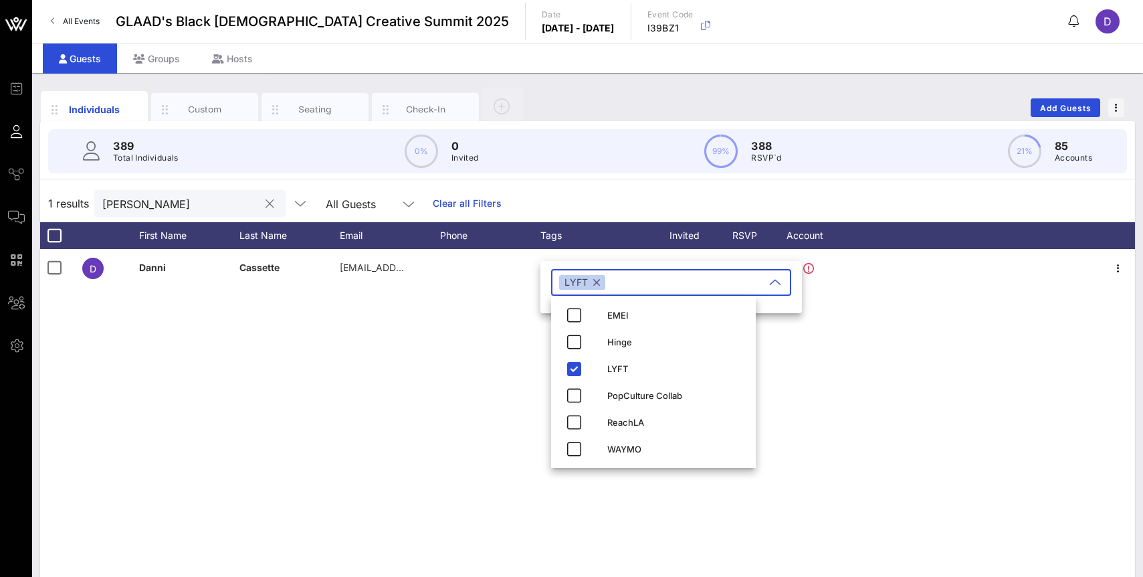
click at [162, 195] on input "Dann" at bounding box center [180, 203] width 157 height 17
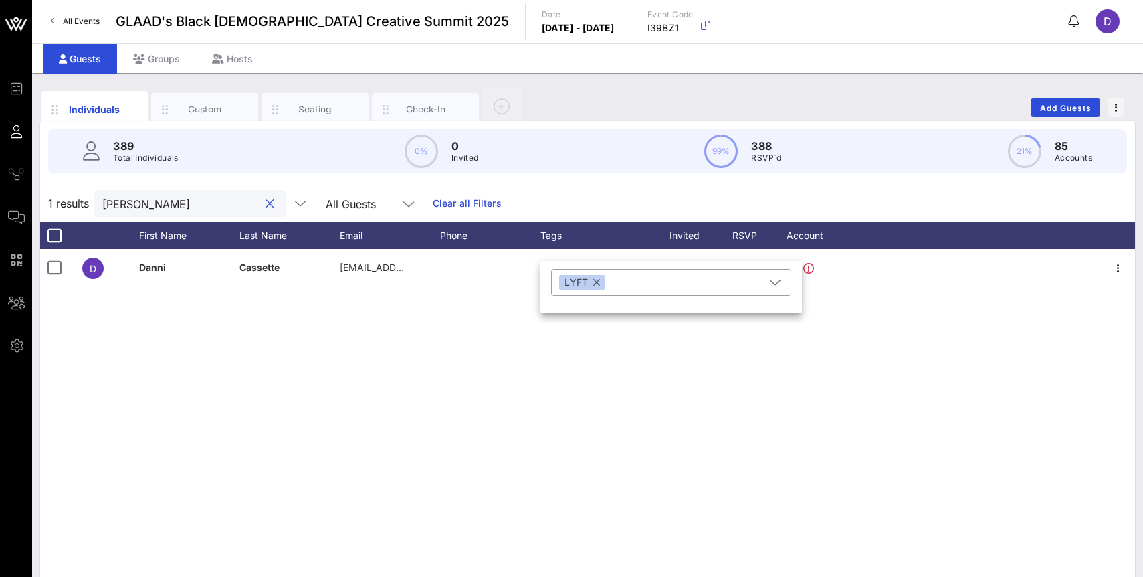
click at [162, 195] on input "Dann" at bounding box center [180, 203] width 157 height 17
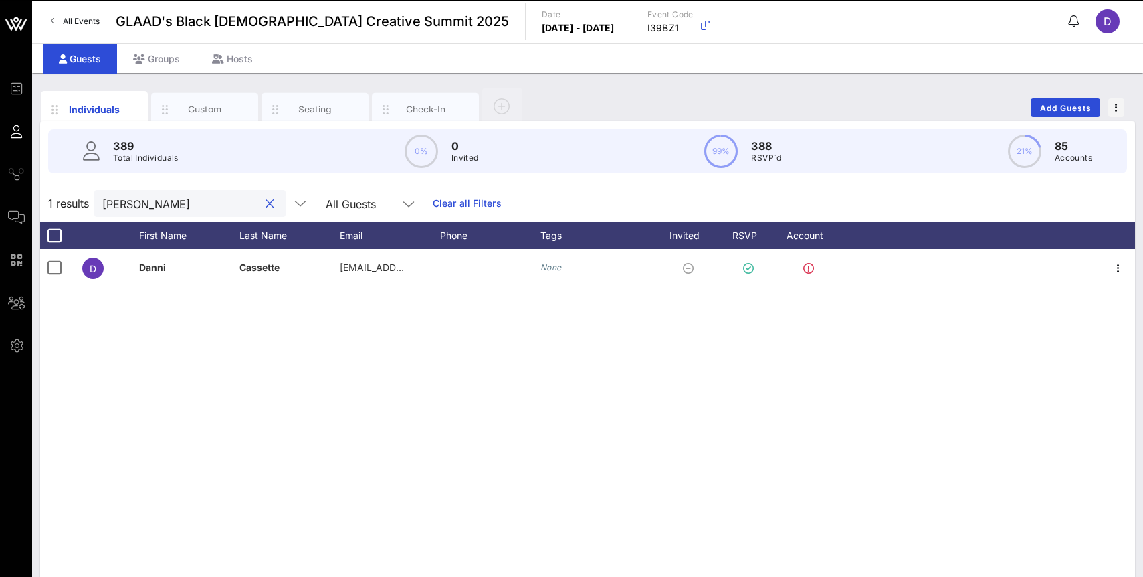
click at [162, 195] on input "Dann" at bounding box center [180, 203] width 157 height 17
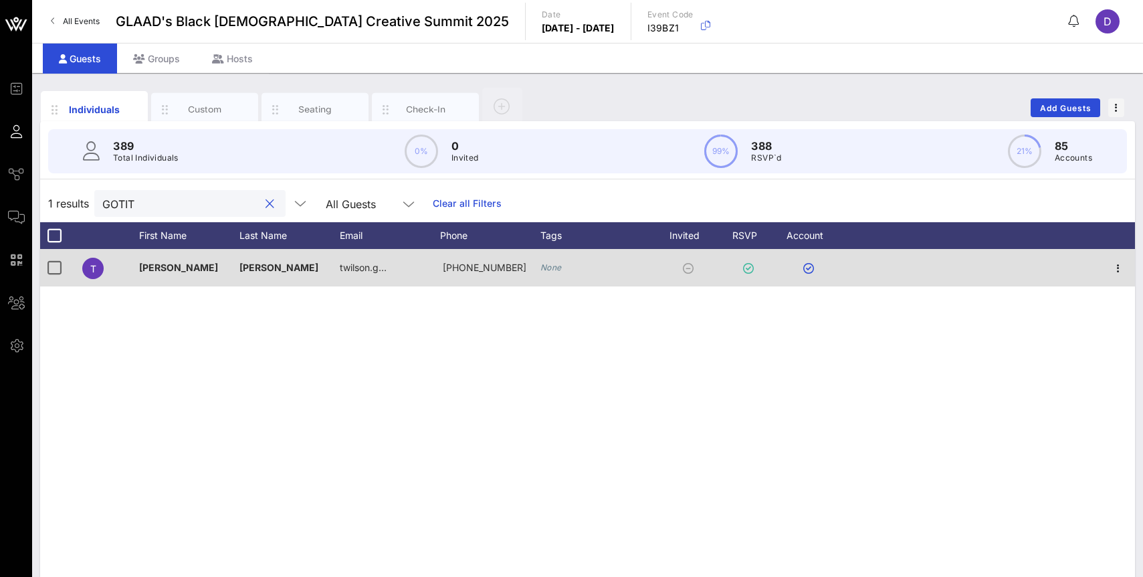
type input "GOTIT"
click at [546, 267] on icon "None" at bounding box center [551, 267] width 21 height 10
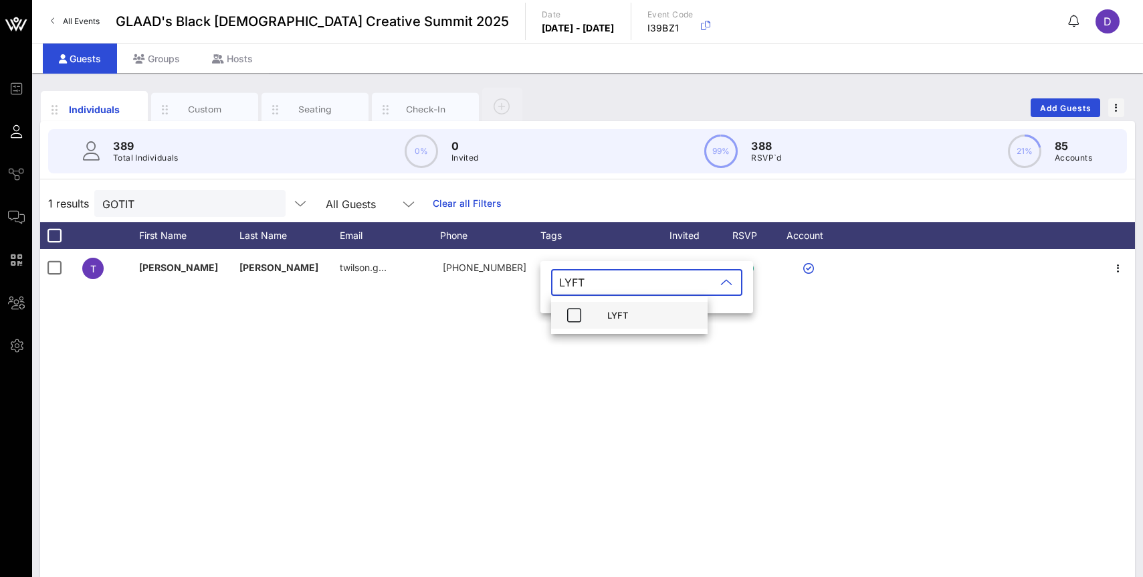
type input "LYFT"
click at [587, 319] on div "LYFT" at bounding box center [629, 315] width 157 height 27
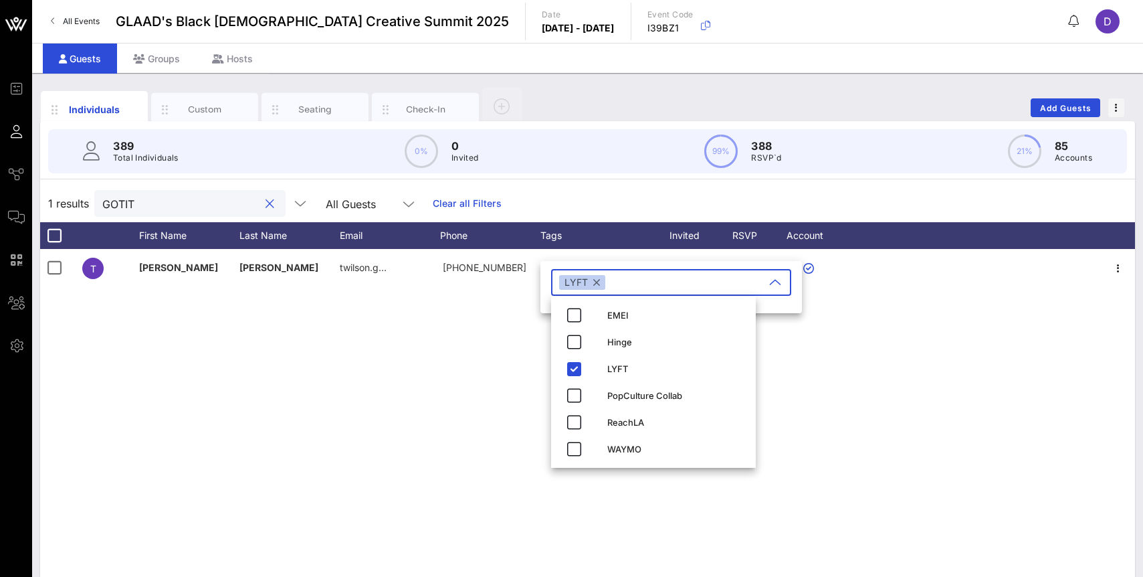
click at [149, 195] on input "GOTIT" at bounding box center [180, 203] width 157 height 17
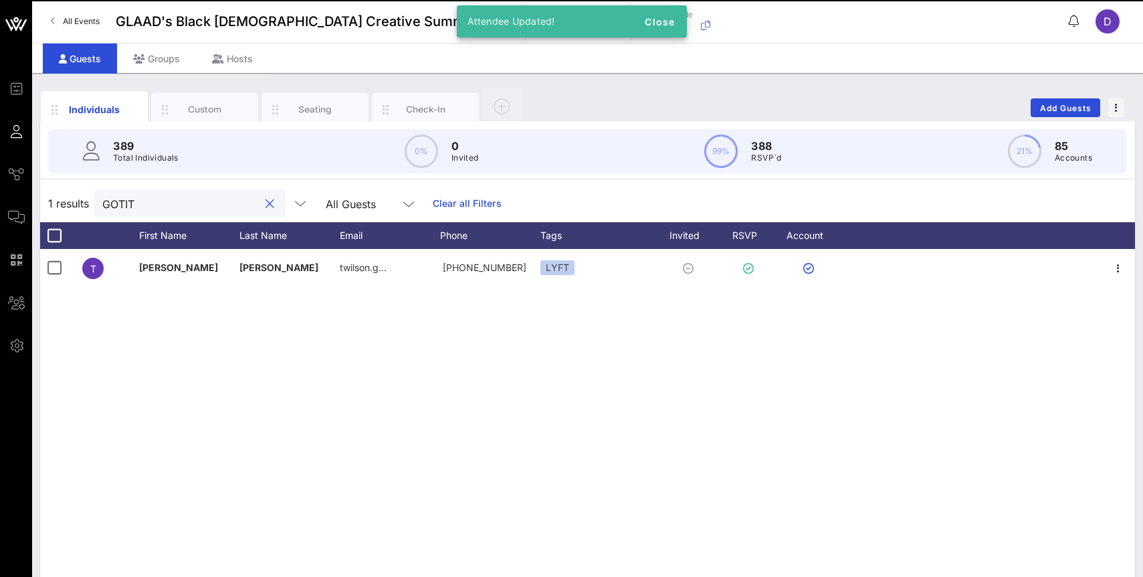
click at [149, 195] on input "GOTIT" at bounding box center [180, 203] width 157 height 17
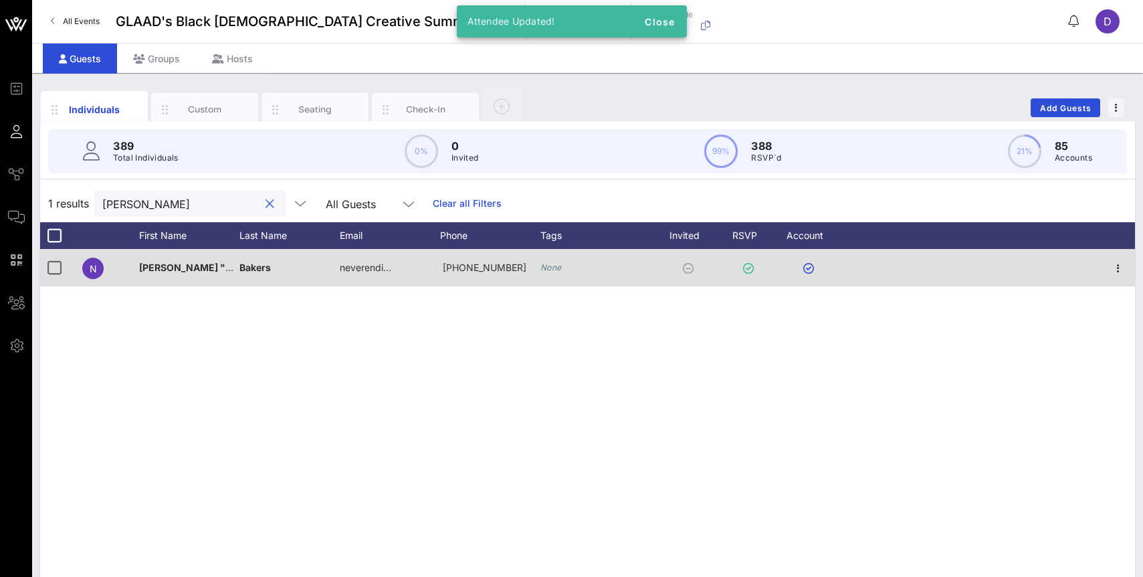
type input "NINA"
click at [552, 260] on div "None" at bounding box center [598, 267] width 114 height 37
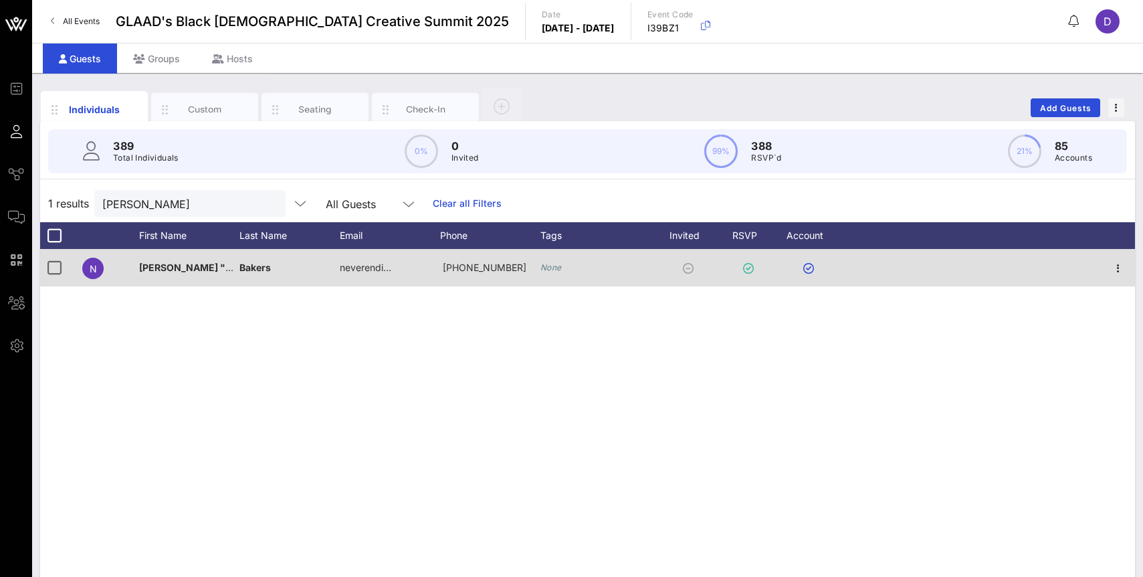
click at [552, 262] on icon "None" at bounding box center [551, 267] width 21 height 10
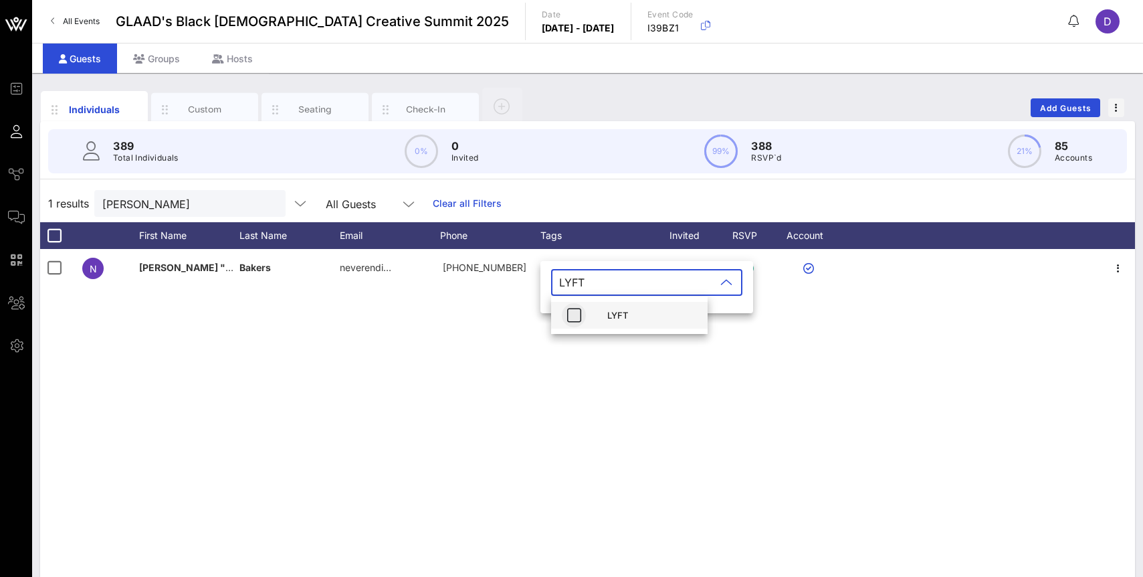
type input "LYFT"
click at [575, 319] on icon "button" at bounding box center [574, 315] width 16 height 16
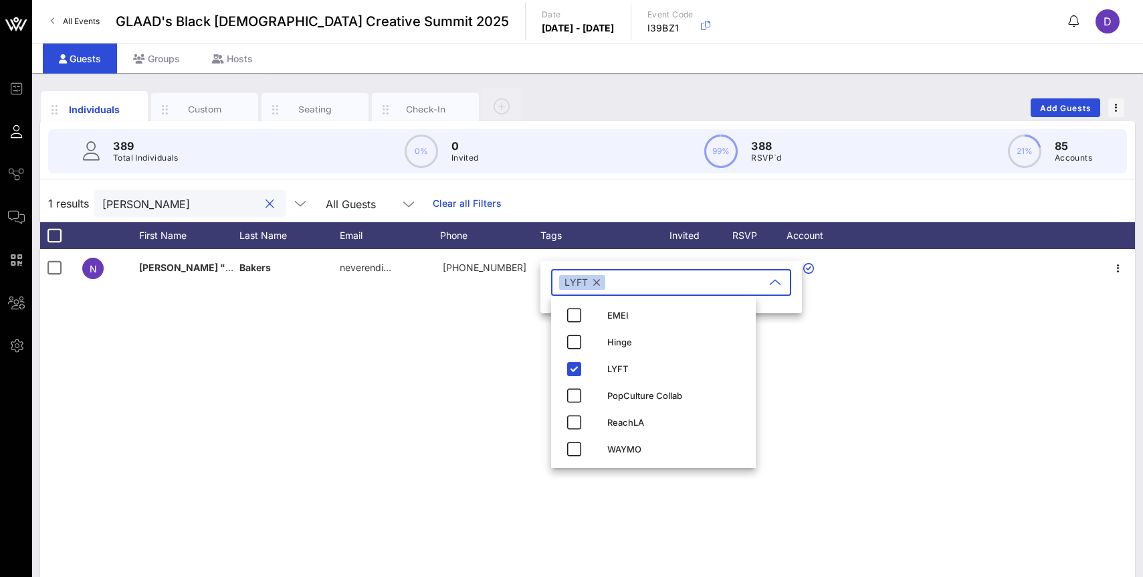
click at [171, 201] on input "NINA" at bounding box center [180, 203] width 157 height 17
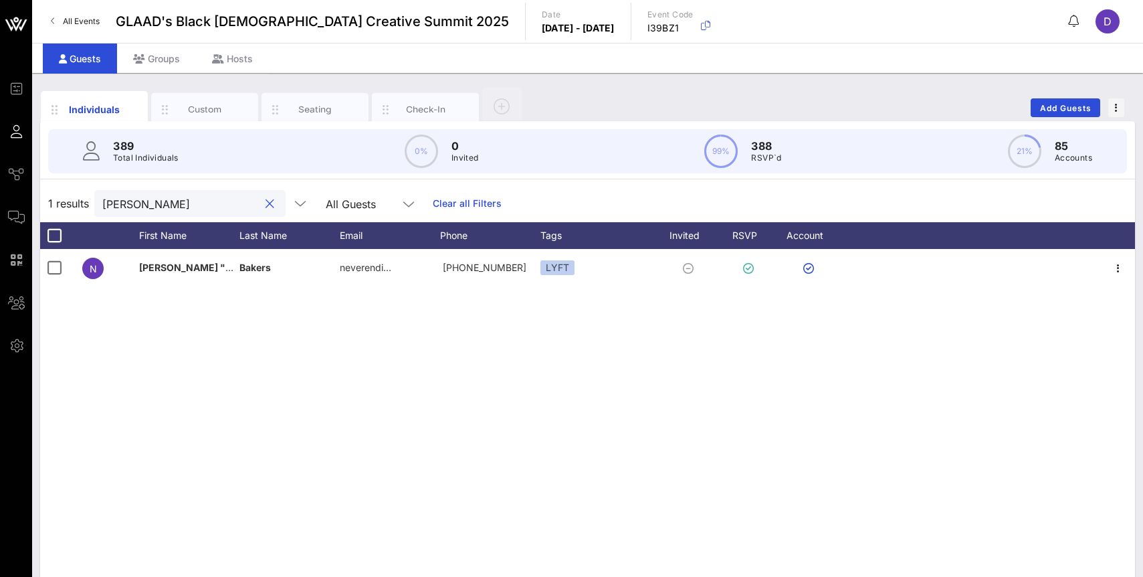
click at [124, 201] on input "NINA" at bounding box center [180, 203] width 157 height 17
click at [145, 211] on input "dANNI" at bounding box center [180, 203] width 157 height 17
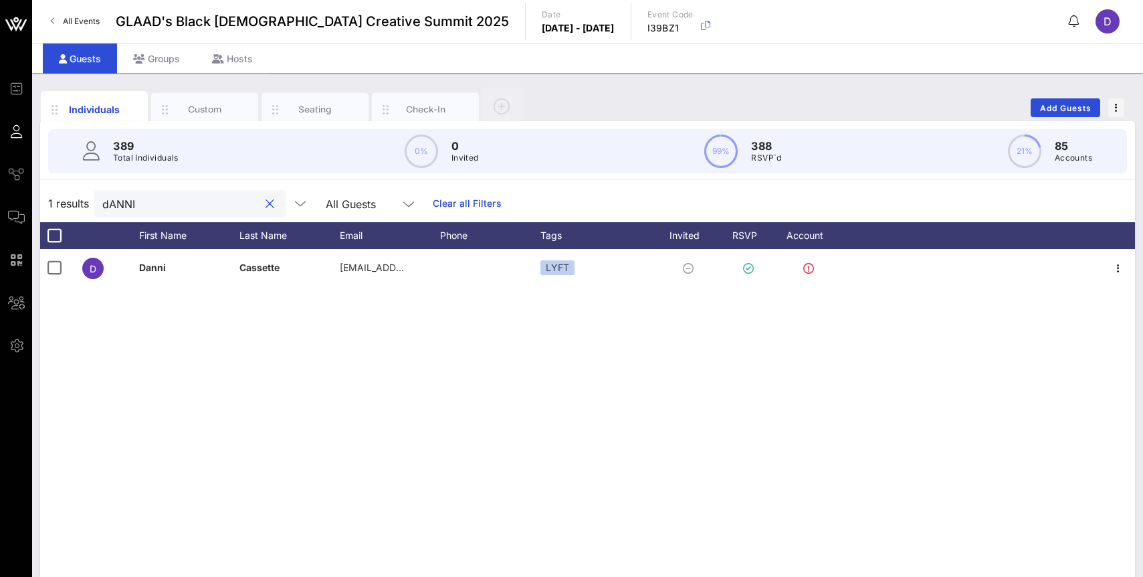
click at [145, 211] on input "dANNI" at bounding box center [180, 203] width 157 height 17
type input "dIL"
click at [271, 383] on div "D DJ Dilemmia - officialdilemma@gmail.com LYFT" at bounding box center [587, 449] width 1095 height 401
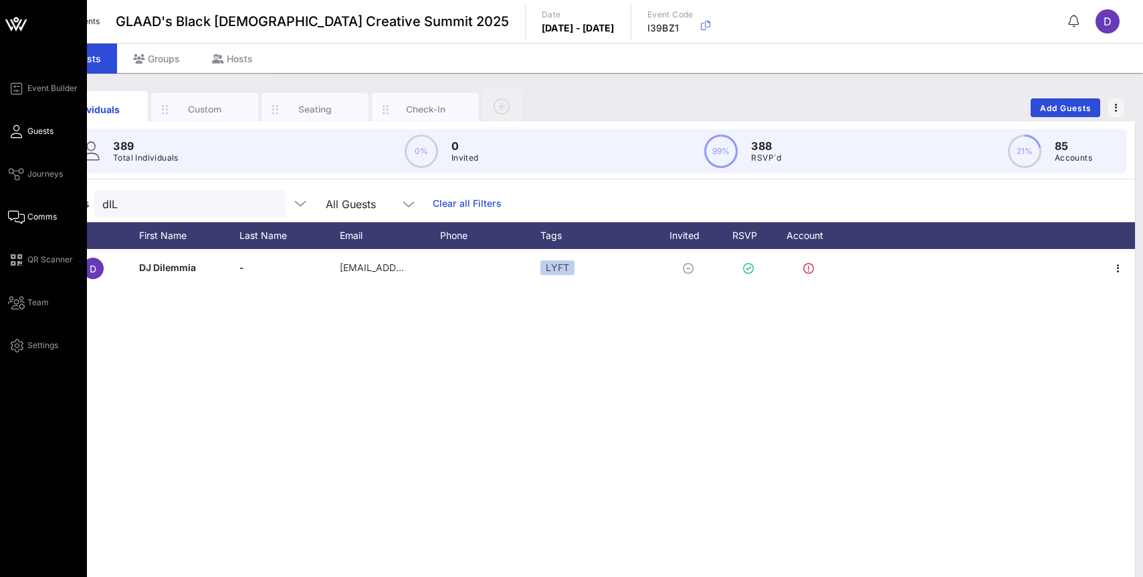
click at [31, 211] on span "Comms" at bounding box center [41, 217] width 29 height 12
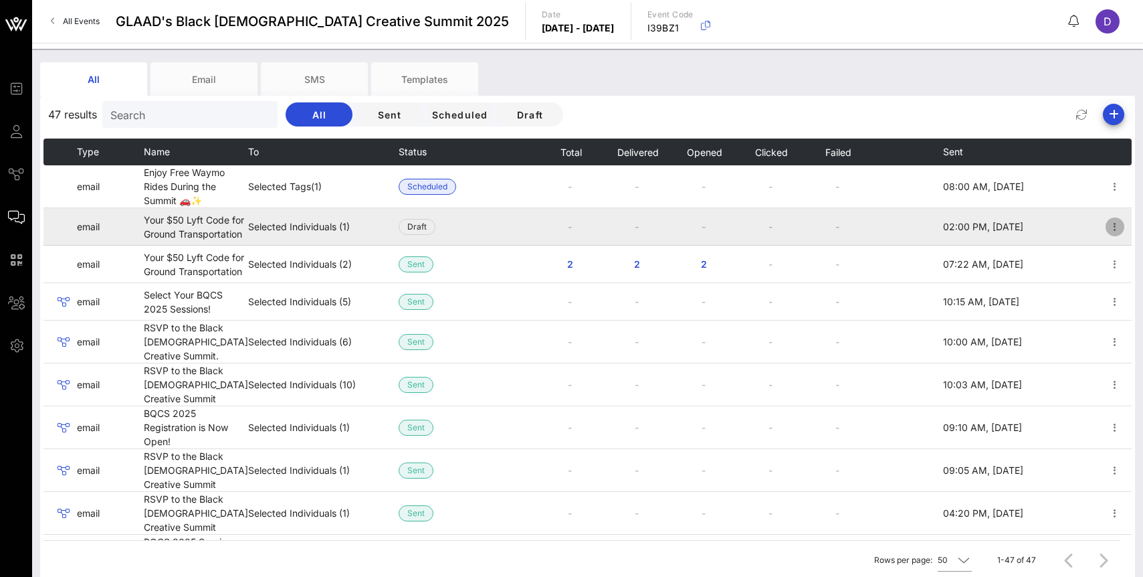
click at [1118, 226] on icon "button" at bounding box center [1115, 227] width 16 height 16
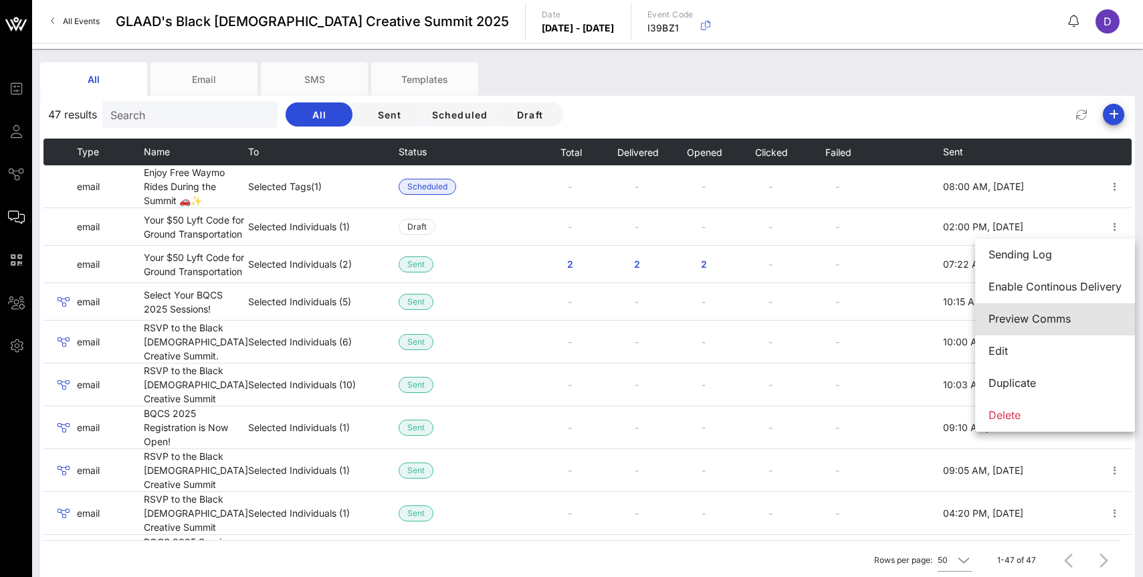
click at [1061, 323] on div "Preview Comms" at bounding box center [1055, 318] width 133 height 13
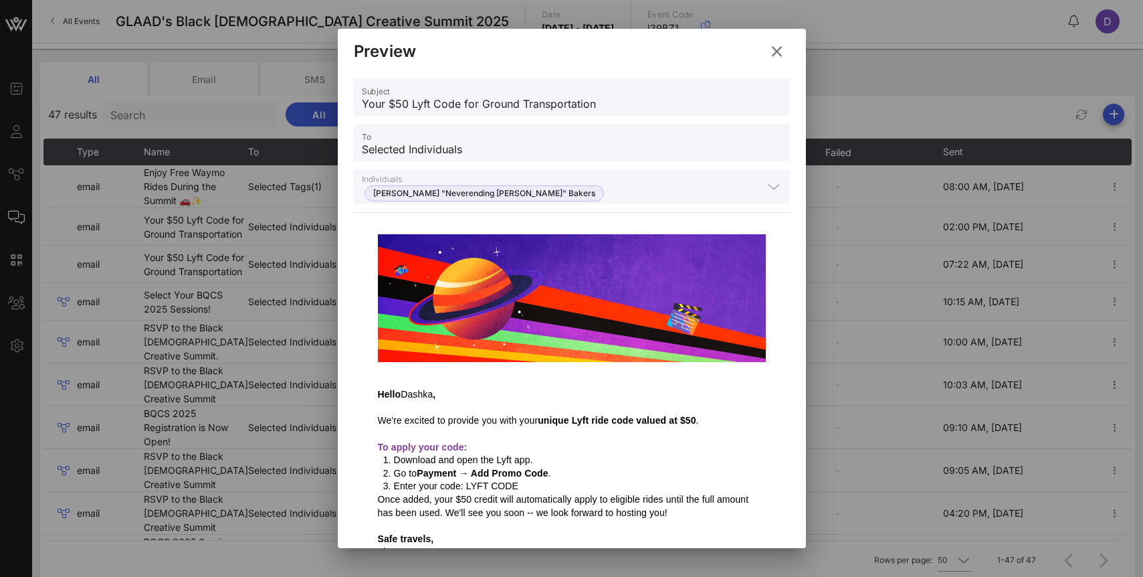
click at [773, 54] on icon at bounding box center [776, 51] width 19 height 17
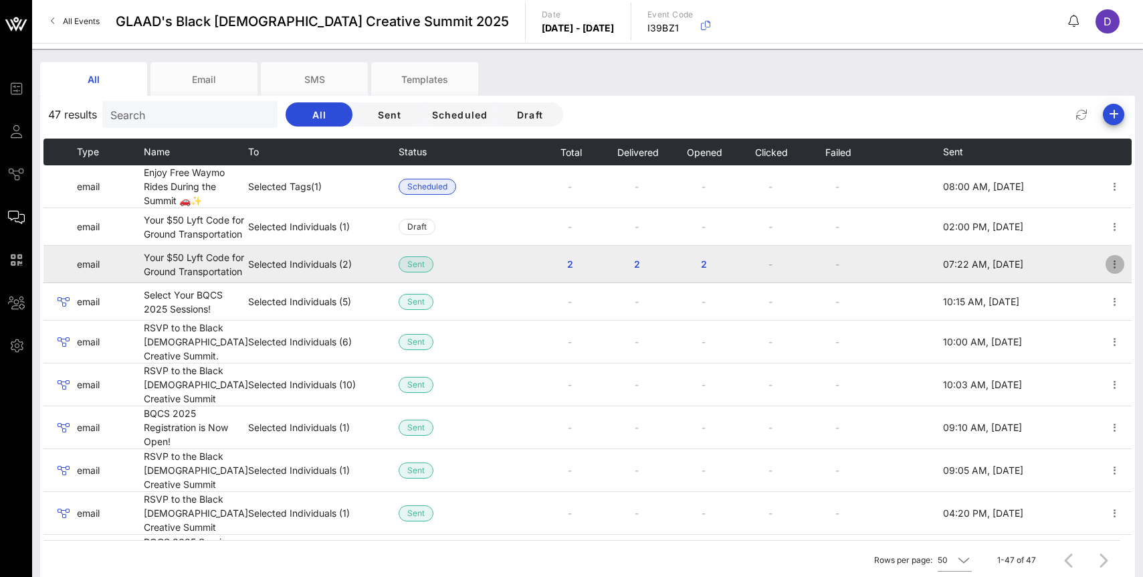
click at [1113, 272] on icon "button" at bounding box center [1115, 264] width 16 height 16
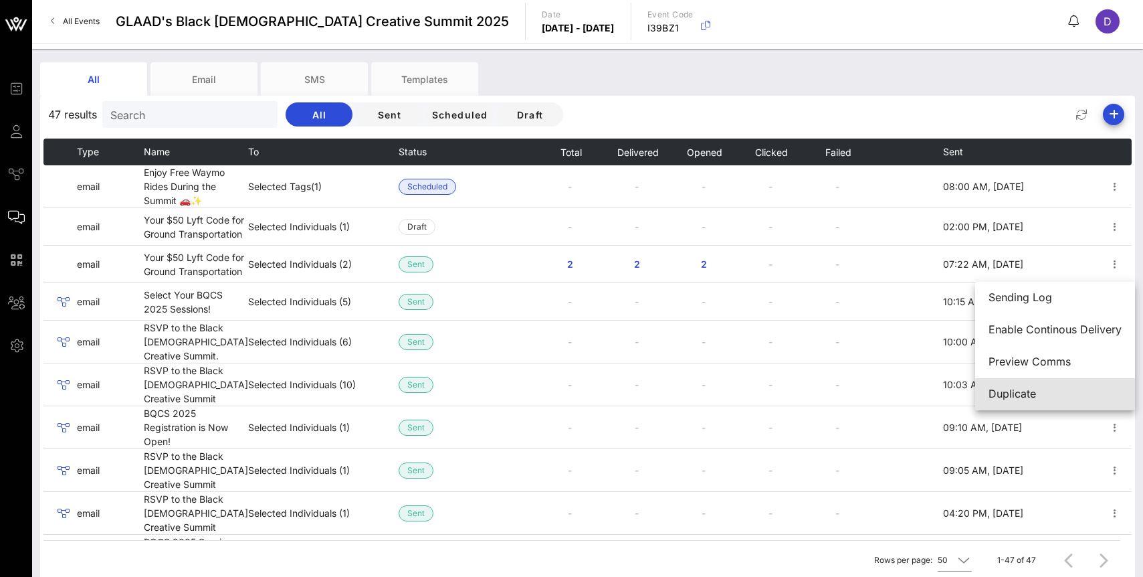
click at [1056, 394] on div "Duplicate" at bounding box center [1055, 393] width 133 height 13
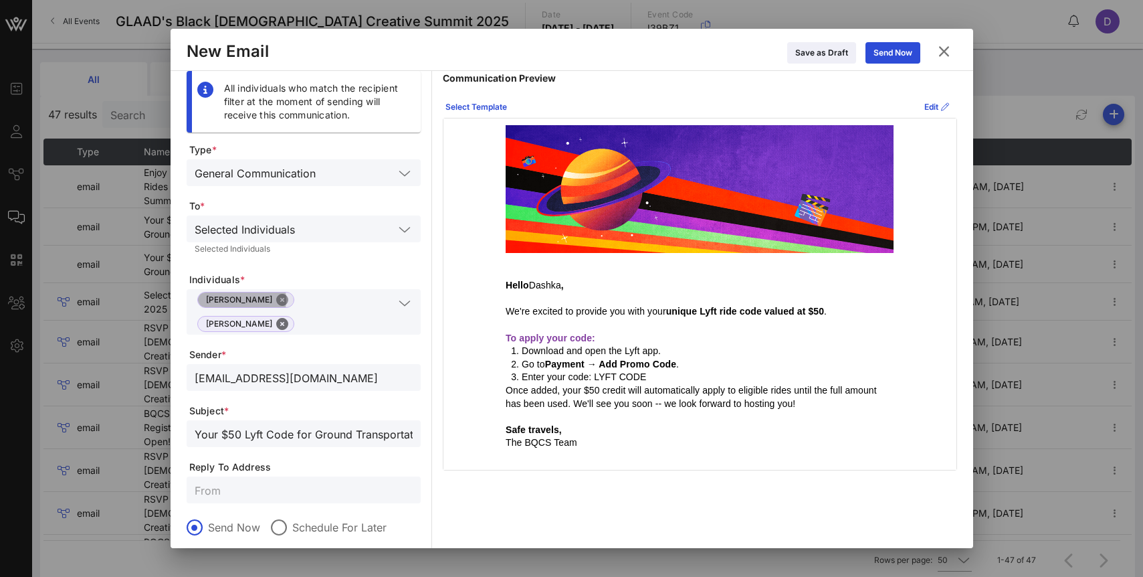
click at [276, 302] on button "Close" at bounding box center [282, 300] width 12 height 12
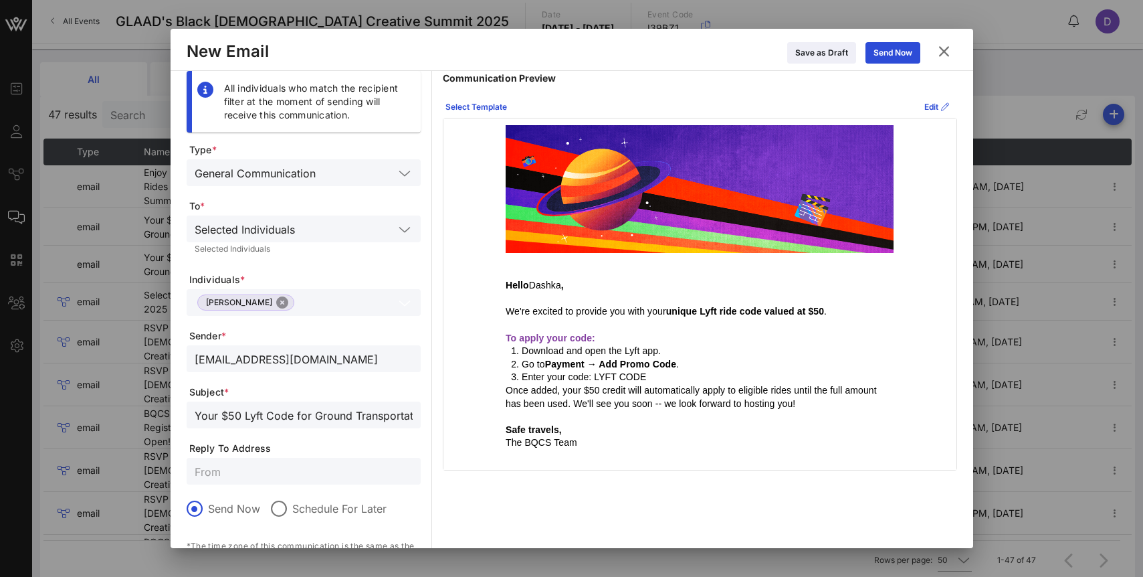
click at [276, 302] on button "Close" at bounding box center [282, 302] width 12 height 12
click at [279, 346] on div "[EMAIL_ADDRESS][DOMAIN_NAME]" at bounding box center [304, 358] width 218 height 27
click at [279, 353] on input "[EMAIL_ADDRESS][DOMAIN_NAME]" at bounding box center [304, 358] width 218 height 17
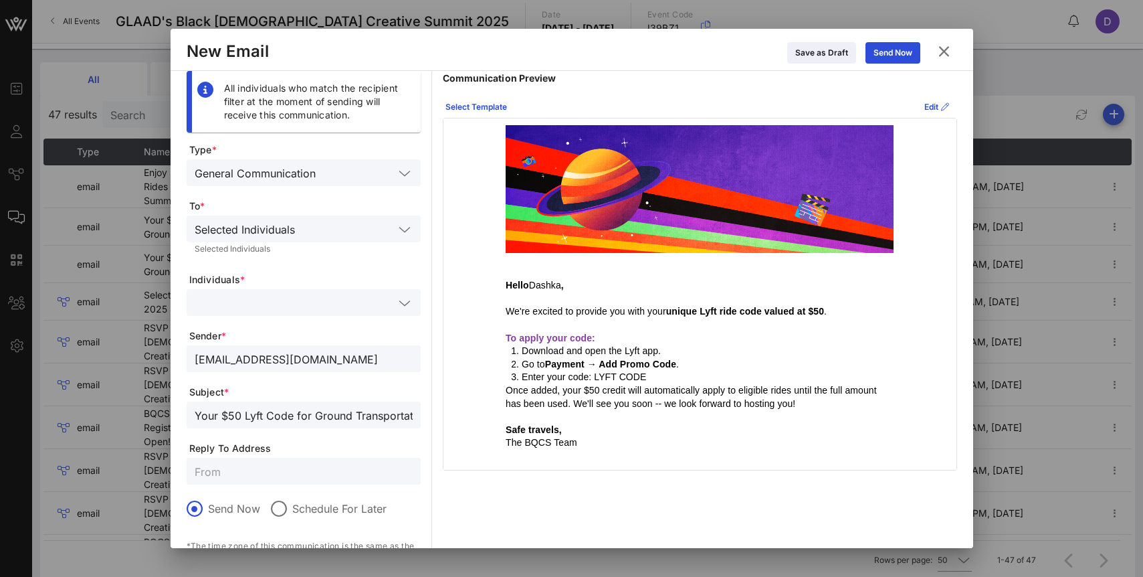
click at [279, 353] on input "[EMAIL_ADDRESS][DOMAIN_NAME]" at bounding box center [304, 358] width 218 height 17
type input "[EMAIL_ADDRESS][DOMAIN_NAME]"
click at [266, 306] on input "text" at bounding box center [294, 302] width 199 height 17
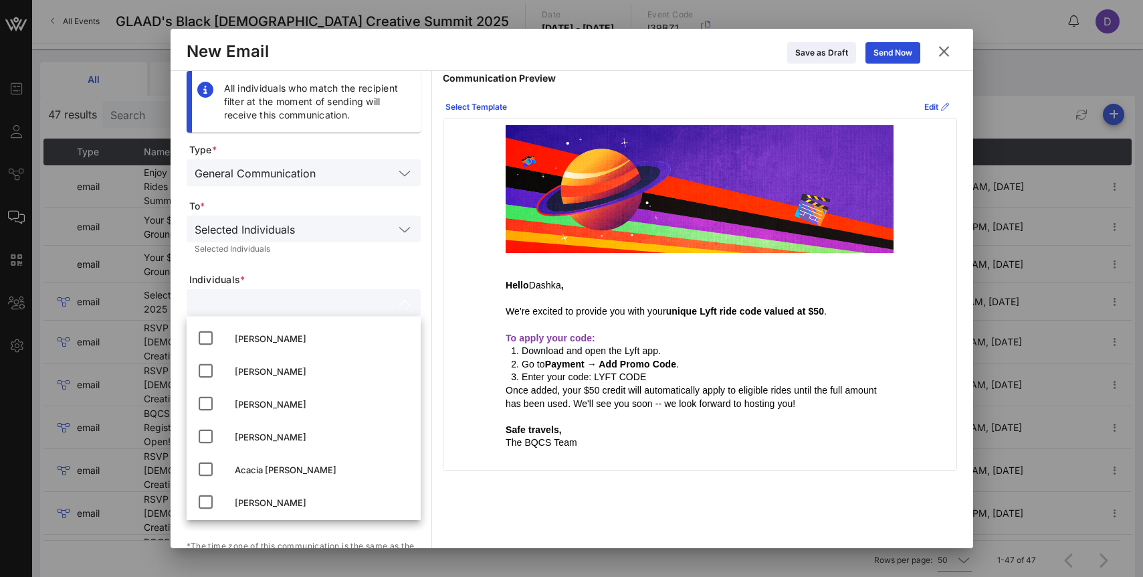
click at [268, 235] on div "Selected Individuals" at bounding box center [294, 228] width 199 height 17
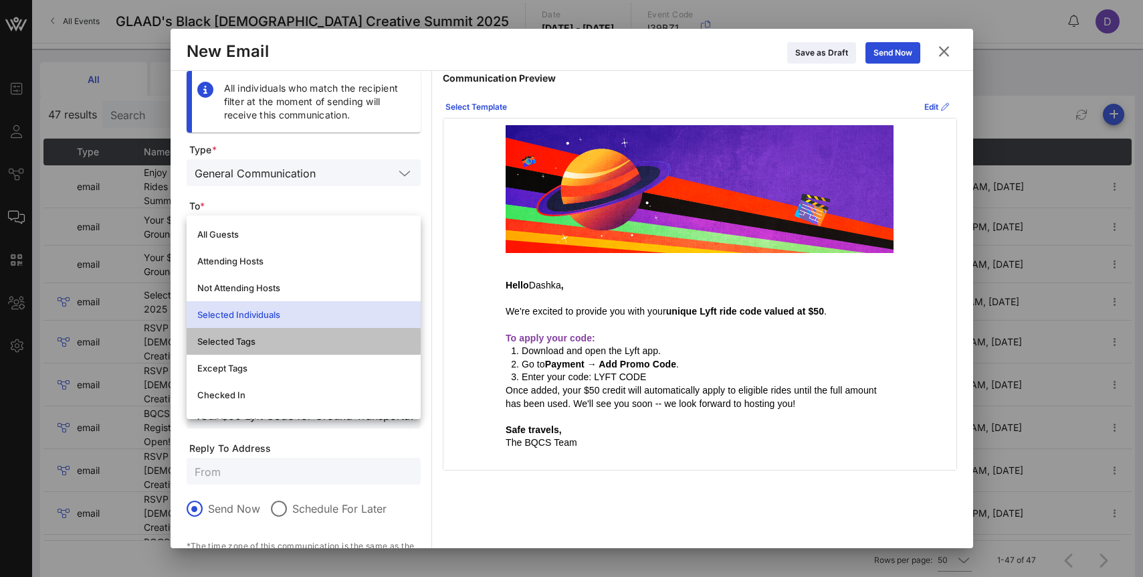
click at [270, 338] on div "Selected Tags" at bounding box center [303, 341] width 213 height 11
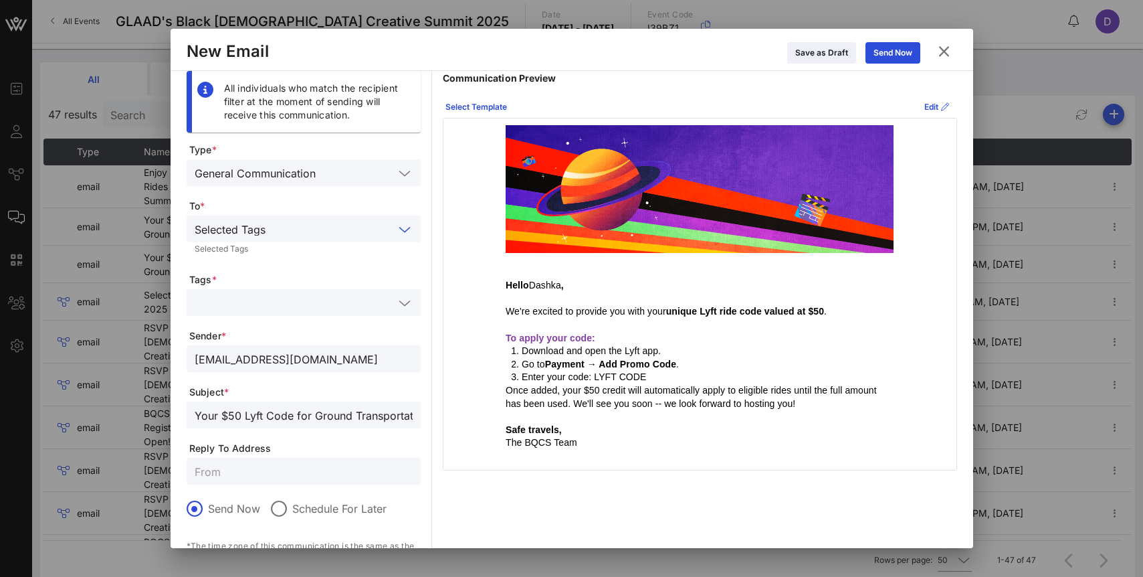
click at [266, 302] on input "text" at bounding box center [294, 302] width 199 height 17
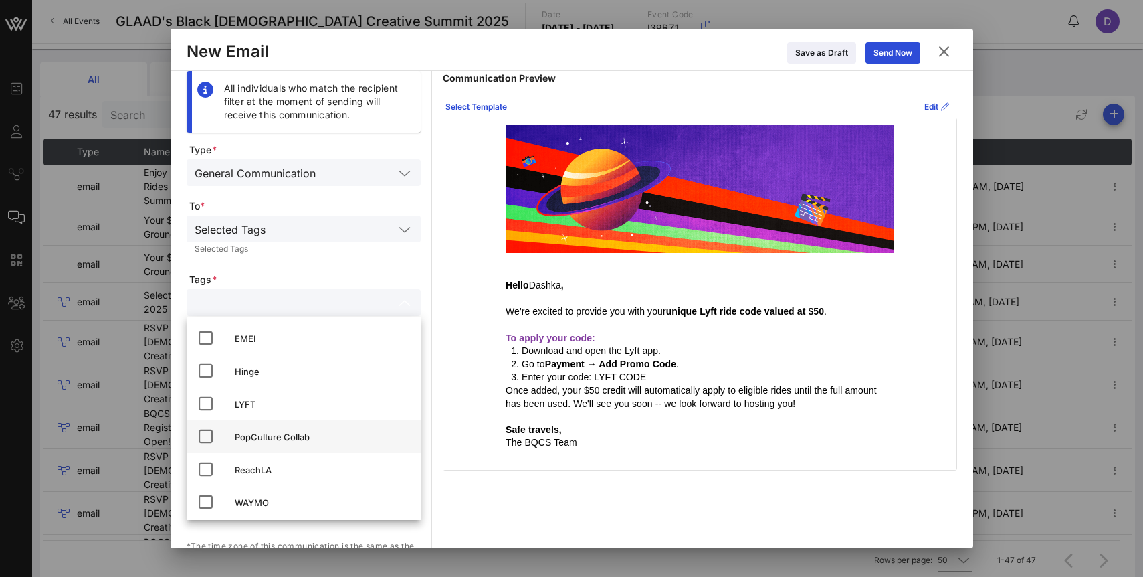
scroll to position [4, 0]
click at [262, 403] on div "LYFT" at bounding box center [322, 400] width 175 height 11
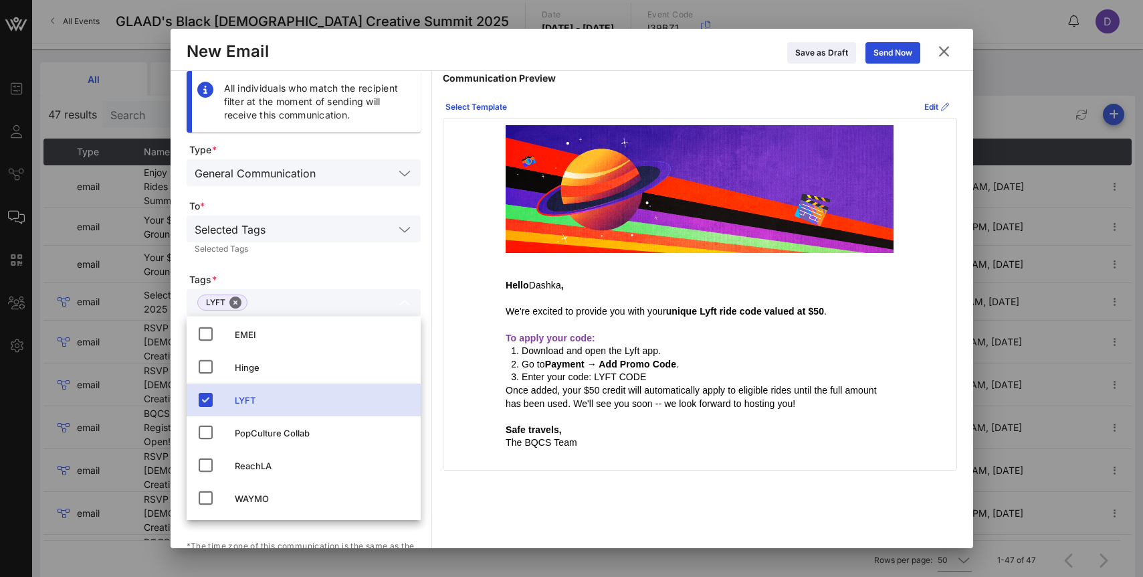
click at [294, 268] on form "Type * General Communication To * Selected Tags Selected Tags Tags * LYFT Sende…" at bounding box center [304, 394] width 234 height 502
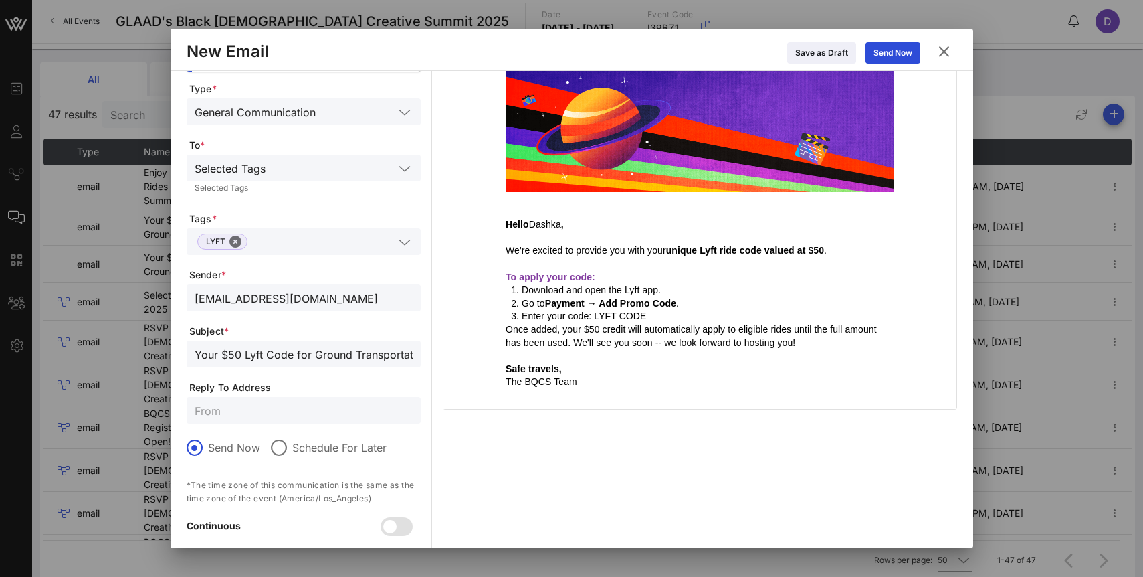
scroll to position [0, 0]
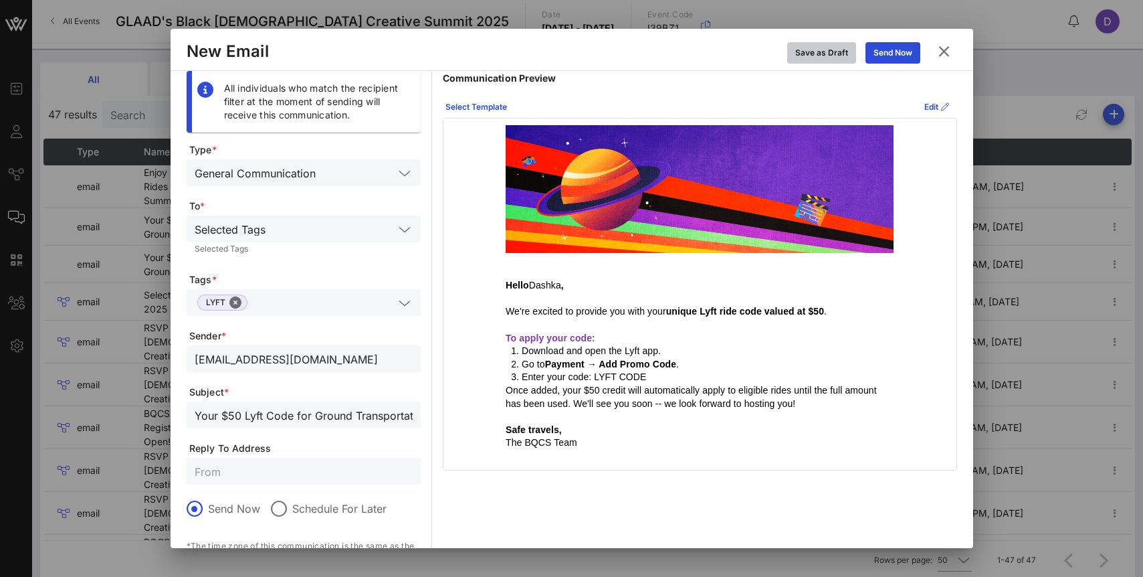
click at [834, 57] on div "Save as Draft" at bounding box center [821, 52] width 53 height 13
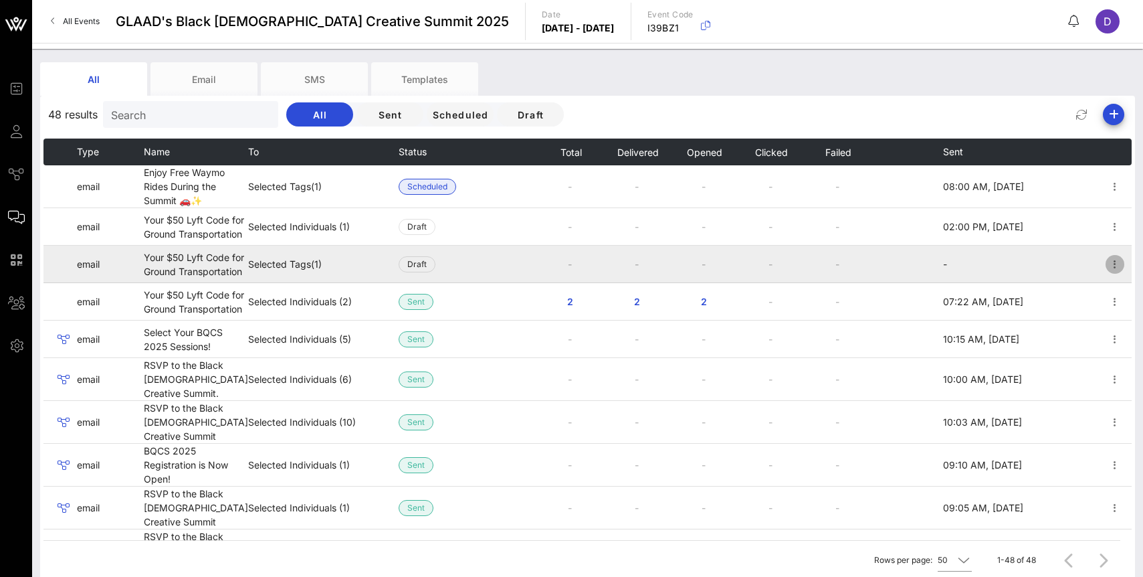
click at [1116, 272] on icon "button" at bounding box center [1115, 264] width 16 height 16
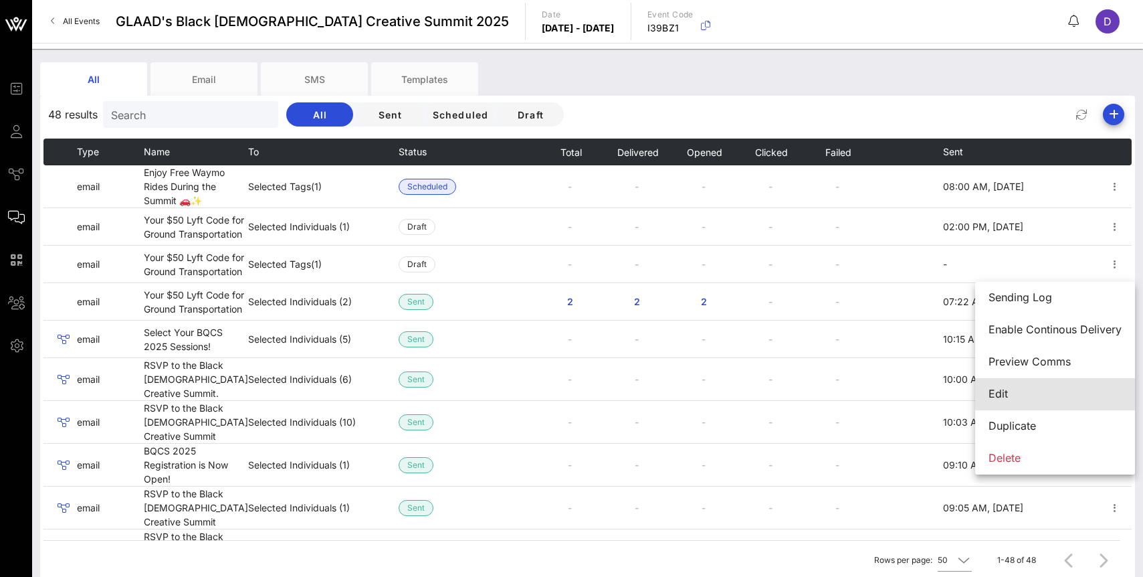
click at [1036, 397] on div "Edit" at bounding box center [1055, 393] width 133 height 13
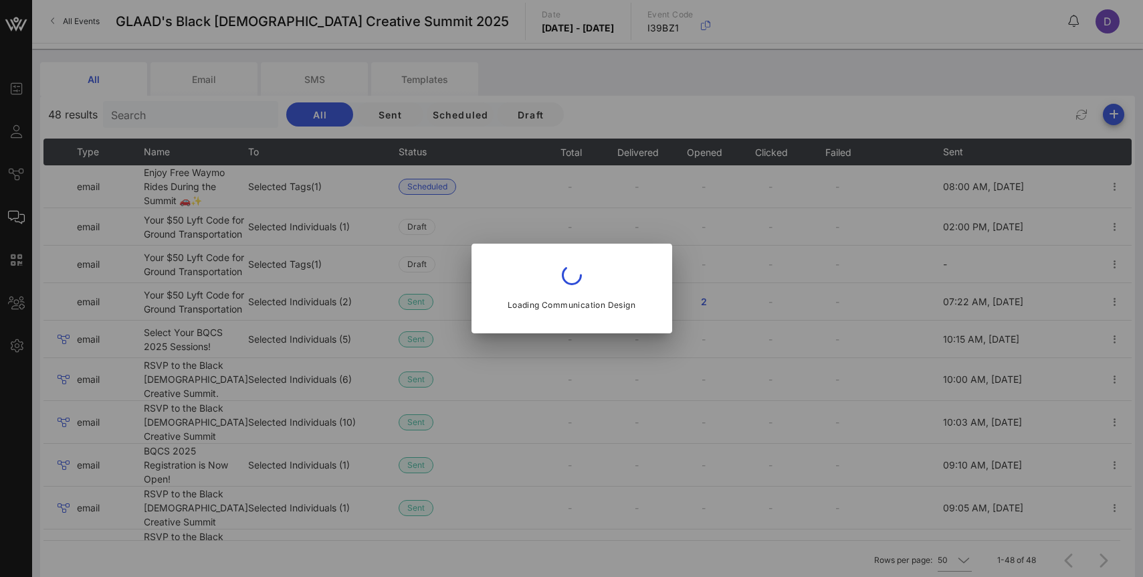
type input "[EMAIL_ADDRESS][DOMAIN_NAME]"
type input "Your $50 Lyft Code for Ground Transportation"
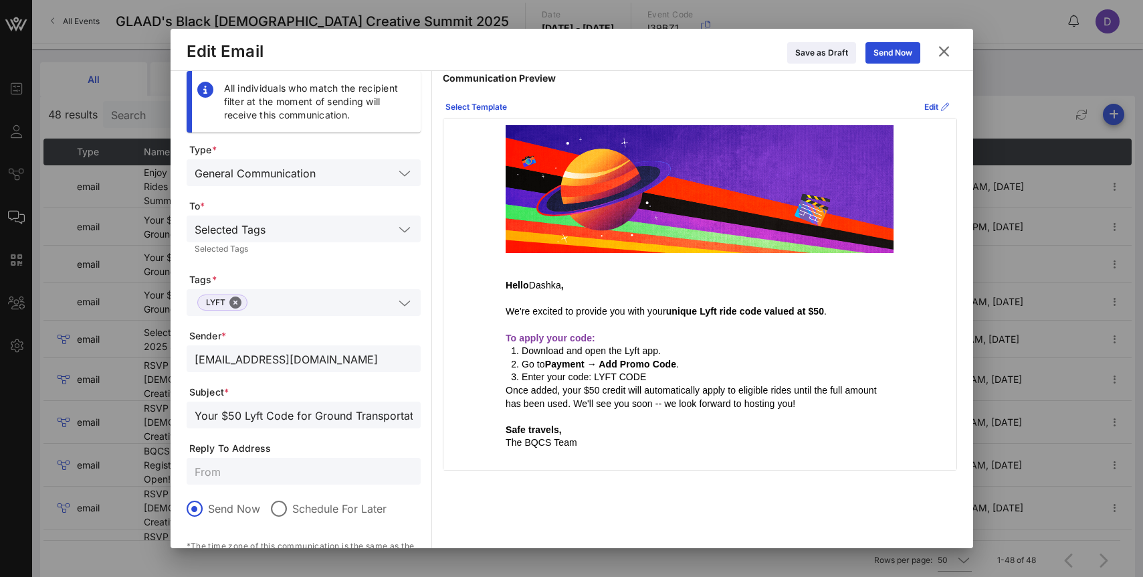
click at [943, 50] on icon at bounding box center [943, 51] width 21 height 20
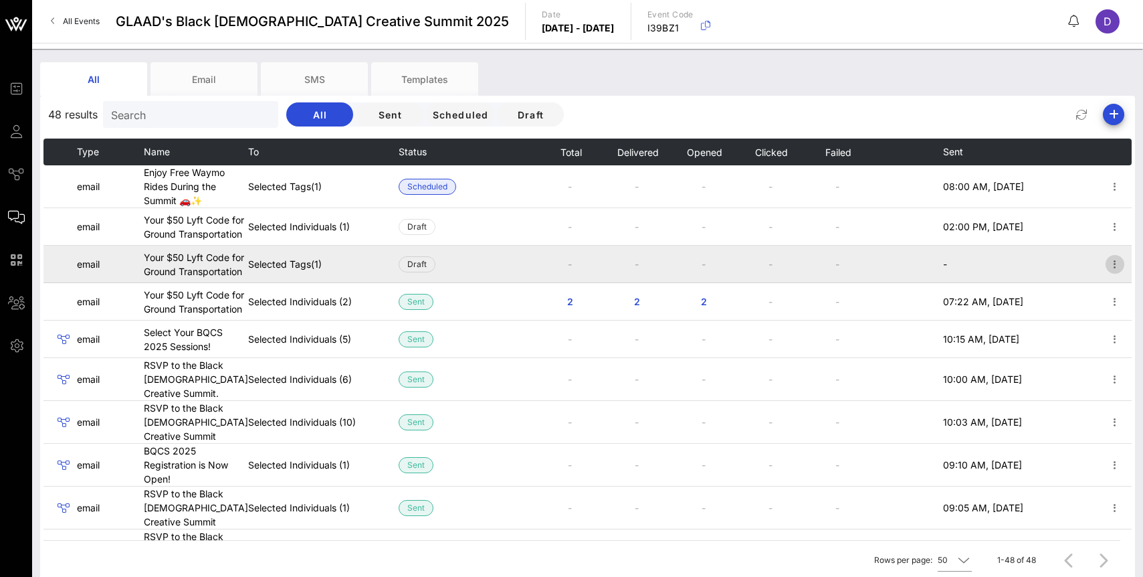
click at [1116, 271] on icon "button" at bounding box center [1115, 264] width 16 height 16
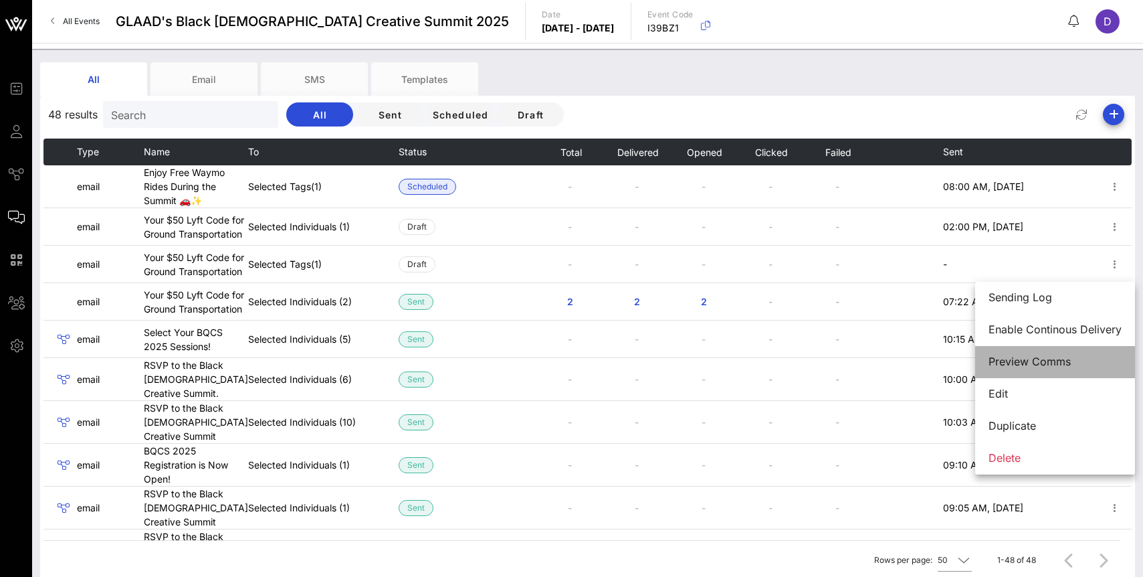
click at [1057, 365] on div "Preview Comms" at bounding box center [1055, 361] width 133 height 13
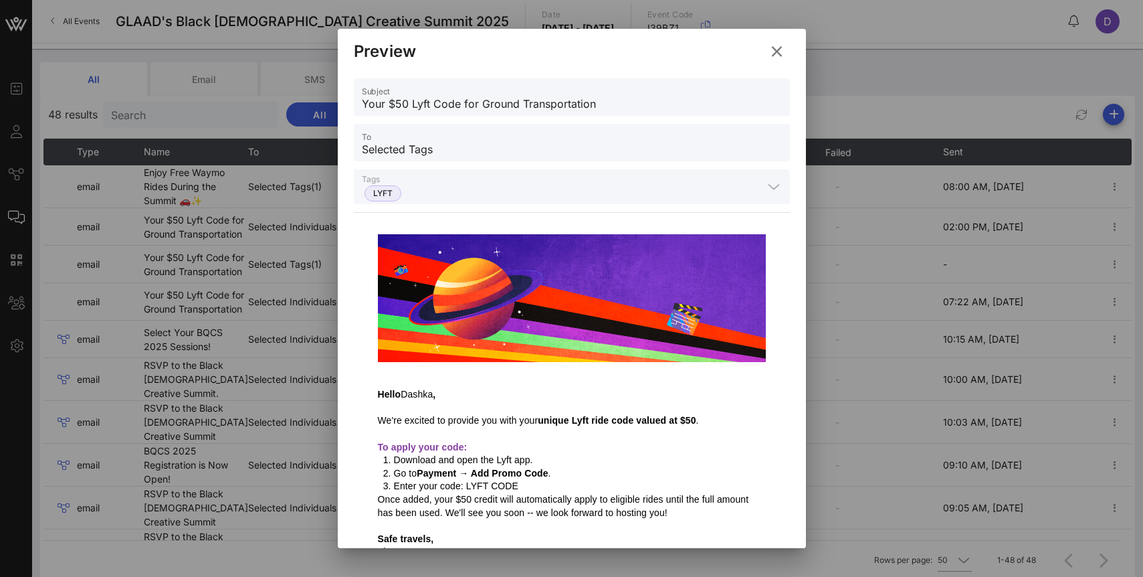
click at [776, 50] on icon at bounding box center [776, 52] width 19 height 18
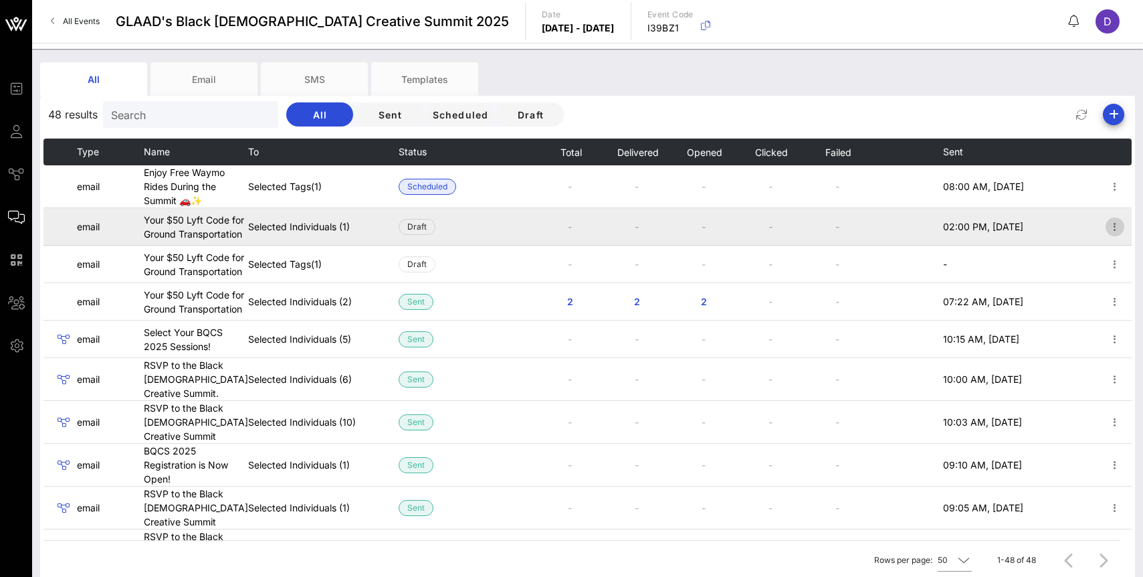
click at [1114, 225] on icon "button" at bounding box center [1115, 227] width 16 height 16
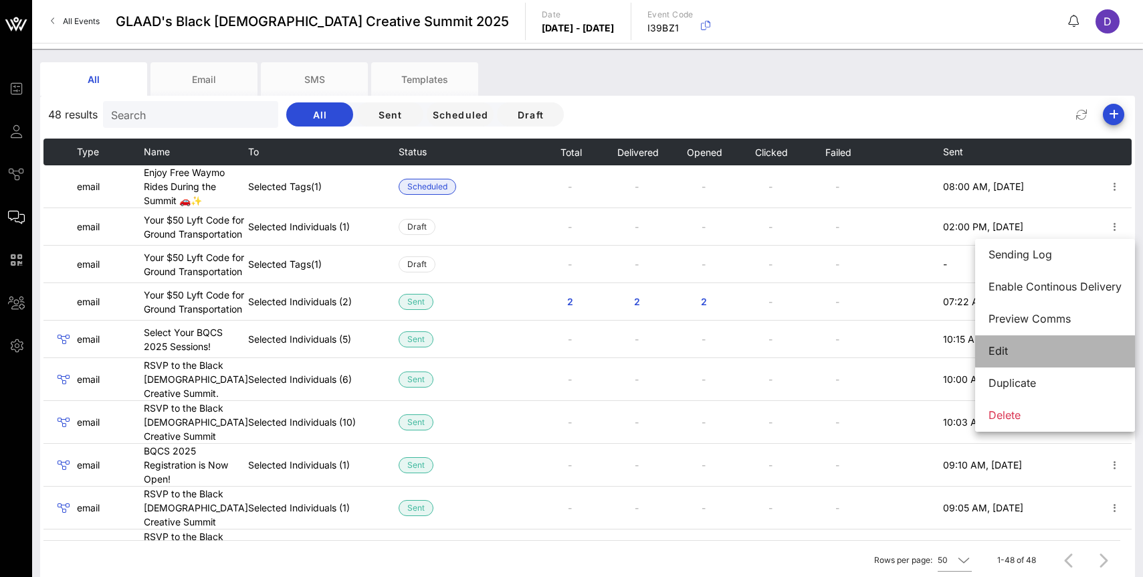
click at [1025, 349] on div "Edit" at bounding box center [1055, 351] width 133 height 13
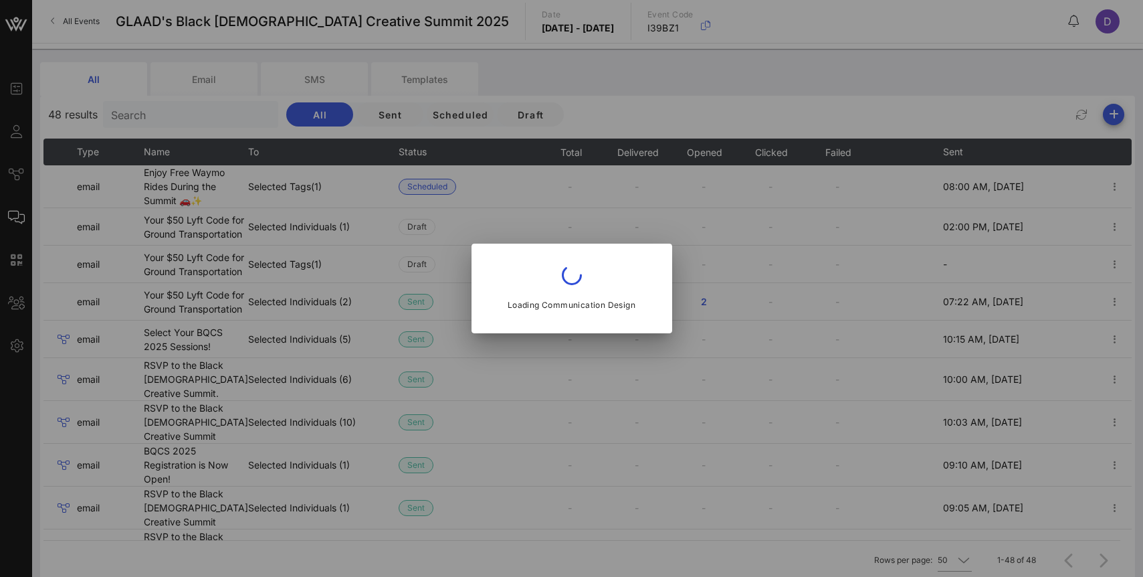
type input "GLAAD"
type input "[EMAIL_ADDRESS][DOMAIN_NAME]"
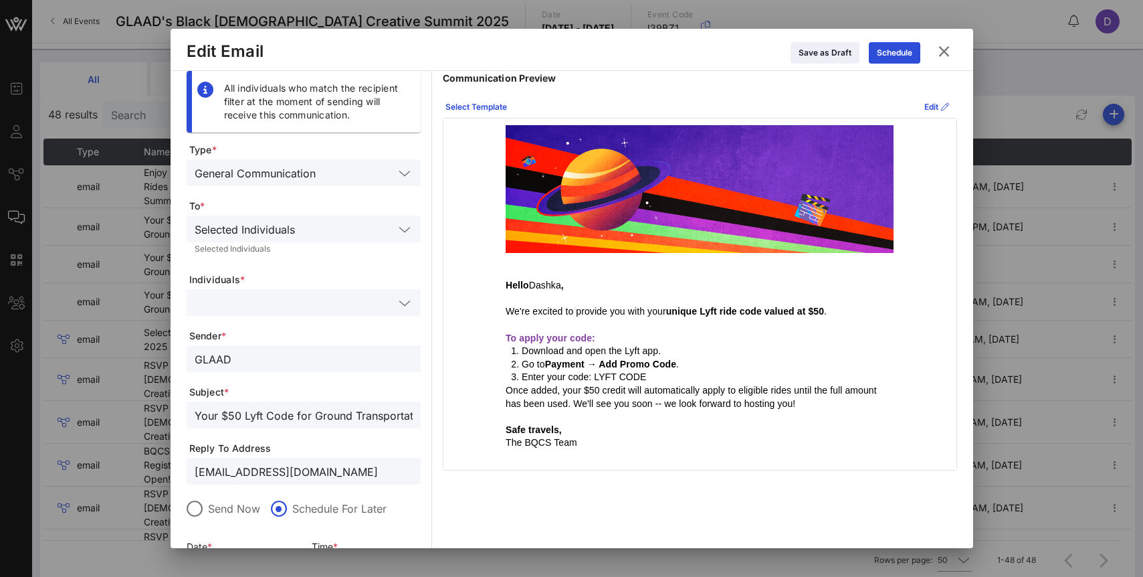
click at [942, 52] on icon at bounding box center [943, 52] width 19 height 18
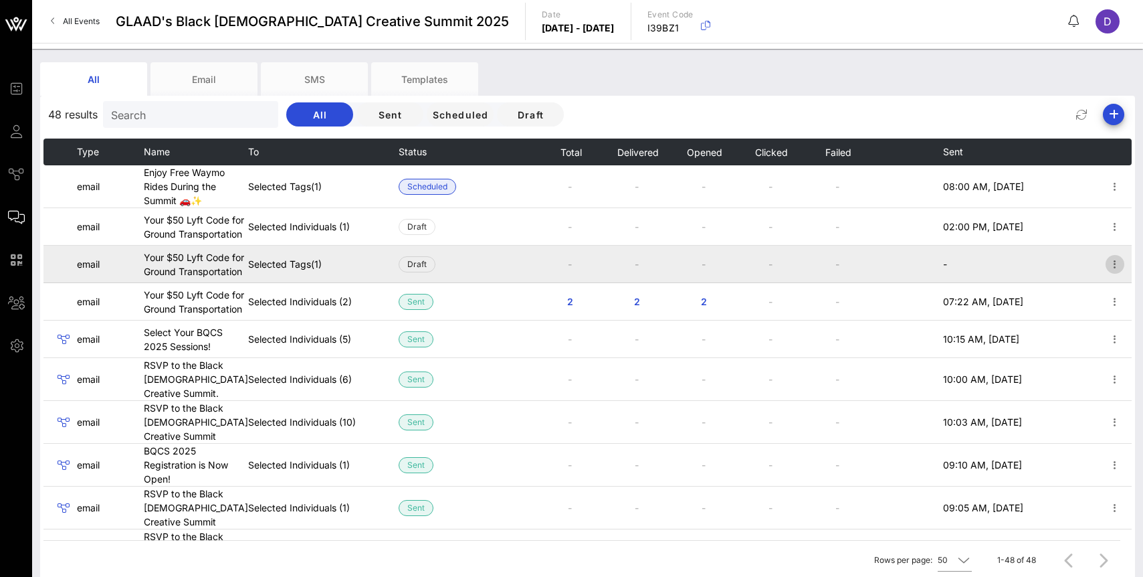
click at [1115, 272] on icon "button" at bounding box center [1115, 264] width 16 height 16
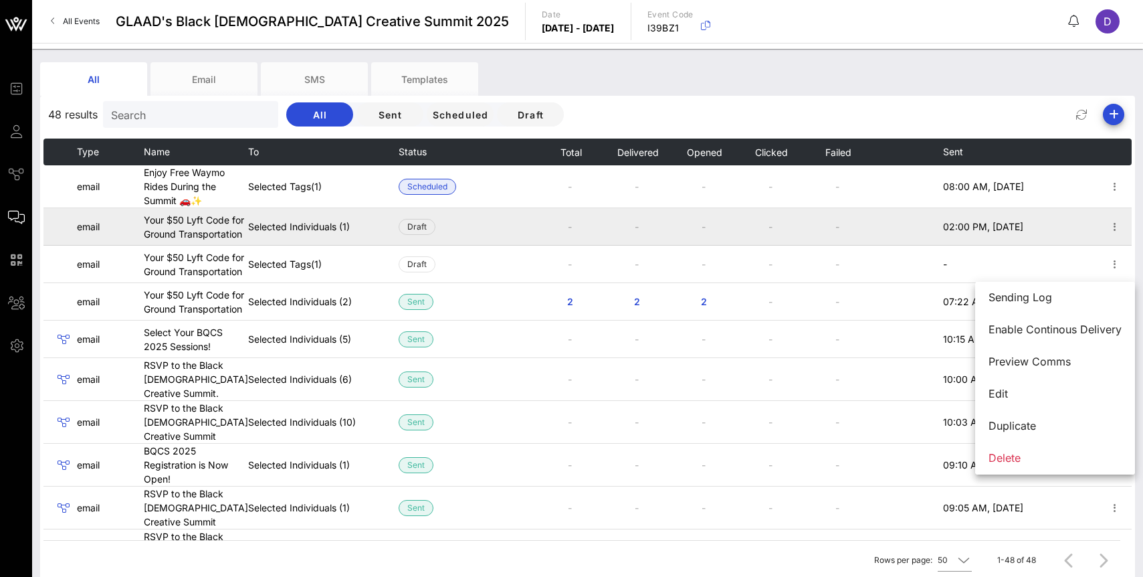
click at [571, 218] on td "-" at bounding box center [570, 226] width 67 height 37
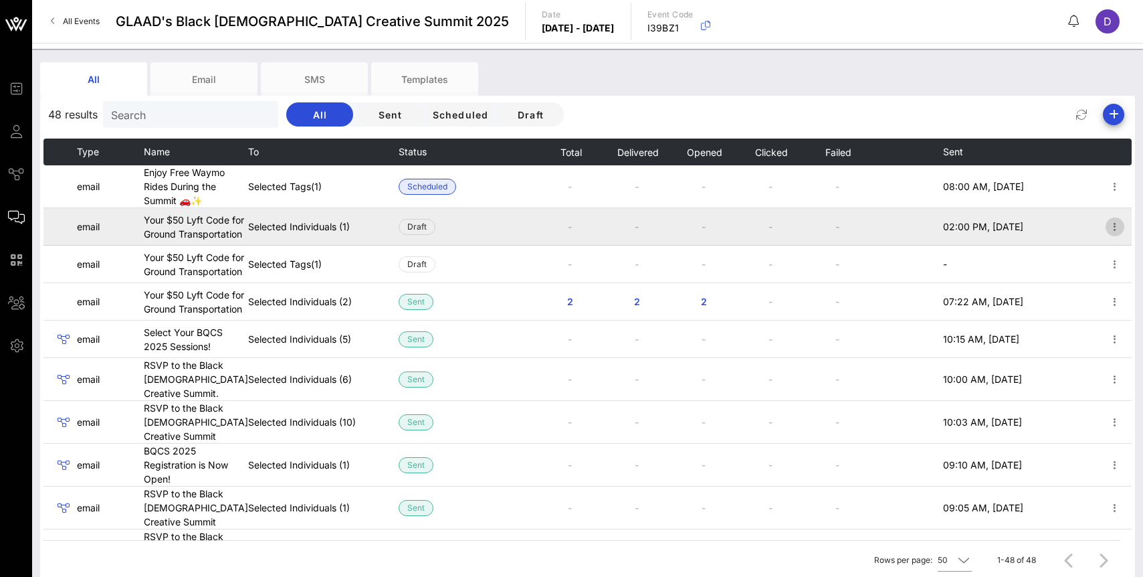
click at [1115, 231] on icon "button" at bounding box center [1115, 227] width 16 height 16
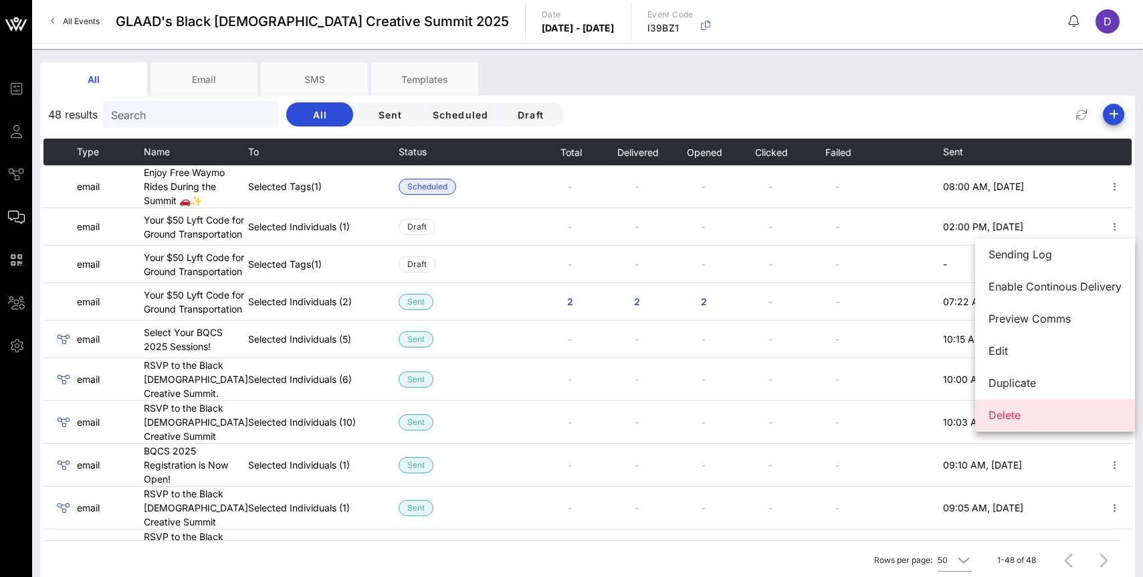
click at [1058, 419] on div "Delete" at bounding box center [1055, 415] width 133 height 13
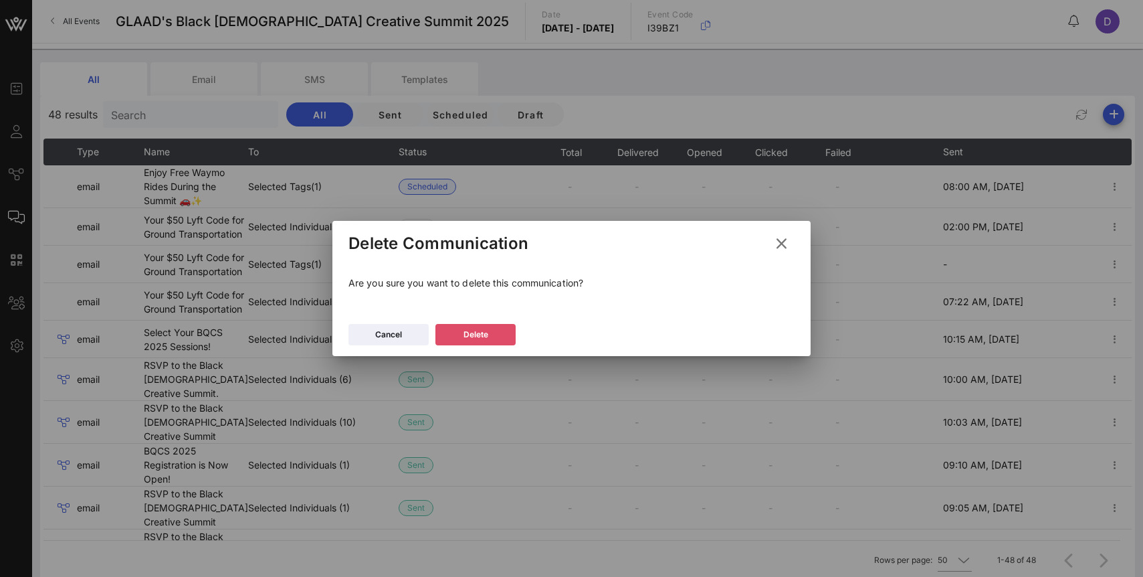
click at [485, 340] on div "Delete" at bounding box center [476, 334] width 25 height 13
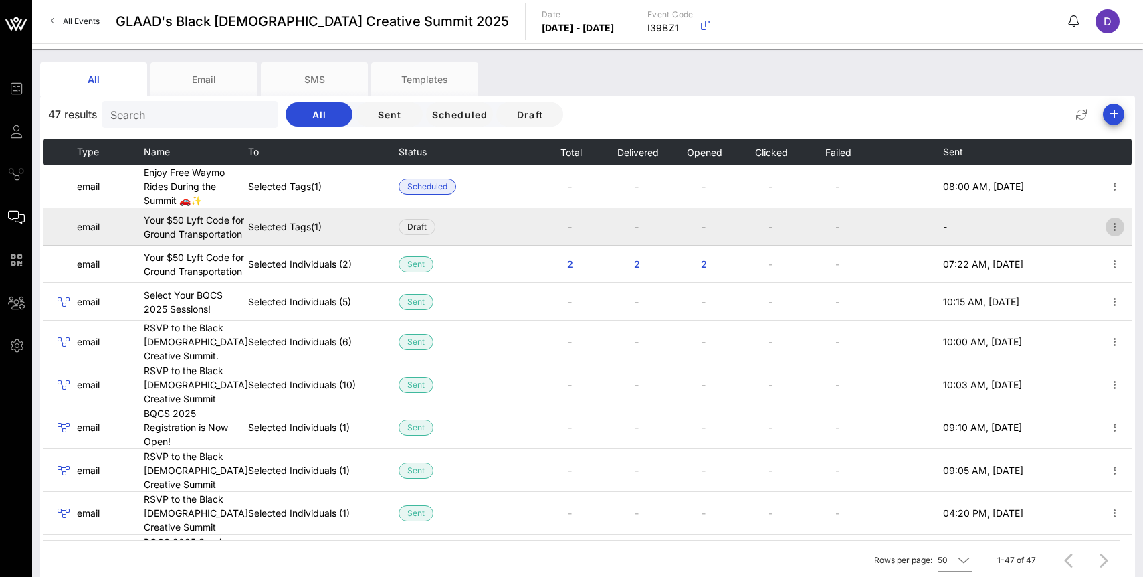
click at [1117, 229] on icon "button" at bounding box center [1115, 227] width 16 height 16
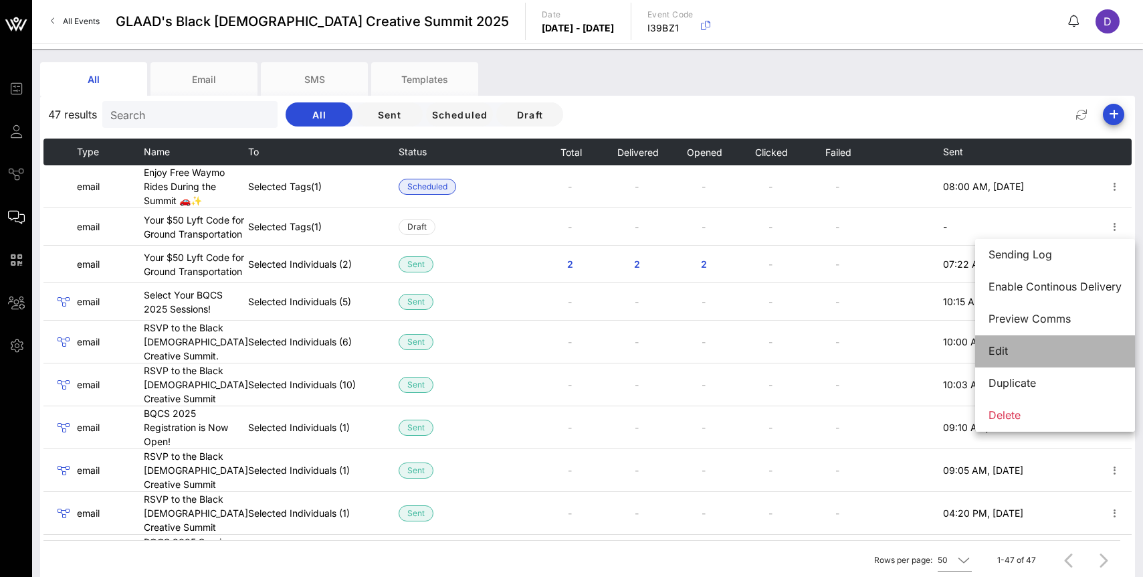
click at [1051, 348] on div "Edit" at bounding box center [1055, 351] width 133 height 13
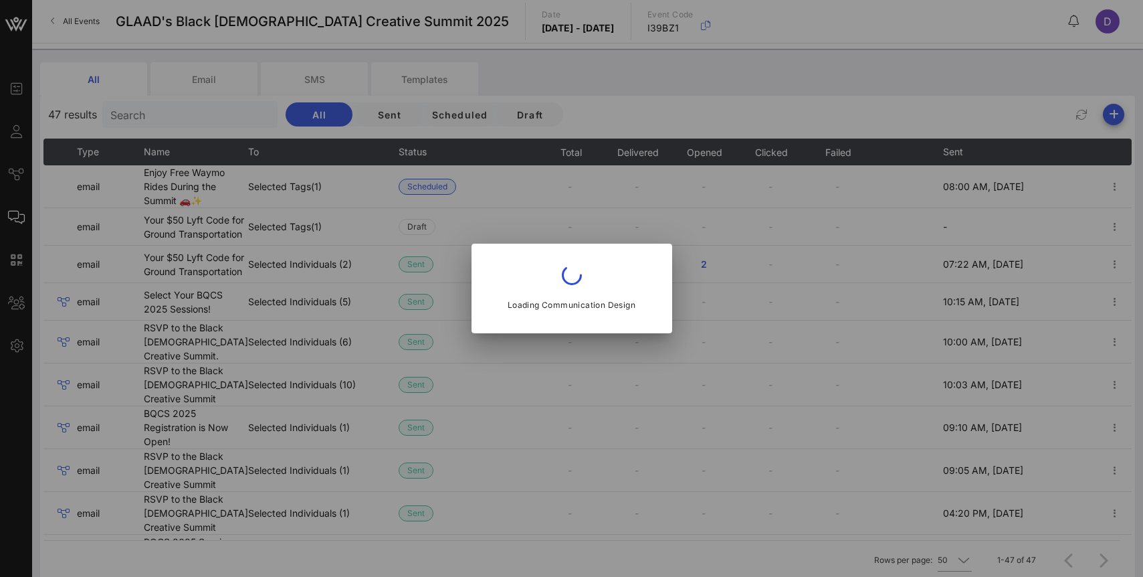
type input "[EMAIL_ADDRESS][DOMAIN_NAME]"
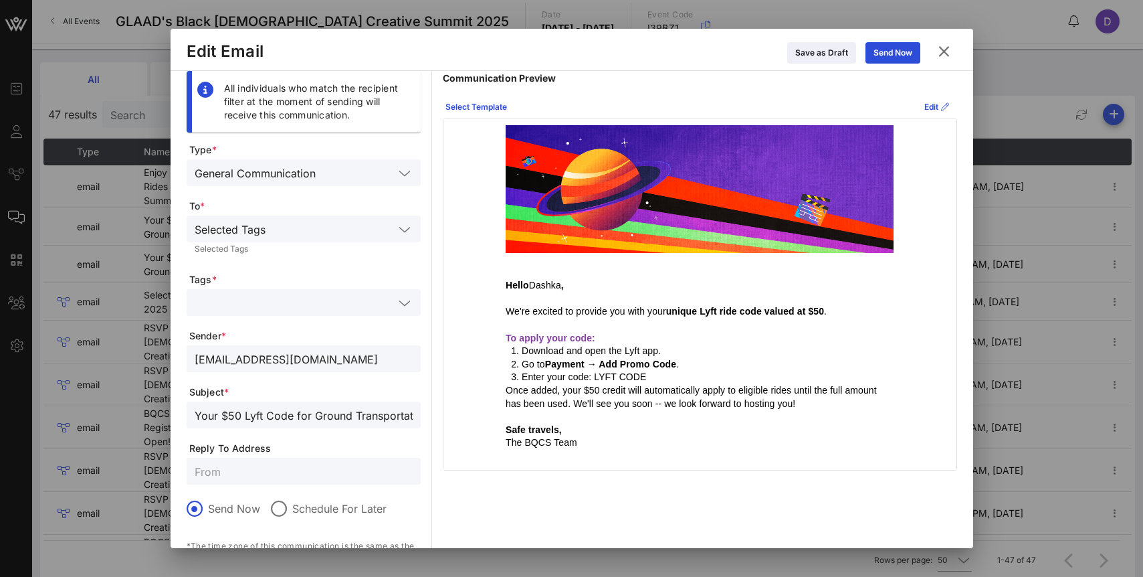
click at [946, 50] on icon at bounding box center [944, 51] width 19 height 17
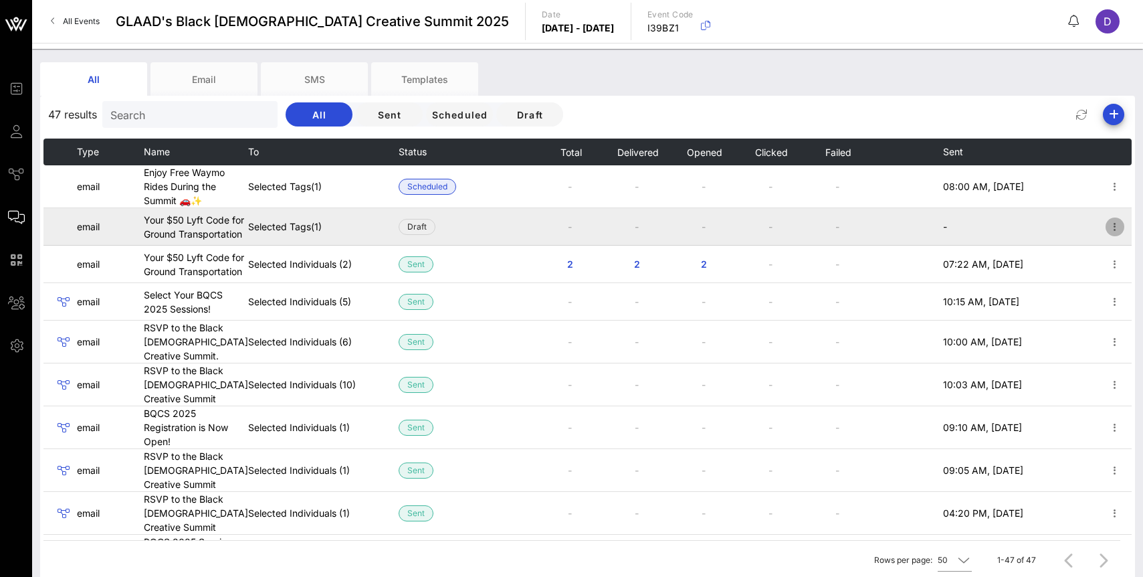
click at [1119, 233] on icon "button" at bounding box center [1115, 227] width 16 height 16
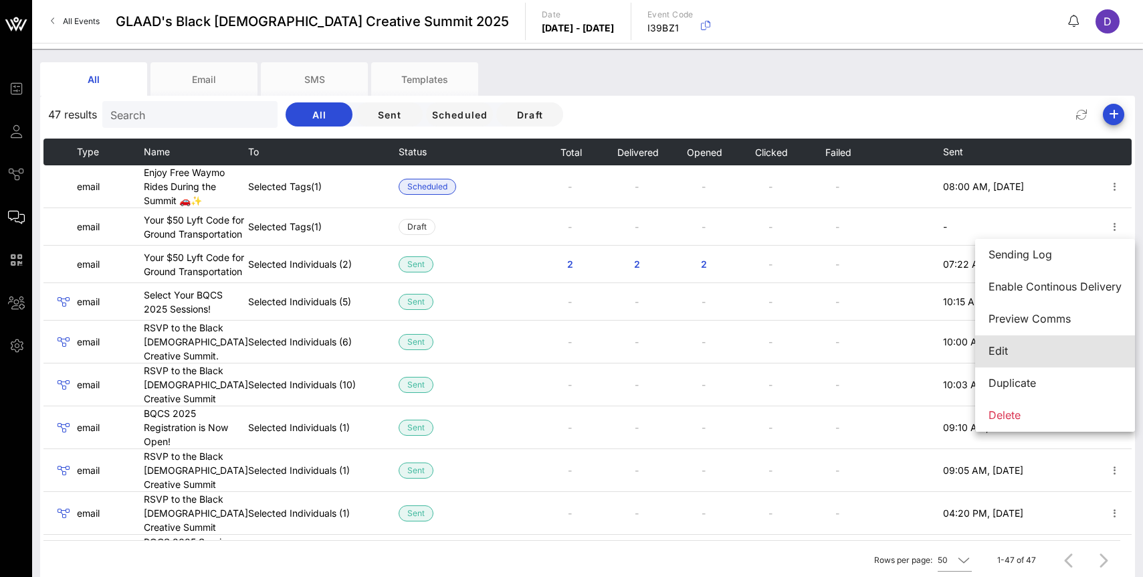
click at [1015, 351] on div "Edit" at bounding box center [1055, 351] width 133 height 13
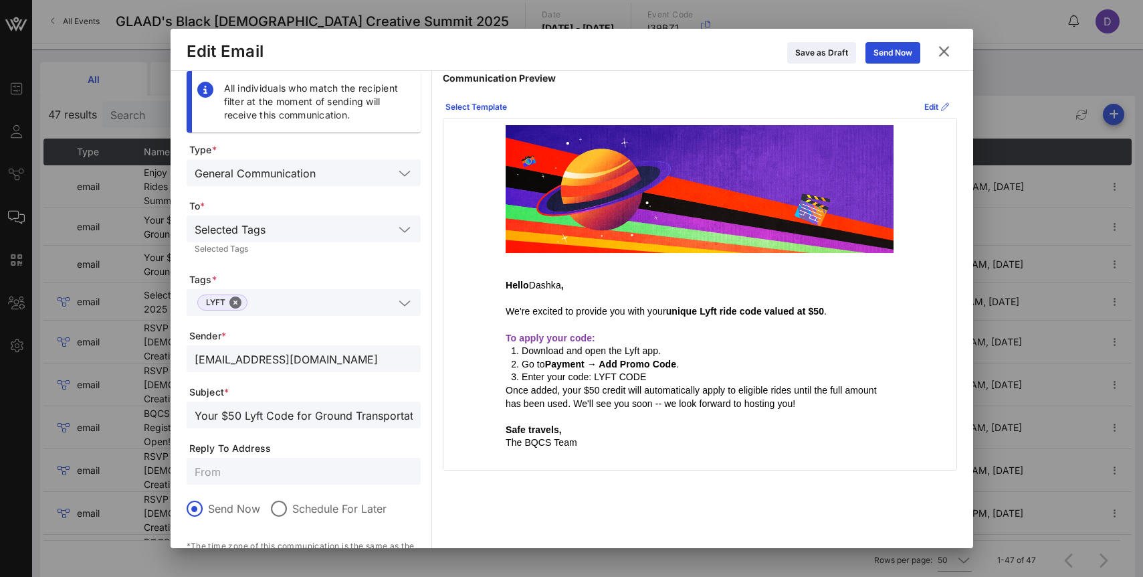
scroll to position [110, 0]
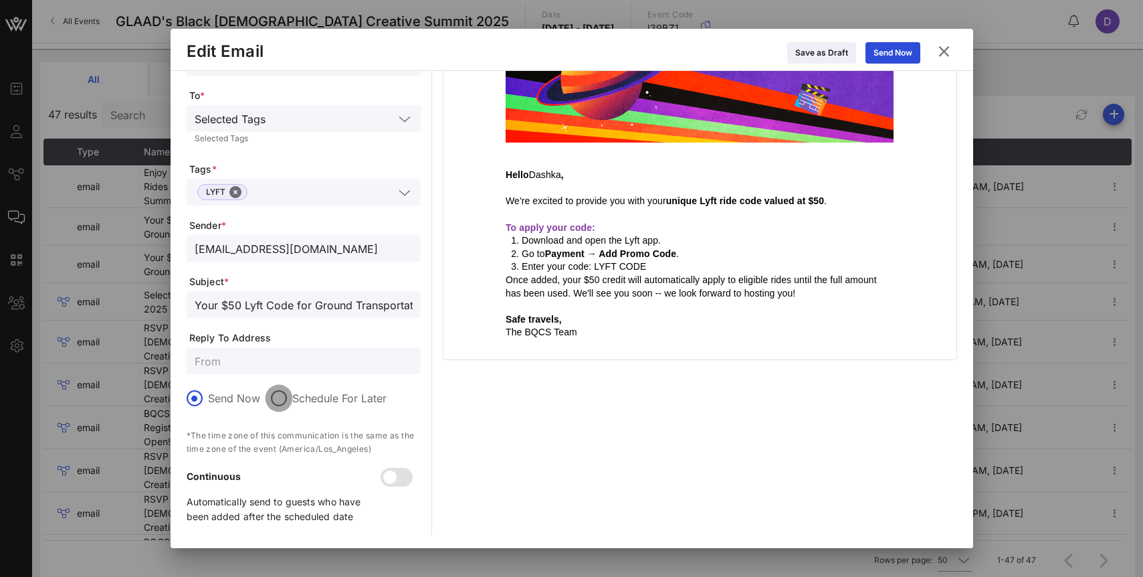
click at [284, 398] on div at bounding box center [279, 398] width 23 height 23
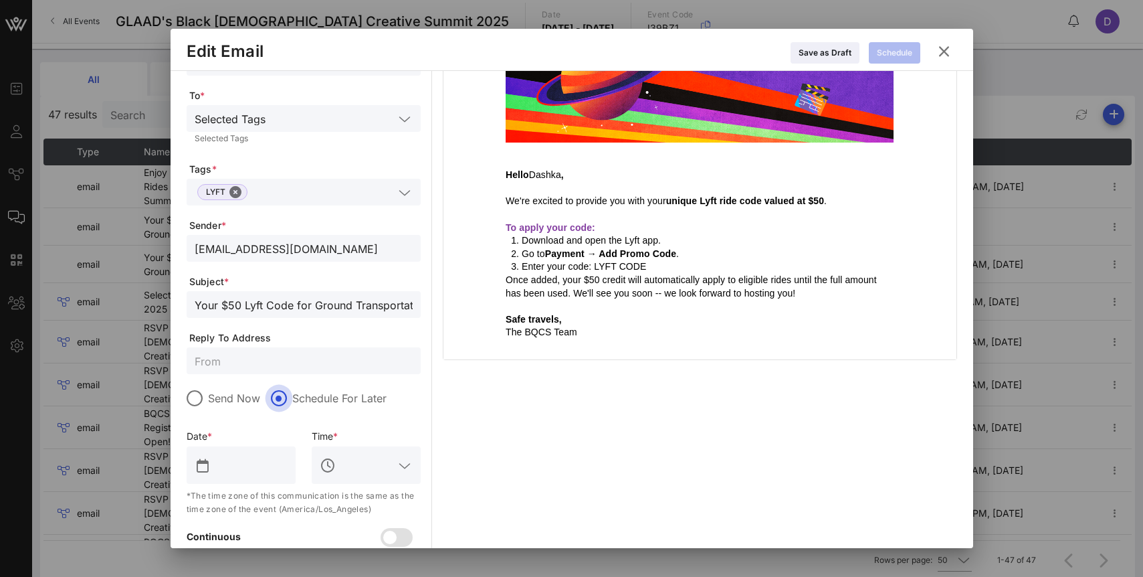
scroll to position [171, 0]
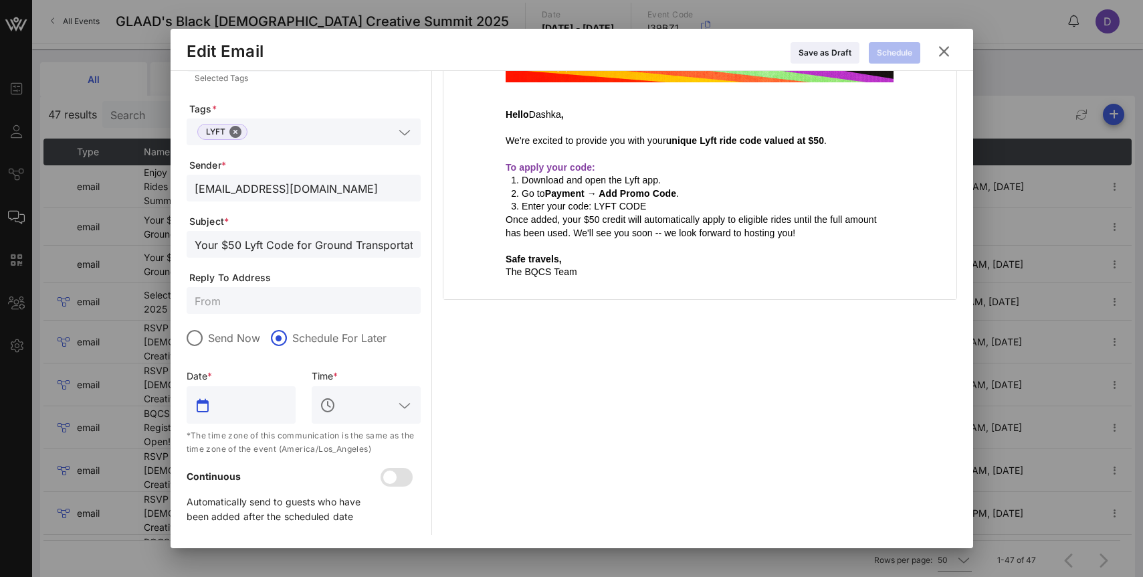
click at [240, 409] on input "text" at bounding box center [250, 404] width 74 height 21
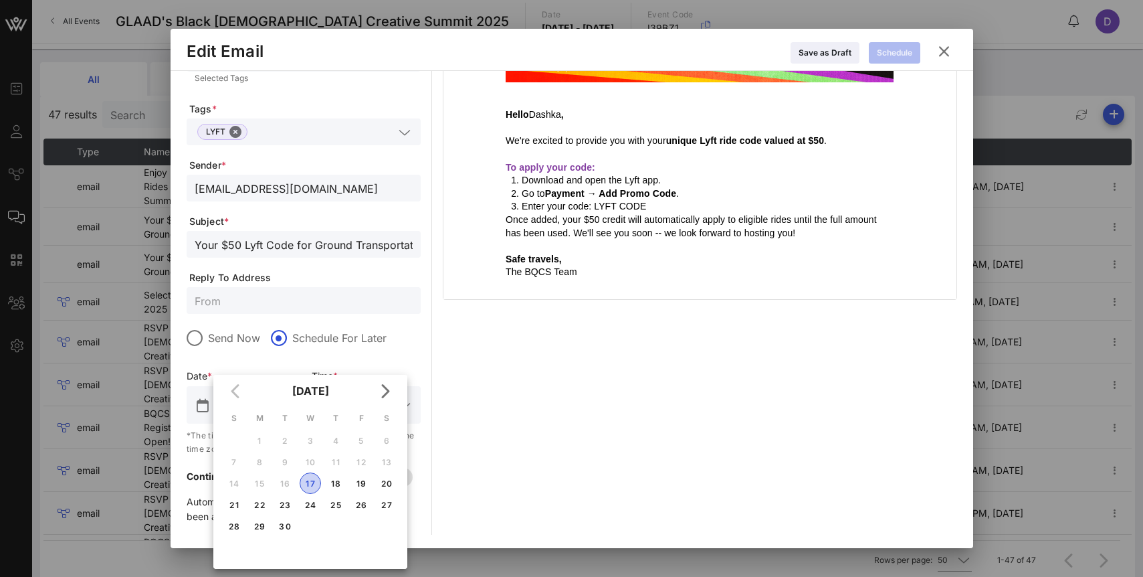
click at [310, 484] on div "17" at bounding box center [310, 483] width 20 height 10
type input "[DATE]"
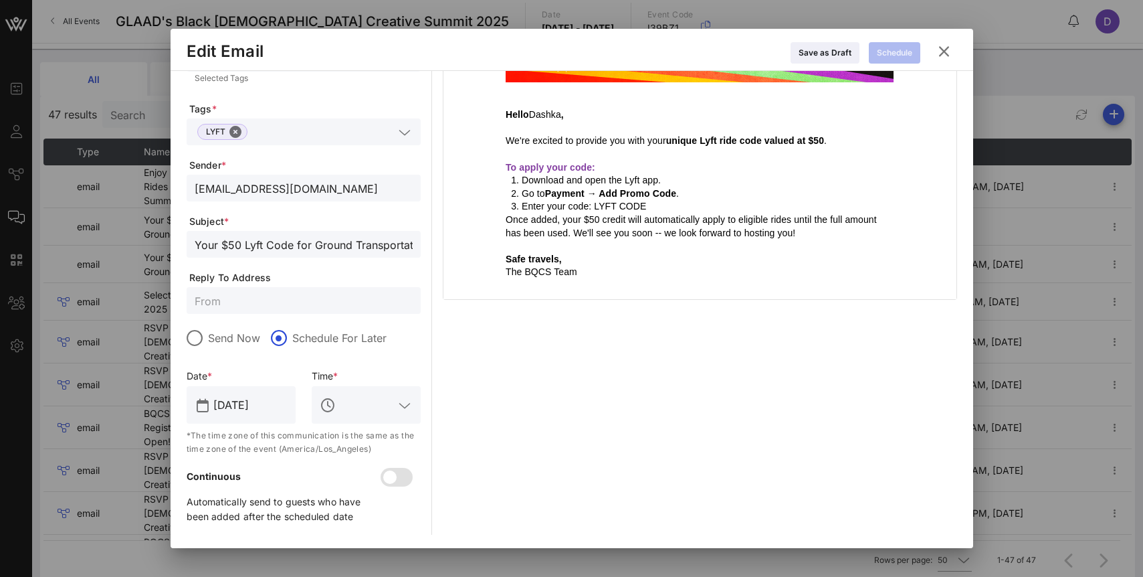
click at [351, 405] on input "text" at bounding box center [367, 404] width 56 height 21
click at [345, 437] on div "8 AM" at bounding box center [366, 445] width 88 height 29
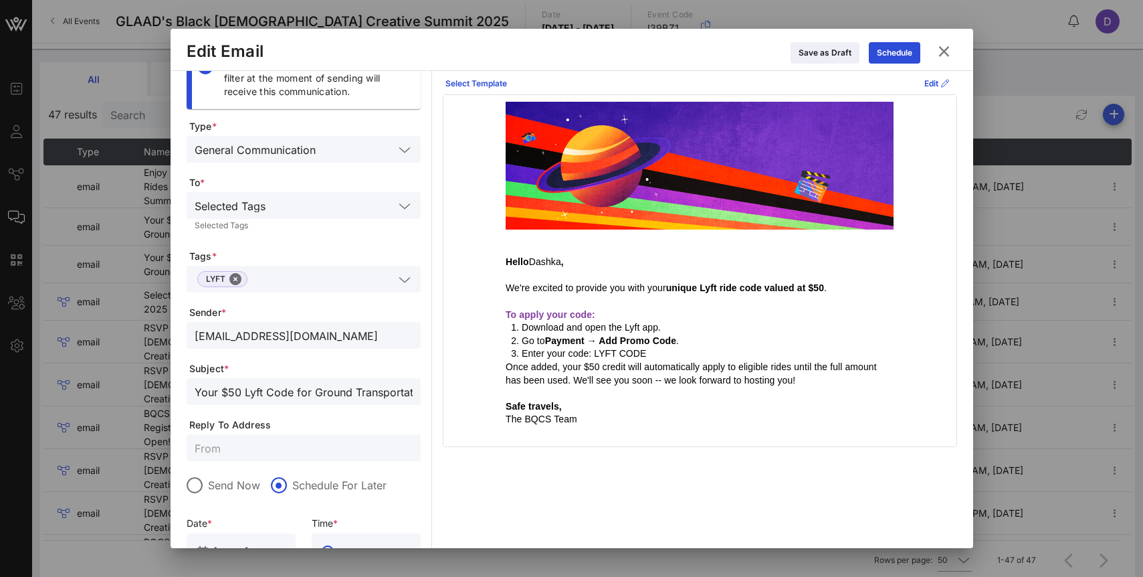
scroll to position [0, 0]
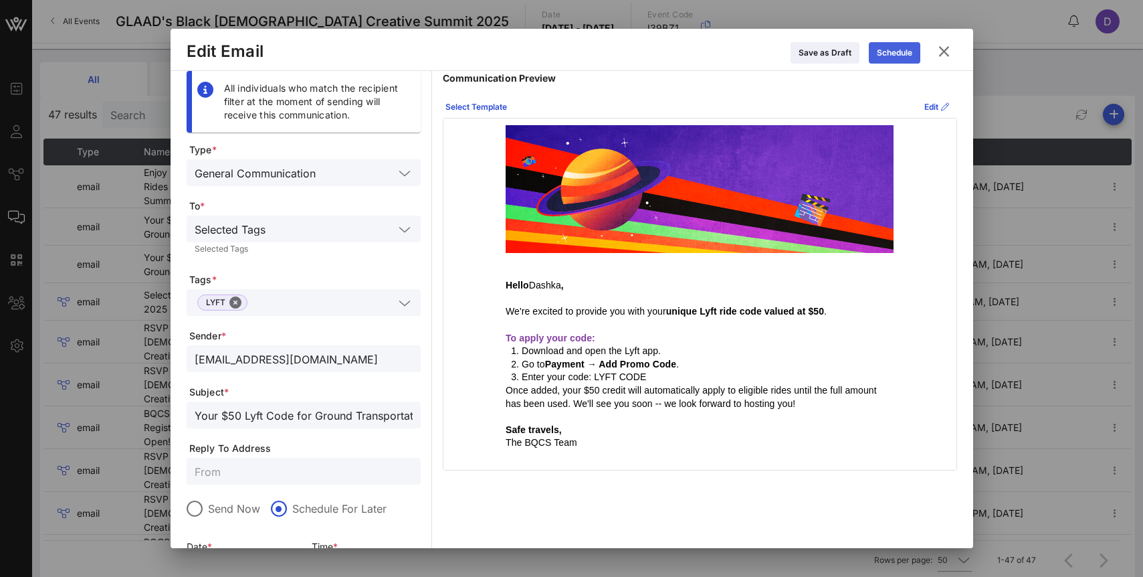
type input "8 AM"
click at [889, 53] on icon at bounding box center [894, 52] width 11 height 9
